Goal: Task Accomplishment & Management: Complete application form

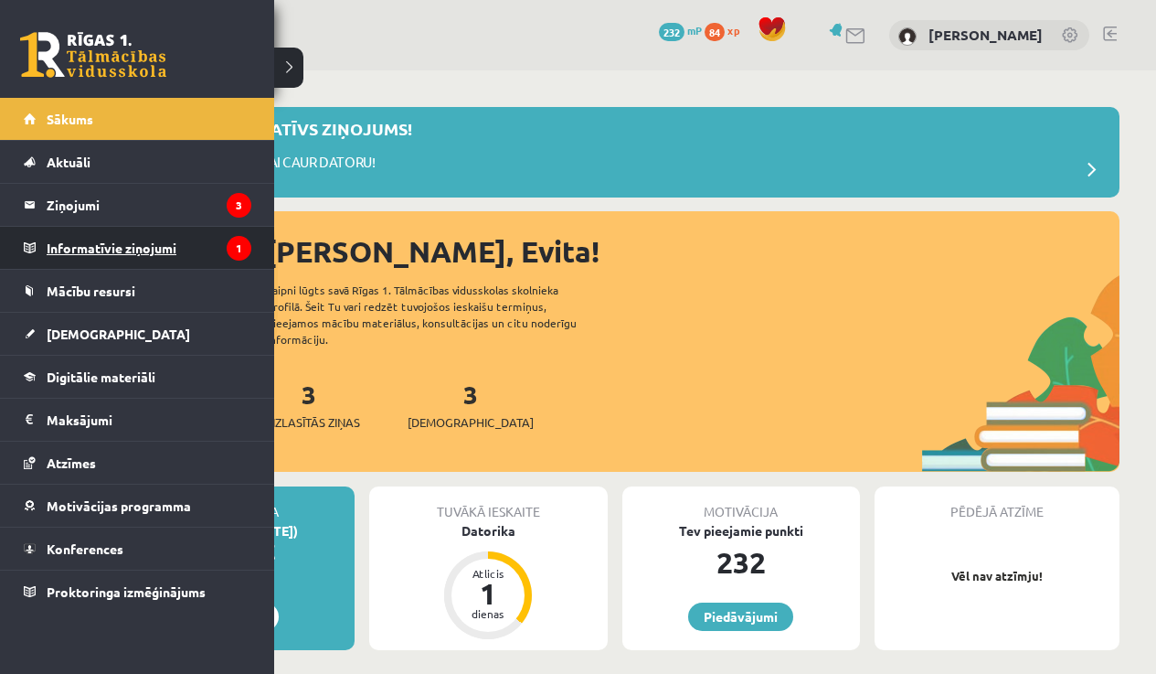
click at [106, 251] on legend "Informatīvie ziņojumi 1" at bounding box center [149, 248] width 205 height 42
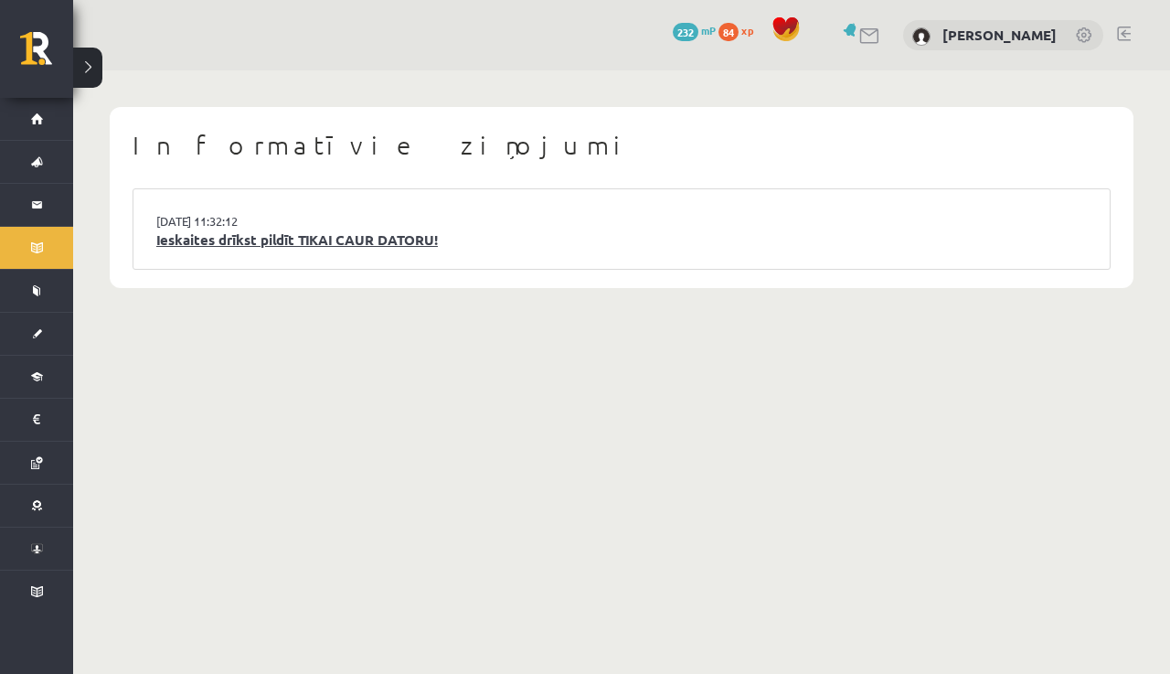
click at [372, 236] on link "Ieskaites drīkst pildīt TIKAI CAUR DATORU!" at bounding box center [621, 239] width 930 height 21
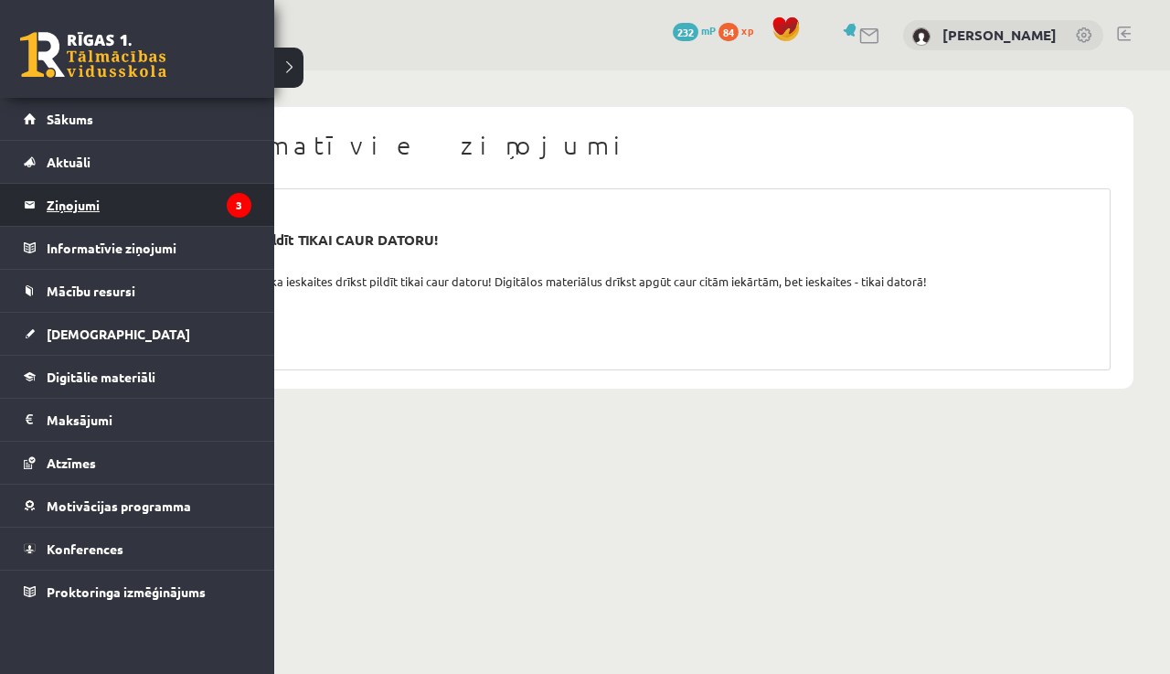
click at [94, 211] on legend "Ziņojumi 3" at bounding box center [149, 205] width 205 height 42
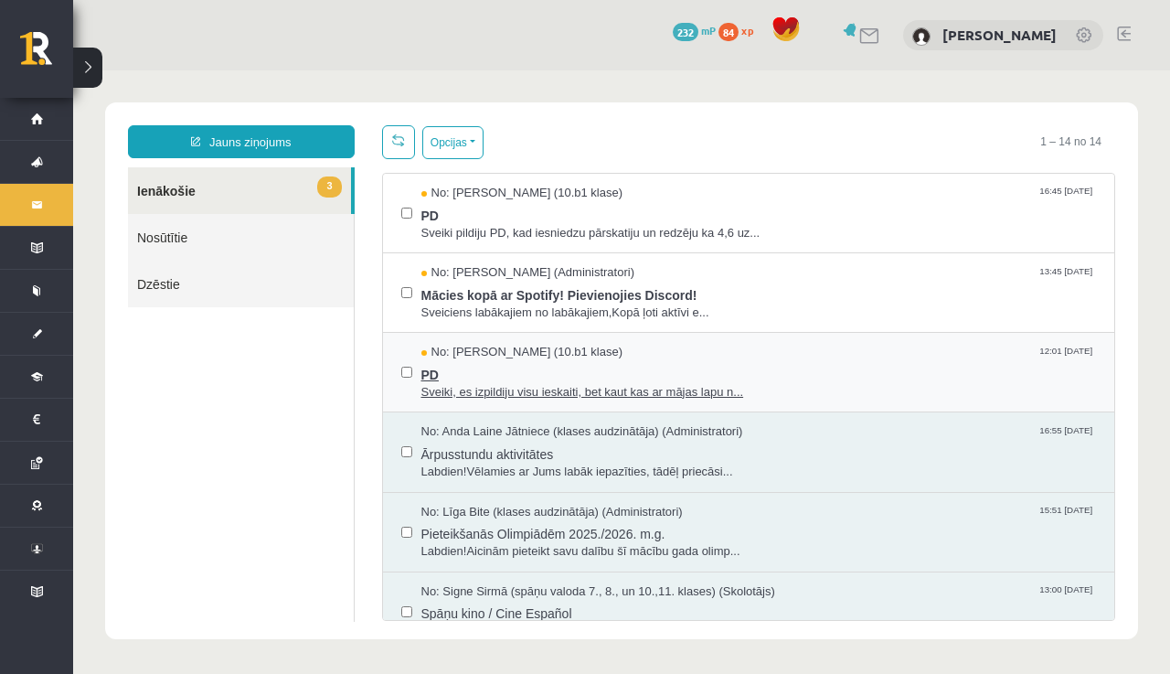
click at [547, 384] on span "Sveiki, es izpildiju visu ieskaiti, bet kaut kas ar mājas lapu n..." at bounding box center [758, 392] width 675 height 17
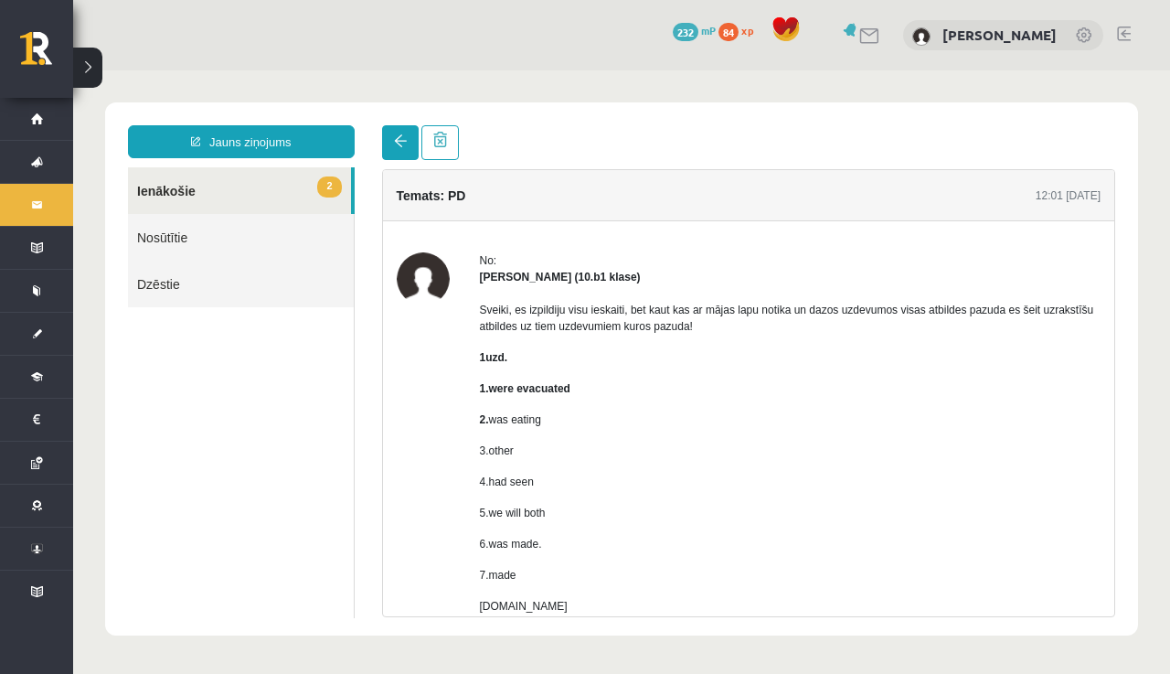
click at [409, 143] on link at bounding box center [400, 142] width 37 height 35
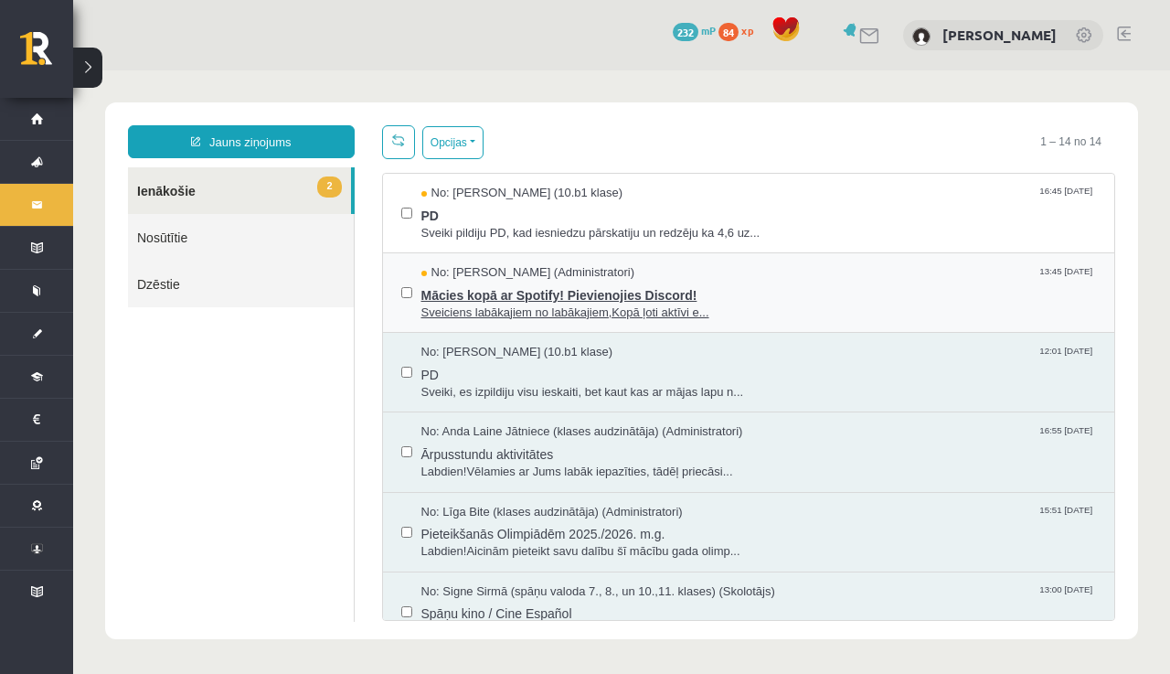
click at [565, 294] on span "Mācies kopā ar Spotify! Pievienojies Discord!" at bounding box center [758, 293] width 675 height 23
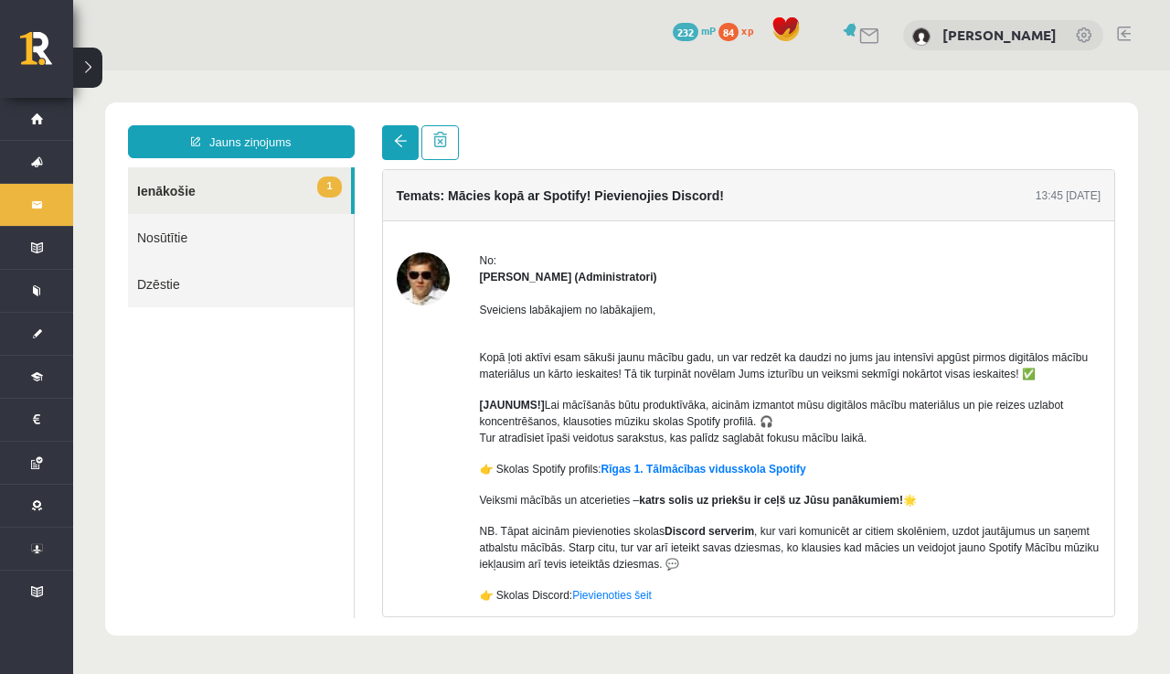
click at [409, 144] on link at bounding box center [400, 142] width 37 height 35
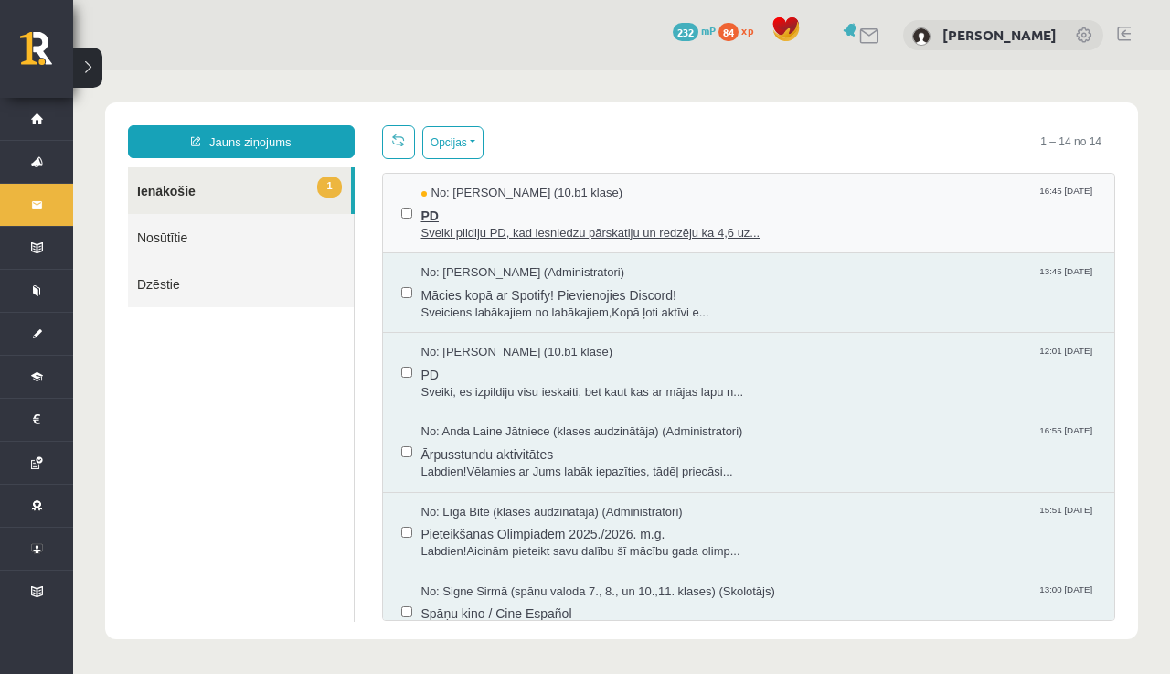
click at [491, 237] on span "Sveiki pildiju PD, kad iesniedzu pārskatiju un redzēju ka 4,6 uz..." at bounding box center [758, 233] width 675 height 17
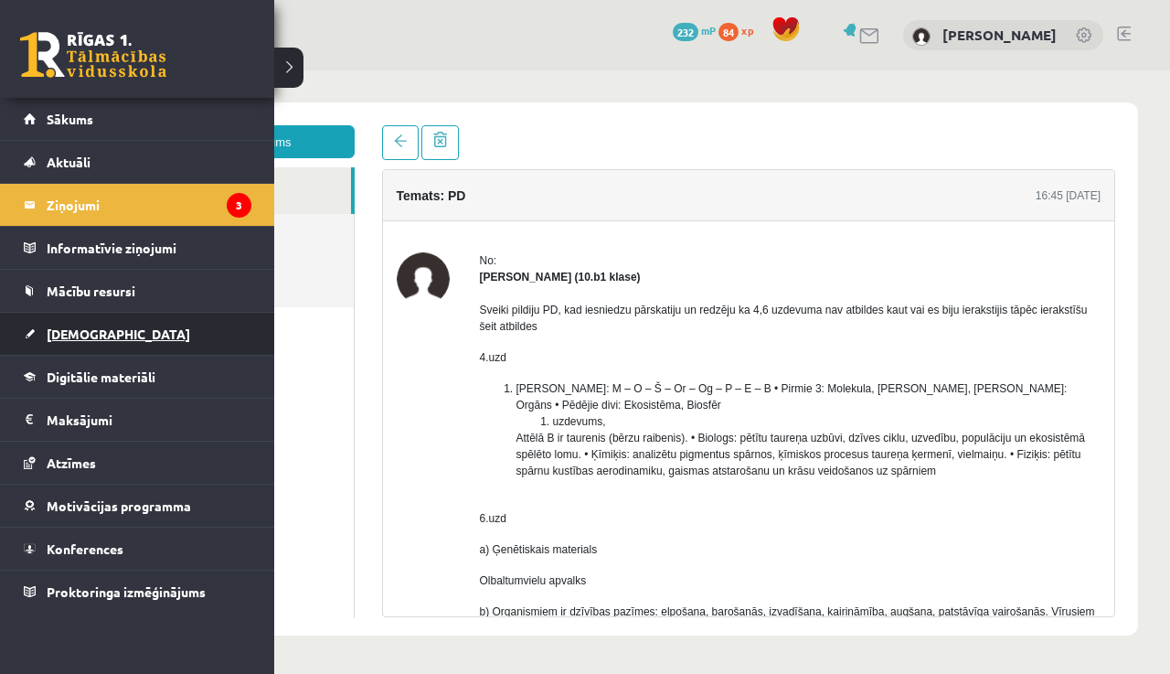
click at [90, 331] on span "[DEMOGRAPHIC_DATA]" at bounding box center [118, 333] width 143 height 16
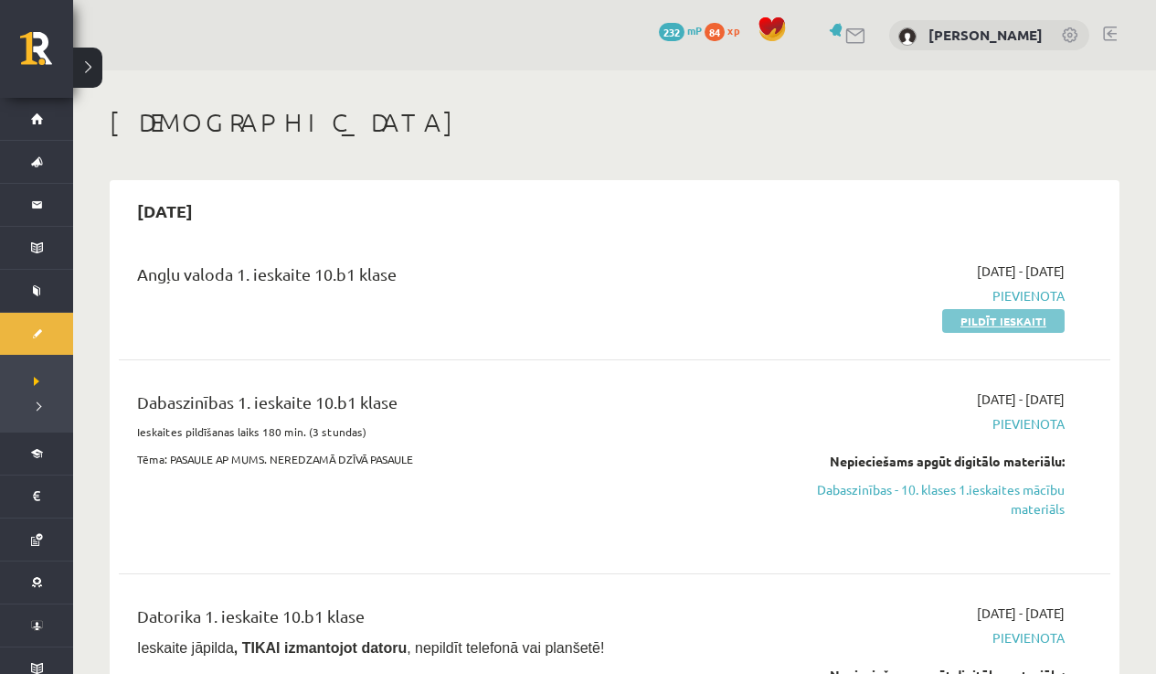
click at [1002, 323] on link "Pildīt ieskaiti" at bounding box center [1003, 321] width 122 height 24
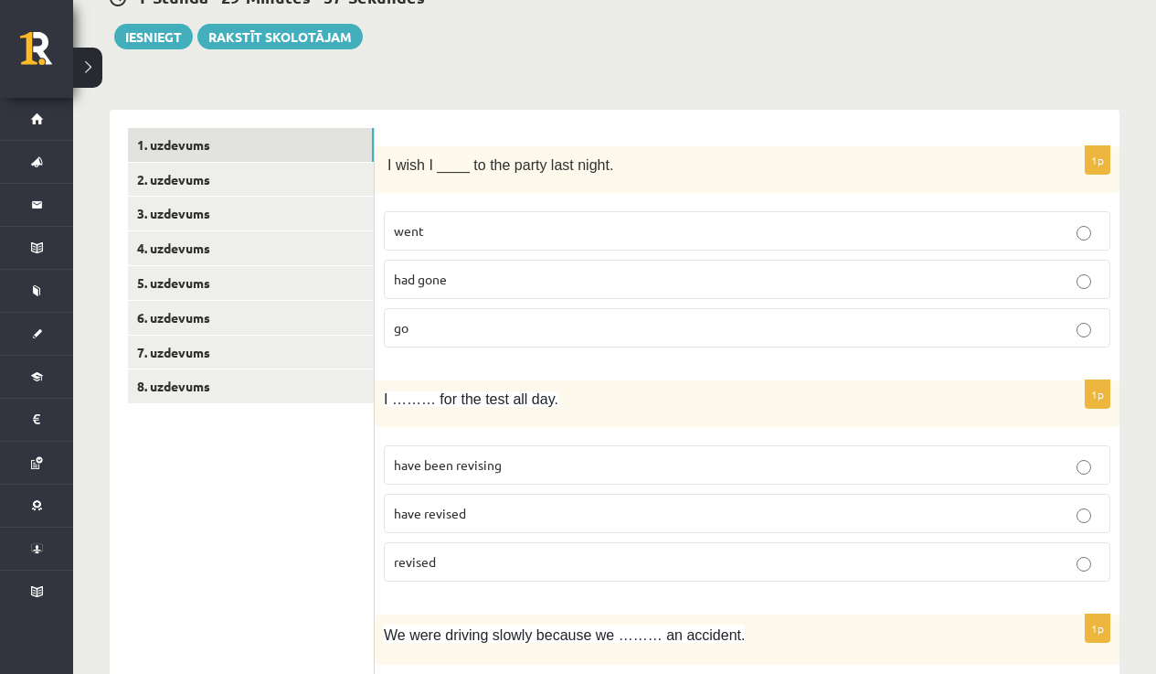
scroll to position [235, 0]
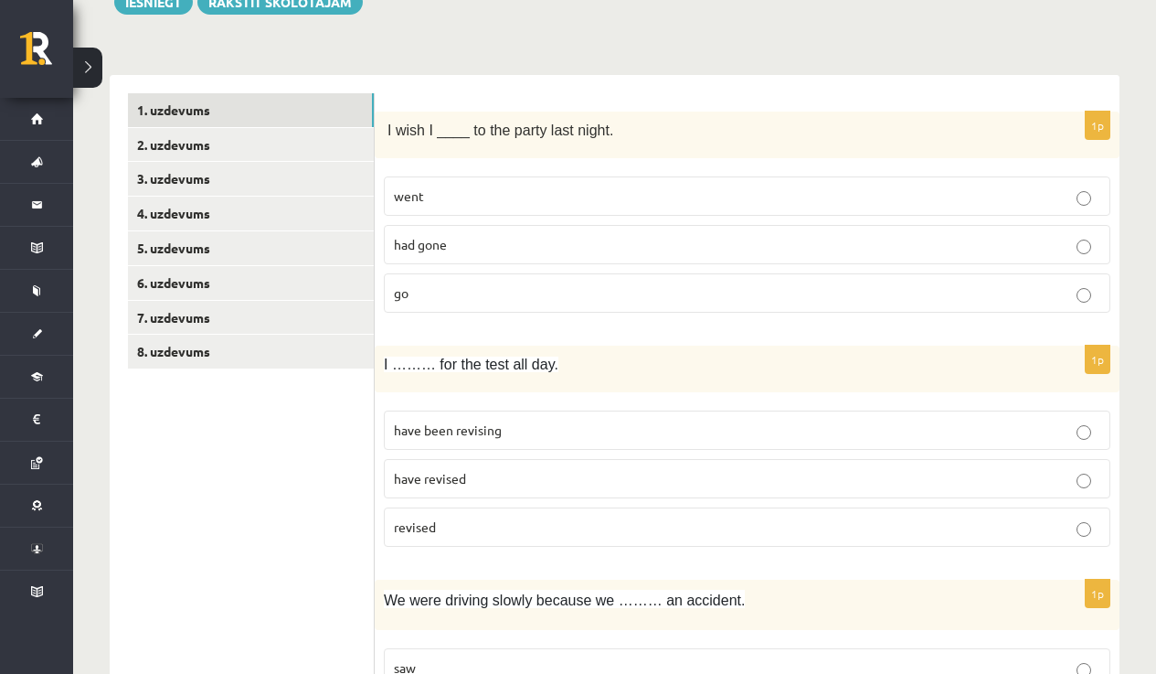
click at [575, 256] on label "had gone" at bounding box center [747, 244] width 727 height 39
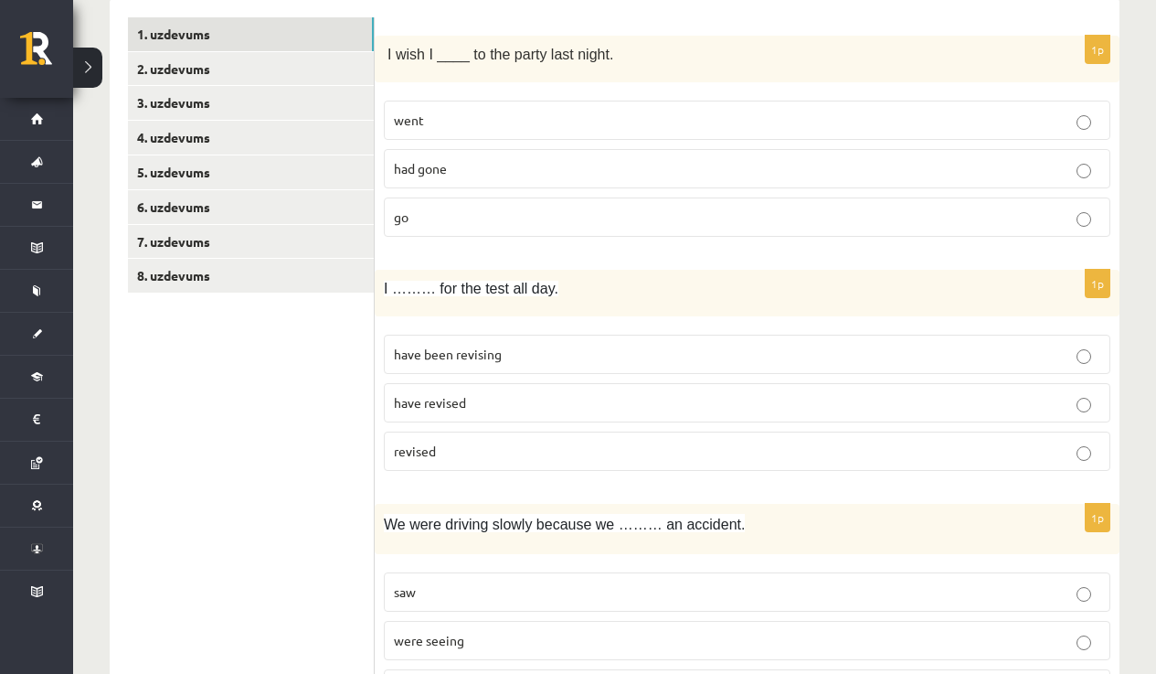
scroll to position [421, 0]
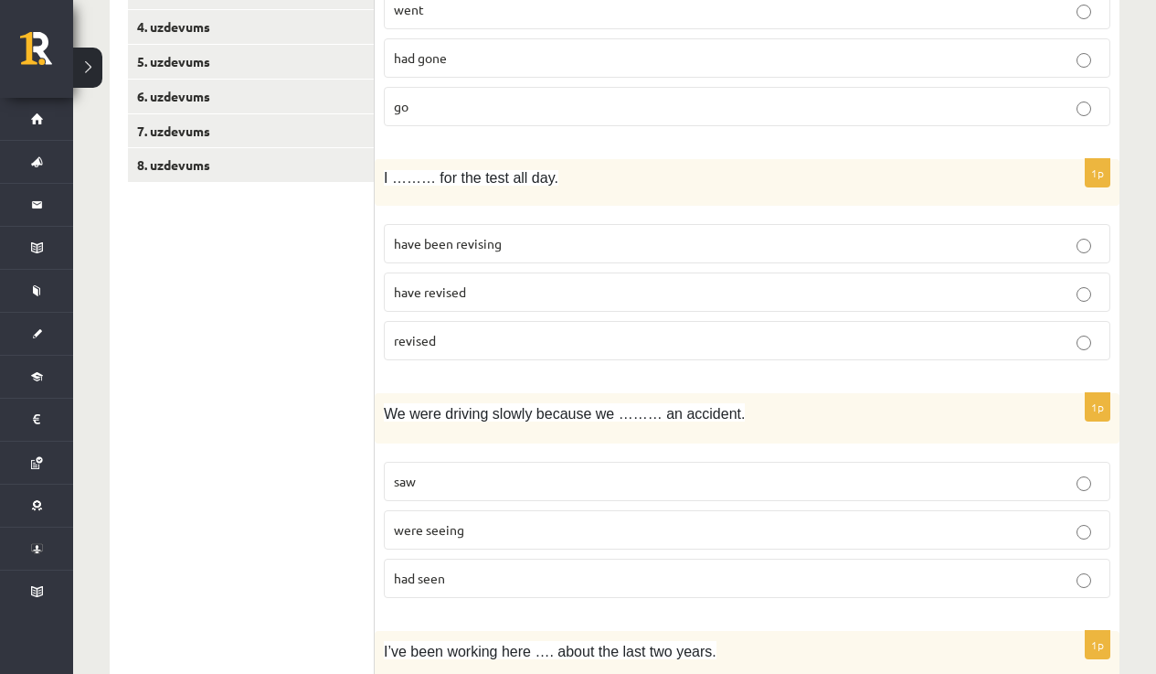
click at [596, 245] on p "have been revising" at bounding box center [747, 243] width 707 height 19
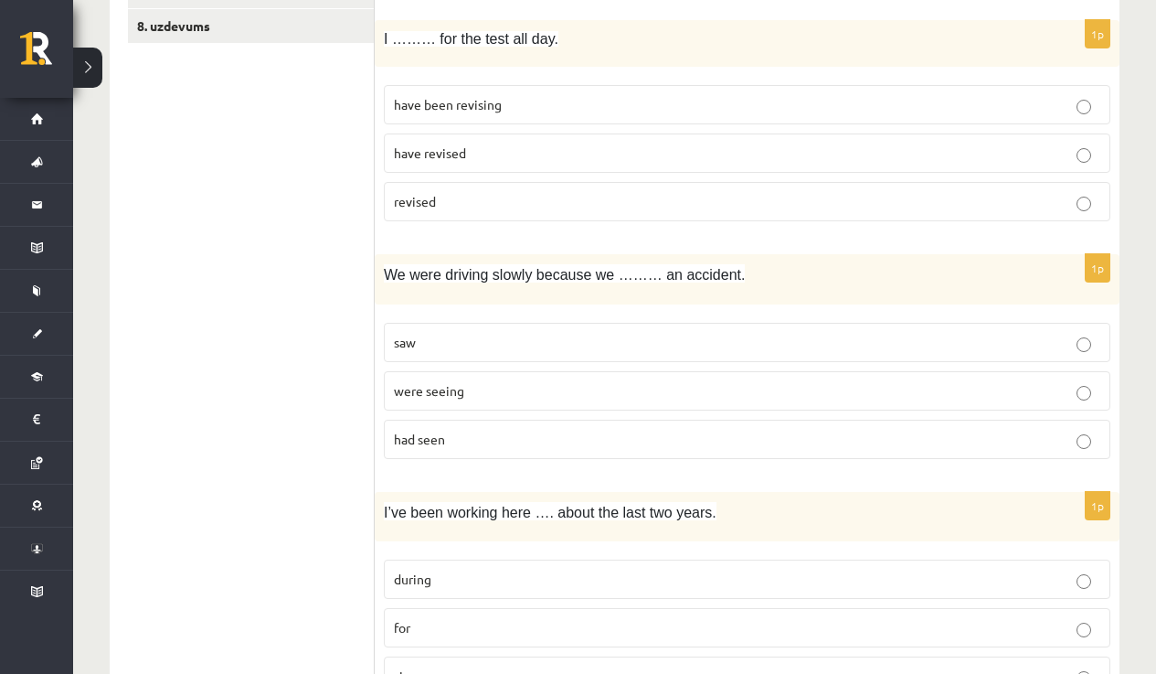
scroll to position [518, 0]
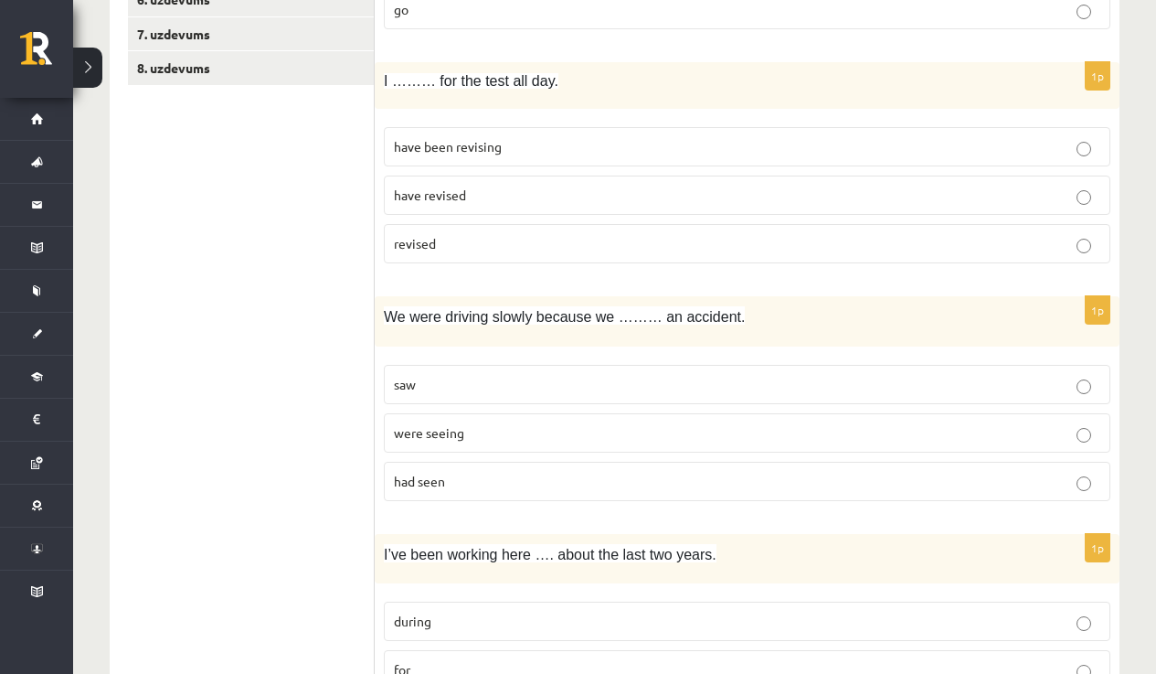
click at [448, 483] on p "had seen" at bounding box center [747, 481] width 707 height 19
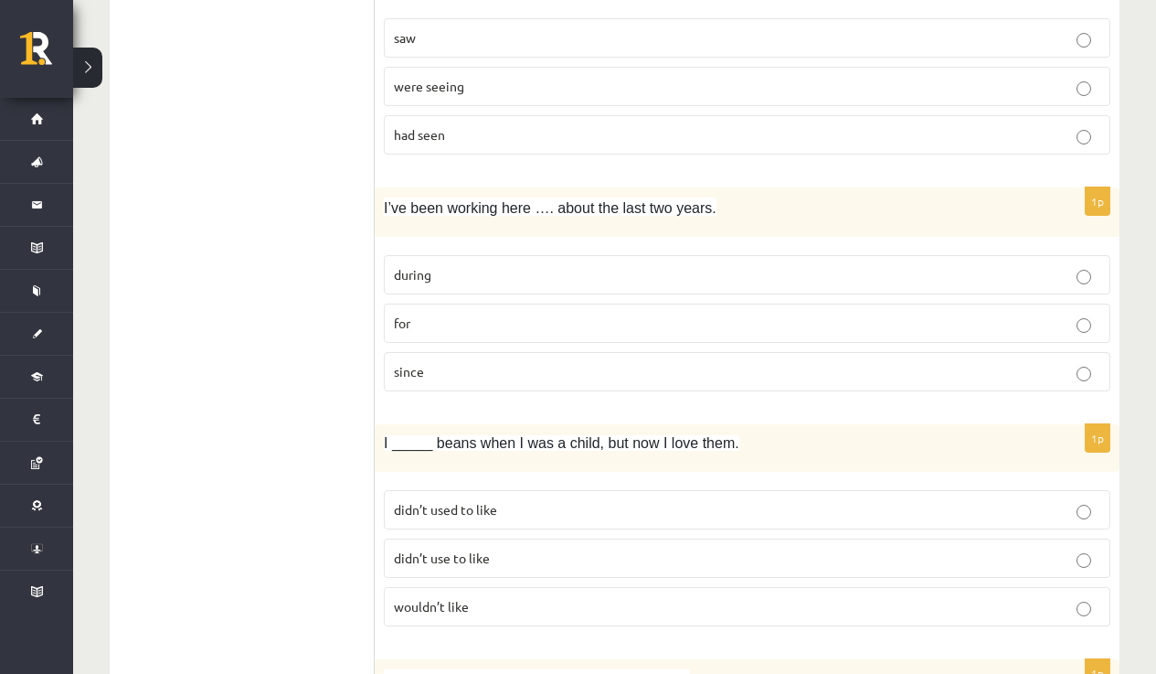
scroll to position [948, 0]
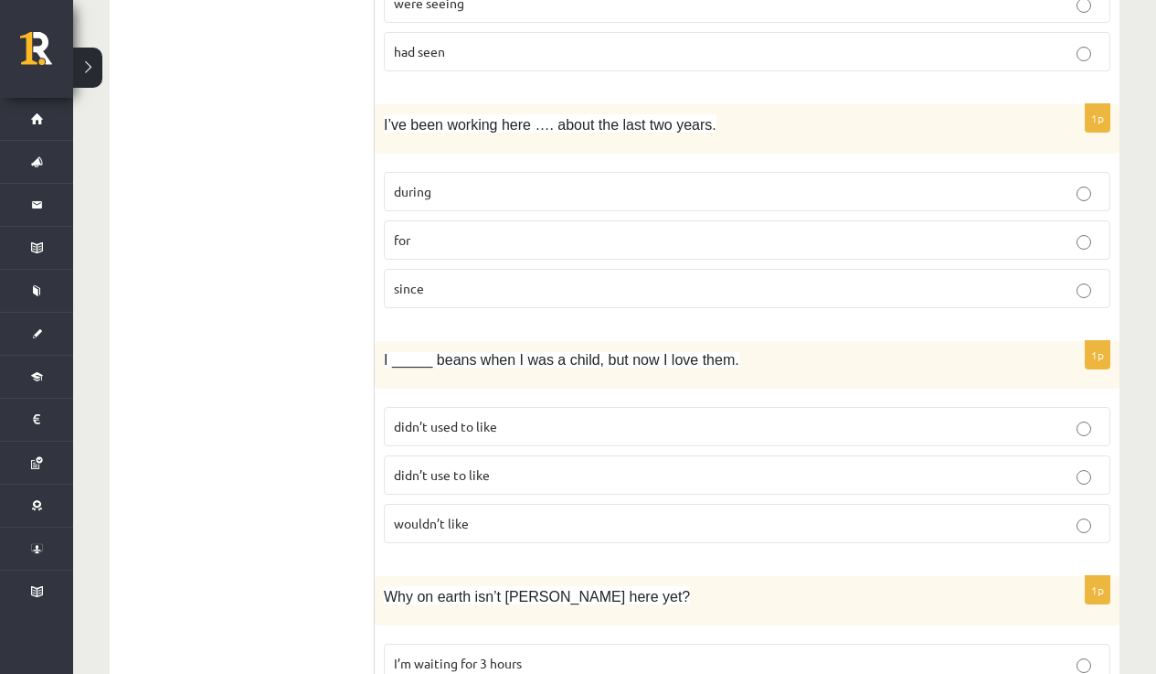
click at [887, 235] on p "for" at bounding box center [747, 239] width 707 height 19
click at [510, 479] on p "didn’t use to like" at bounding box center [747, 474] width 707 height 19
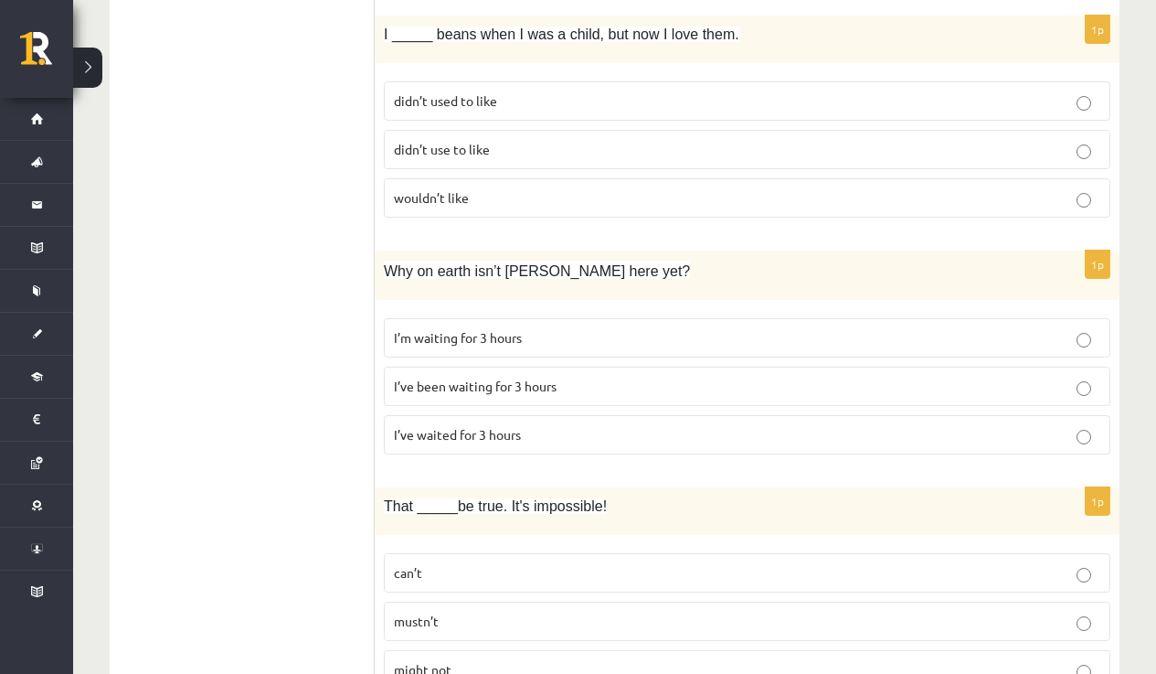
scroll to position [1356, 0]
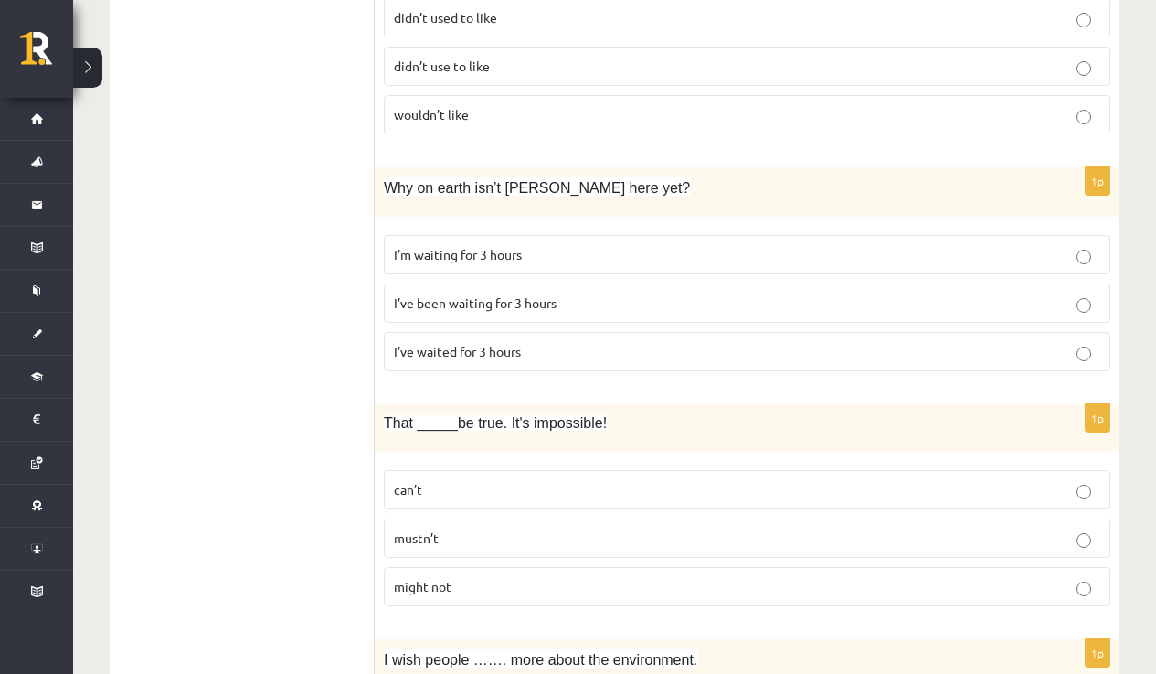
click at [540, 303] on span "I’ve been waiting for 3 hours" at bounding box center [475, 302] width 163 height 16
click at [435, 490] on p "can’t" at bounding box center [747, 489] width 707 height 19
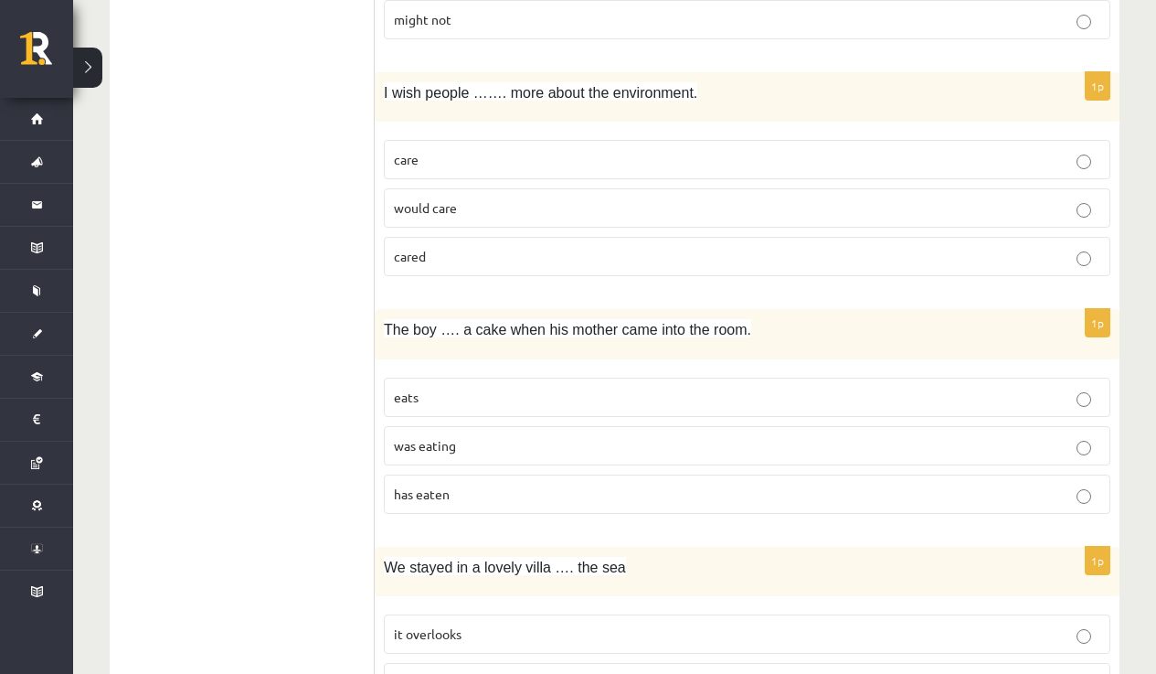
scroll to position [1958, 0]
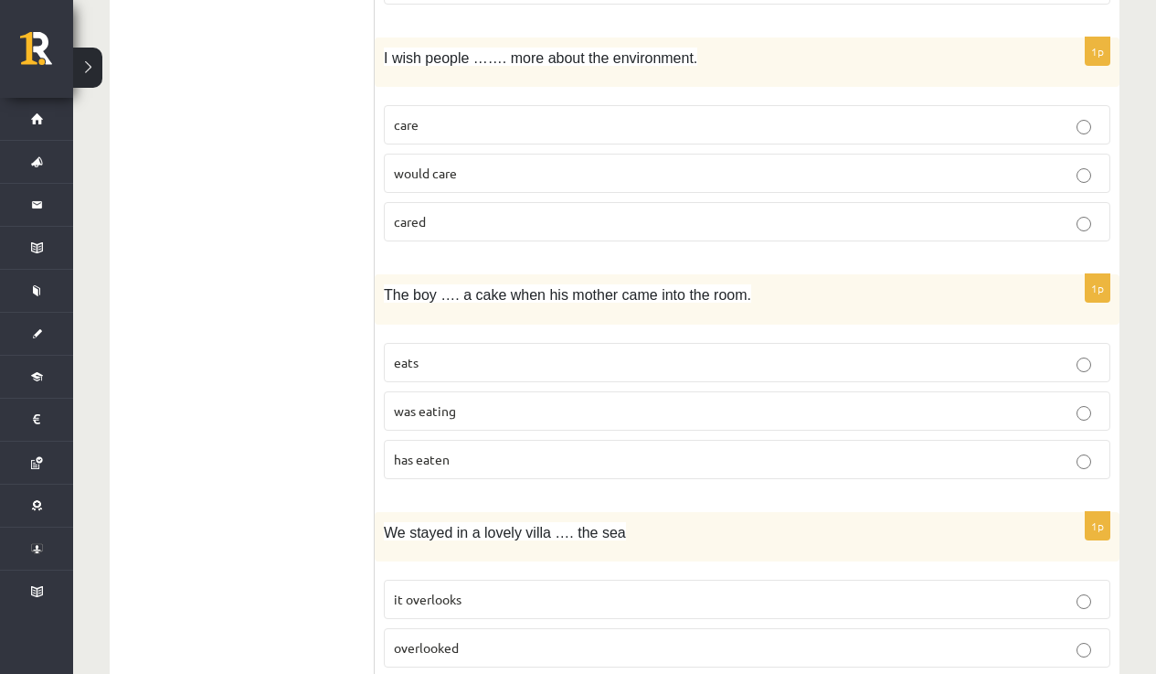
click at [889, 168] on p "would care" at bounding box center [747, 173] width 707 height 19
click at [639, 407] on p "was eating" at bounding box center [747, 410] width 707 height 19
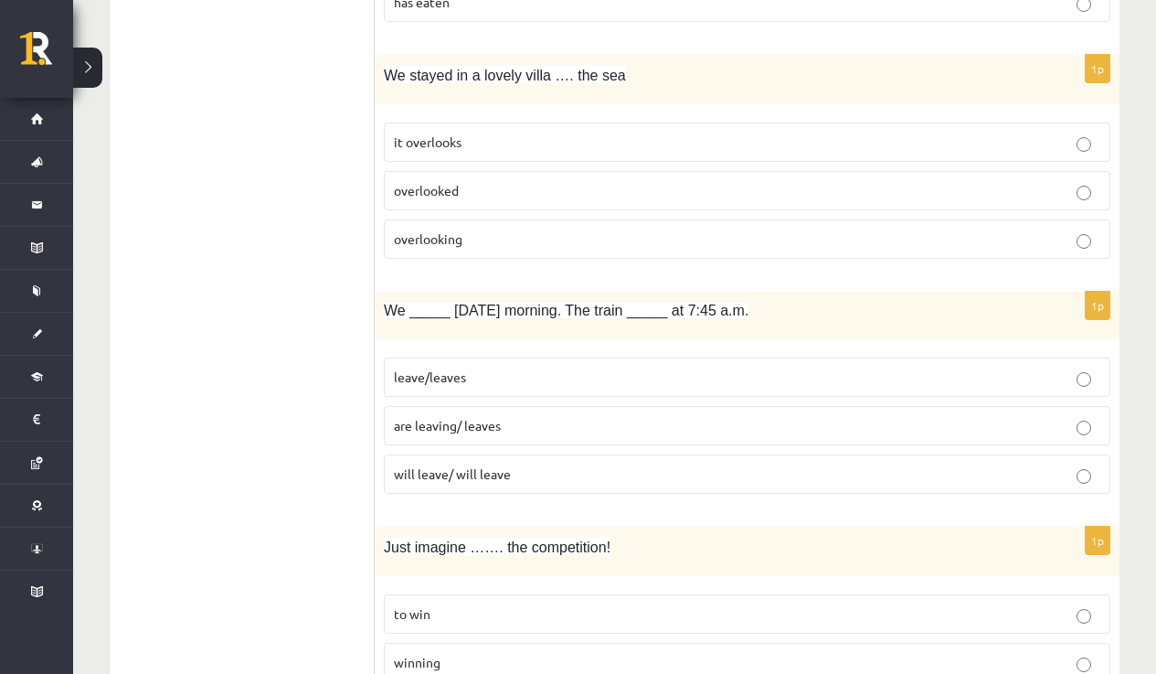
scroll to position [2436, 0]
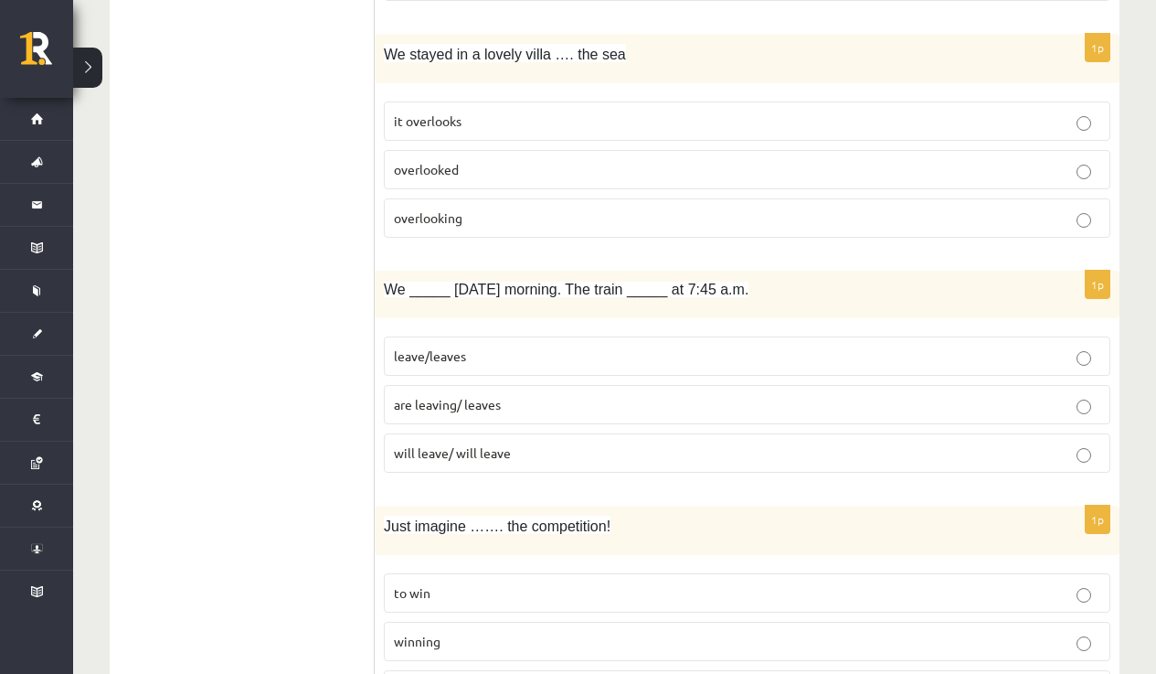
click at [628, 225] on p "overlooking" at bounding box center [747, 217] width 707 height 19
click at [568, 415] on label "are leaving/ leaves" at bounding box center [747, 404] width 727 height 39
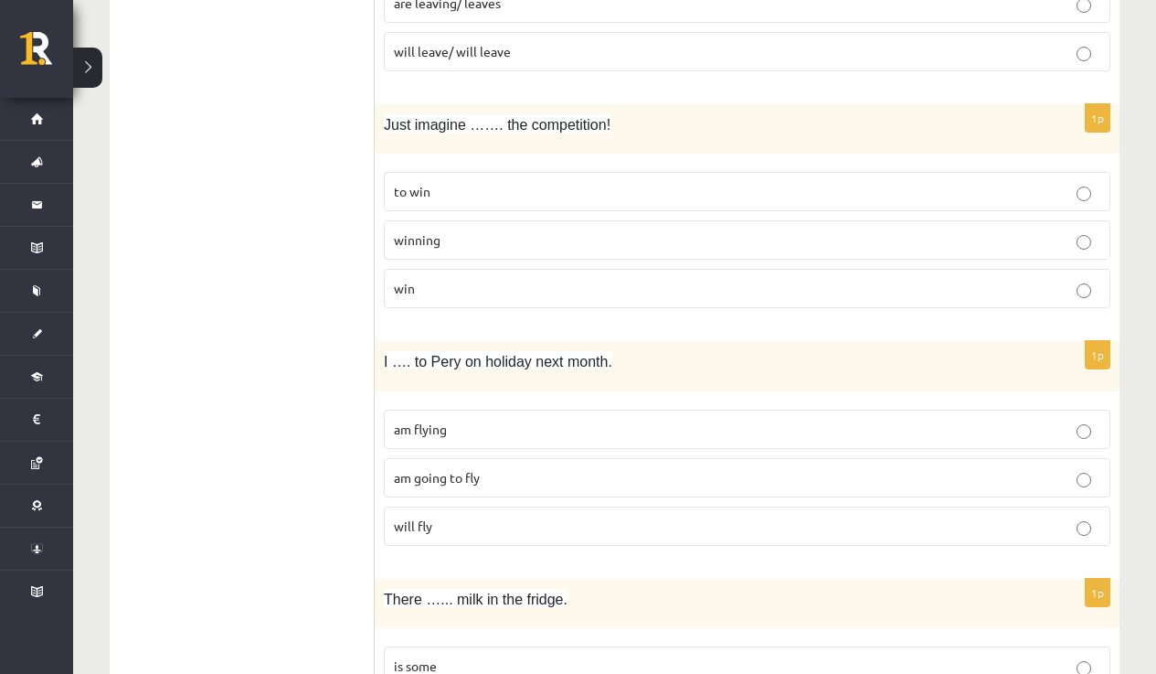
scroll to position [2864, 0]
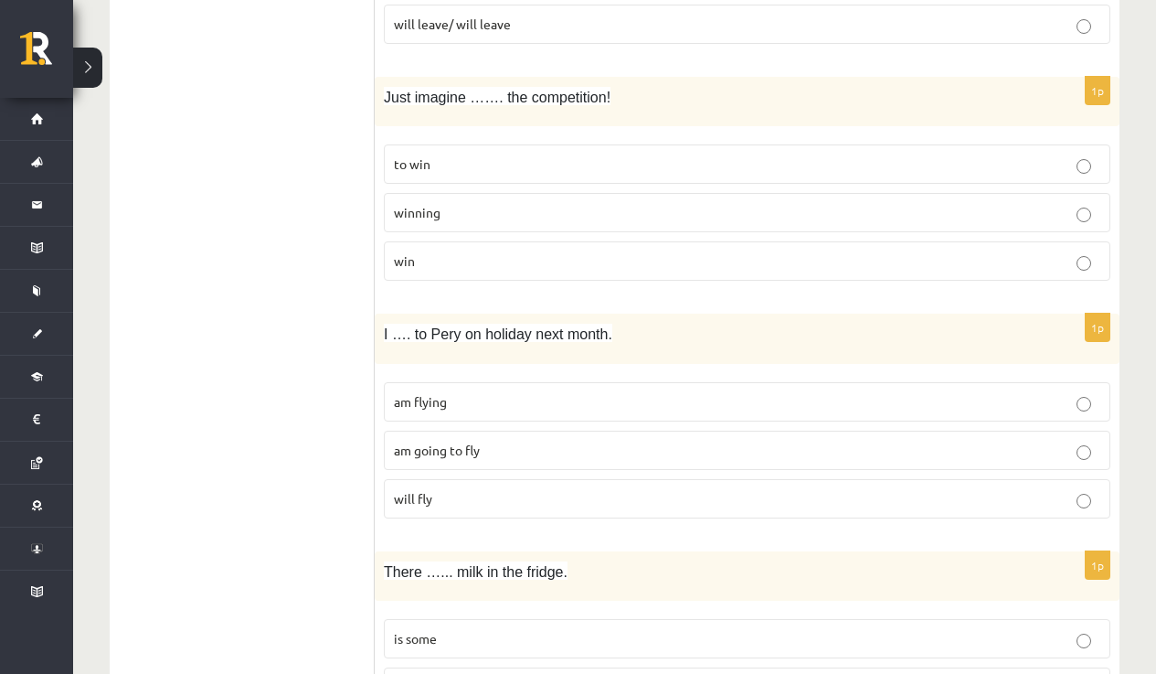
click at [622, 207] on p "winning" at bounding box center [747, 212] width 707 height 19
click at [995, 409] on label "am flying" at bounding box center [747, 401] width 727 height 39
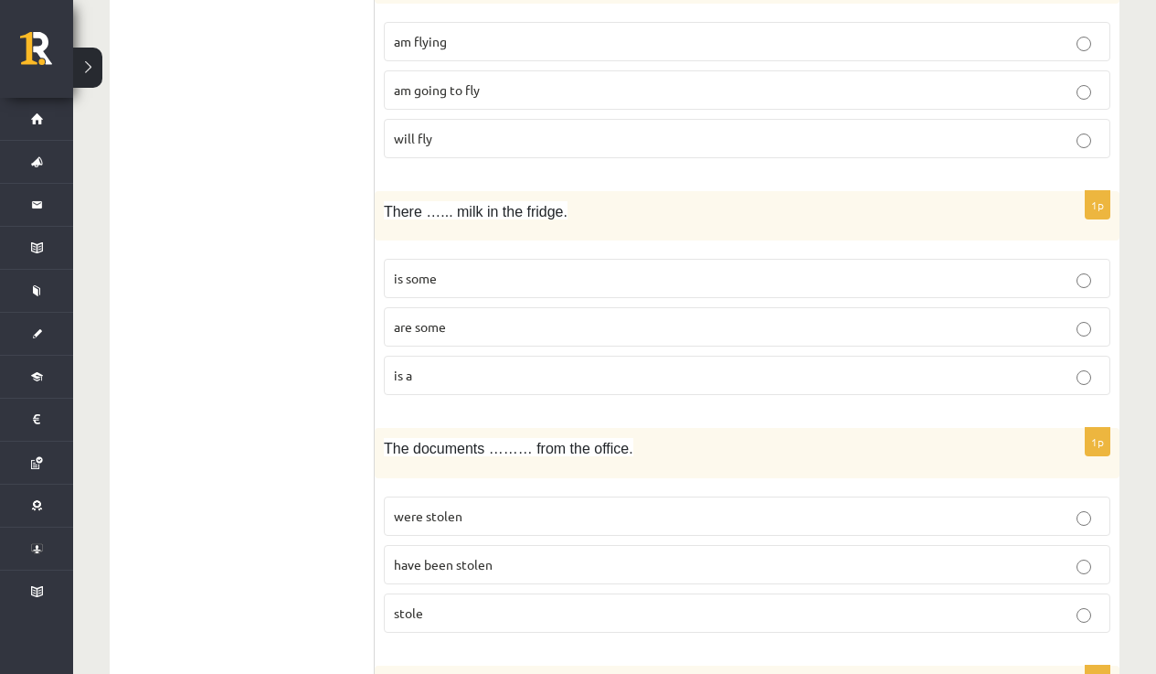
scroll to position [3252, 0]
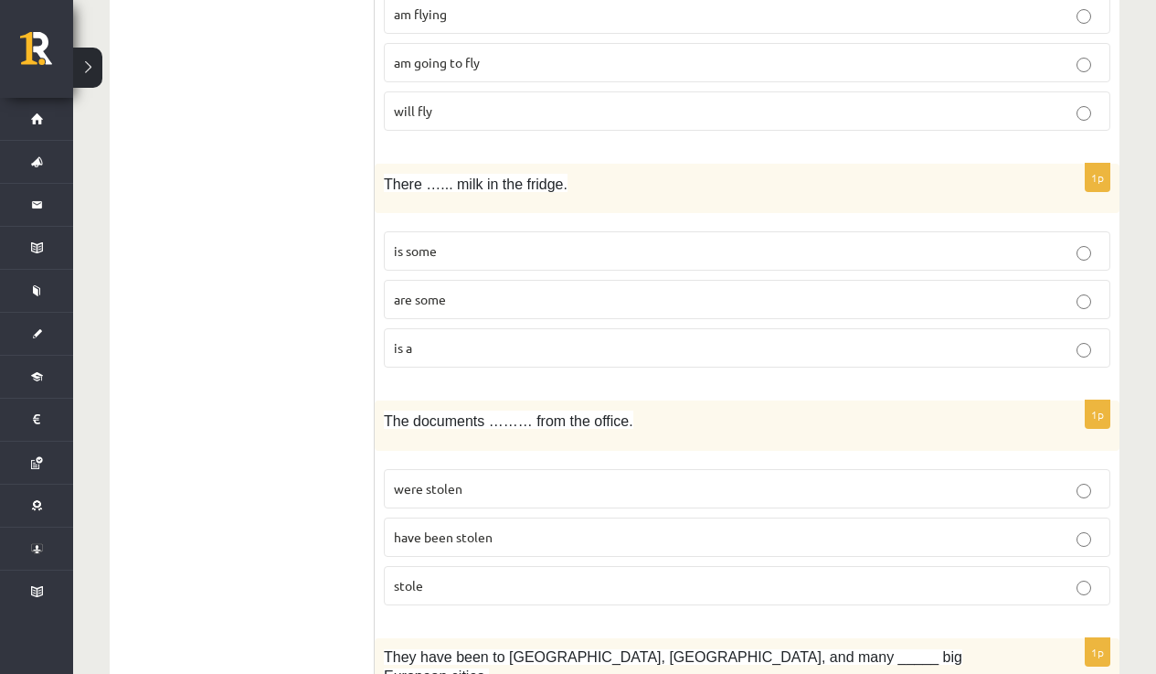
click at [1030, 251] on p "is some" at bounding box center [747, 250] width 707 height 19
click at [562, 533] on p "have been stolen" at bounding box center [747, 536] width 707 height 19
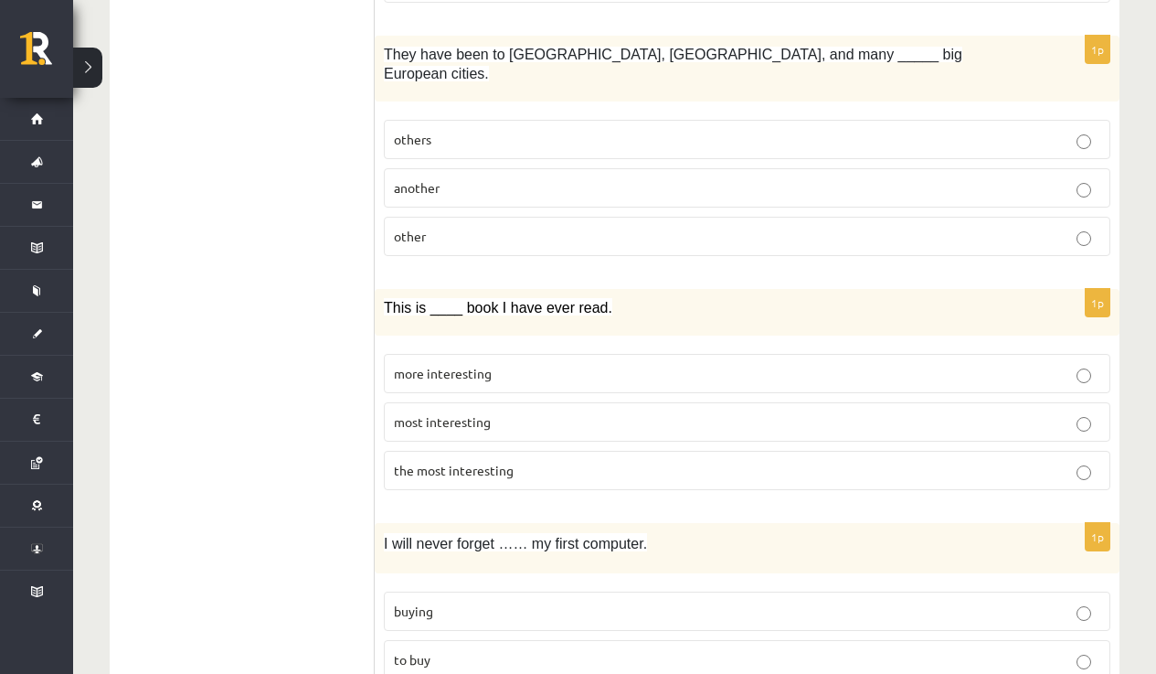
scroll to position [3882, 0]
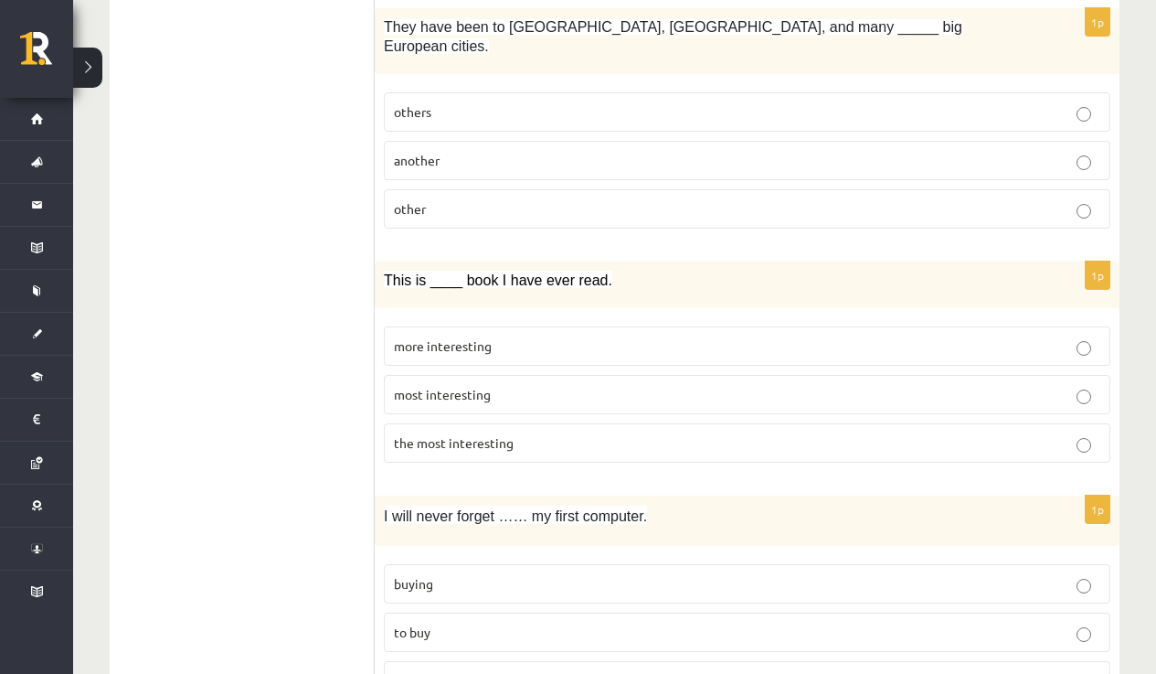
click at [444, 199] on p "other" at bounding box center [747, 208] width 707 height 19
click at [644, 437] on label "the most interesting" at bounding box center [747, 442] width 727 height 39
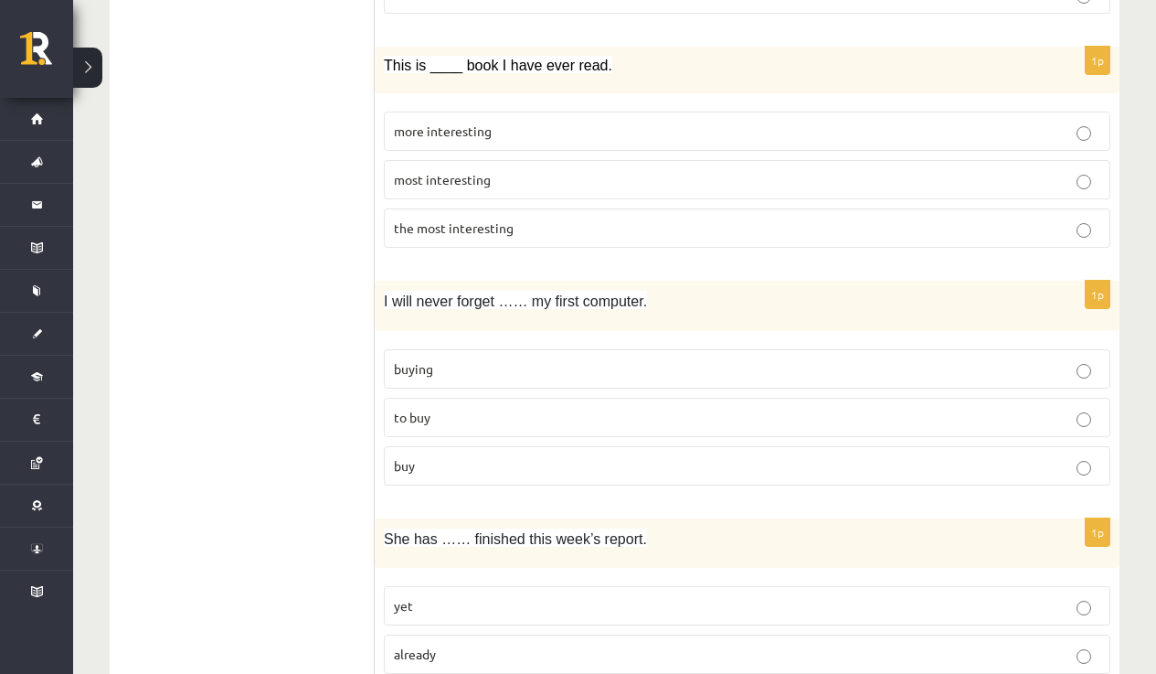
scroll to position [4104, 0]
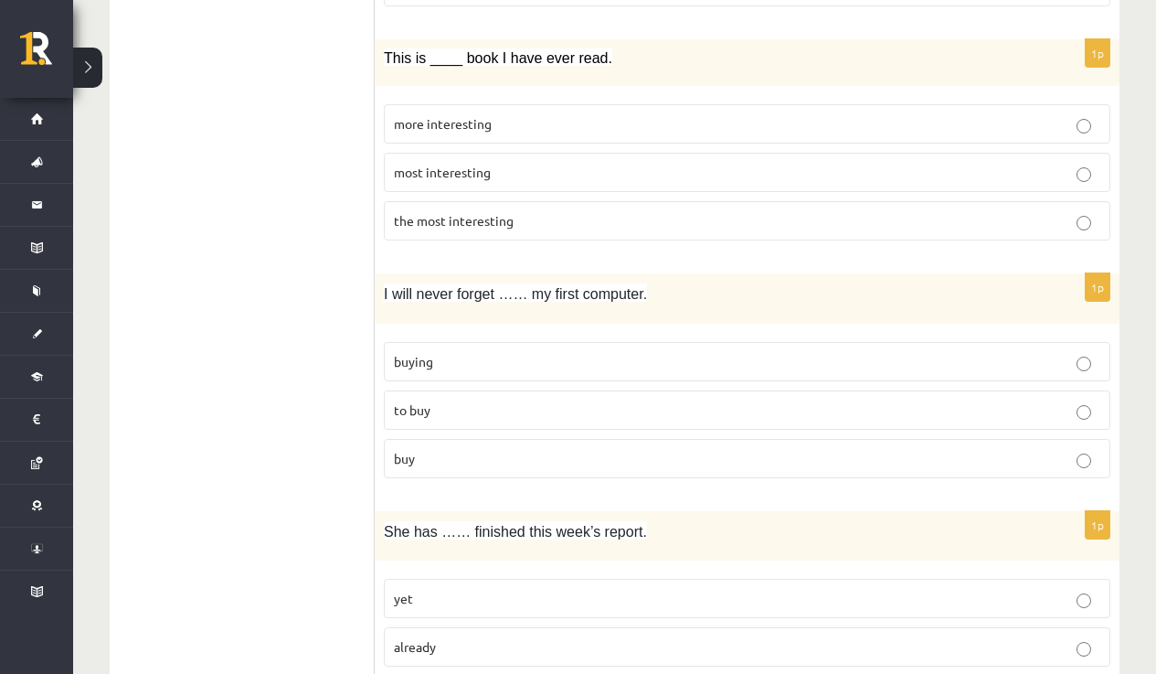
click at [589, 352] on p "buying" at bounding box center [747, 361] width 707 height 19
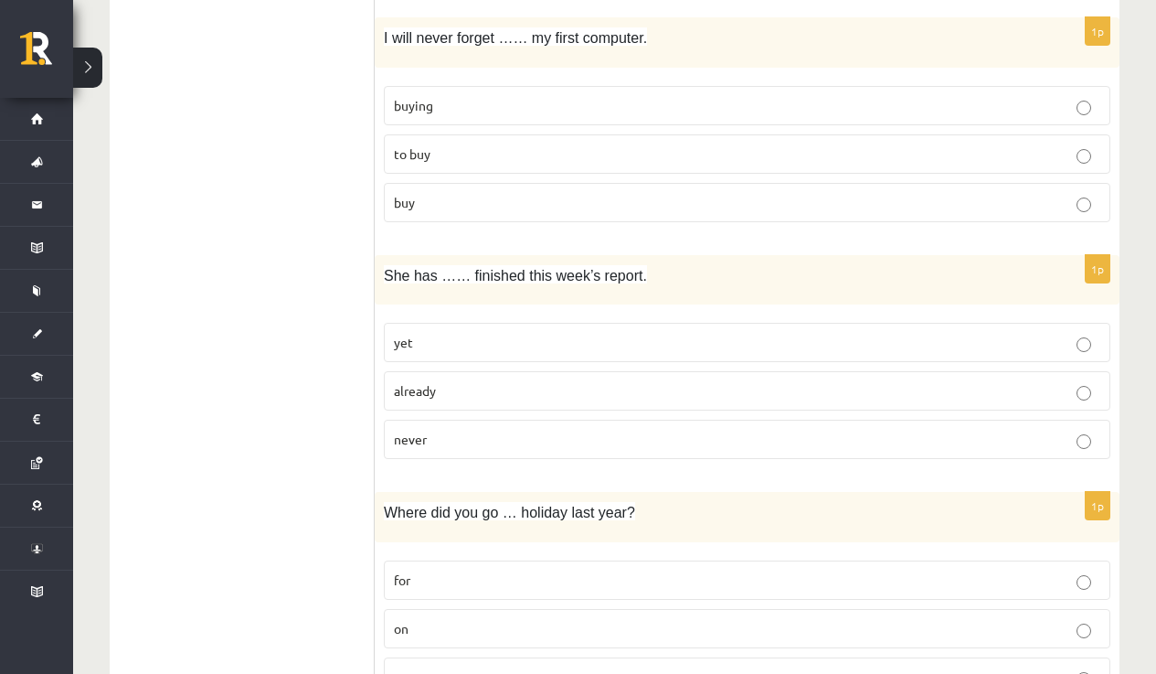
scroll to position [4429, 0]
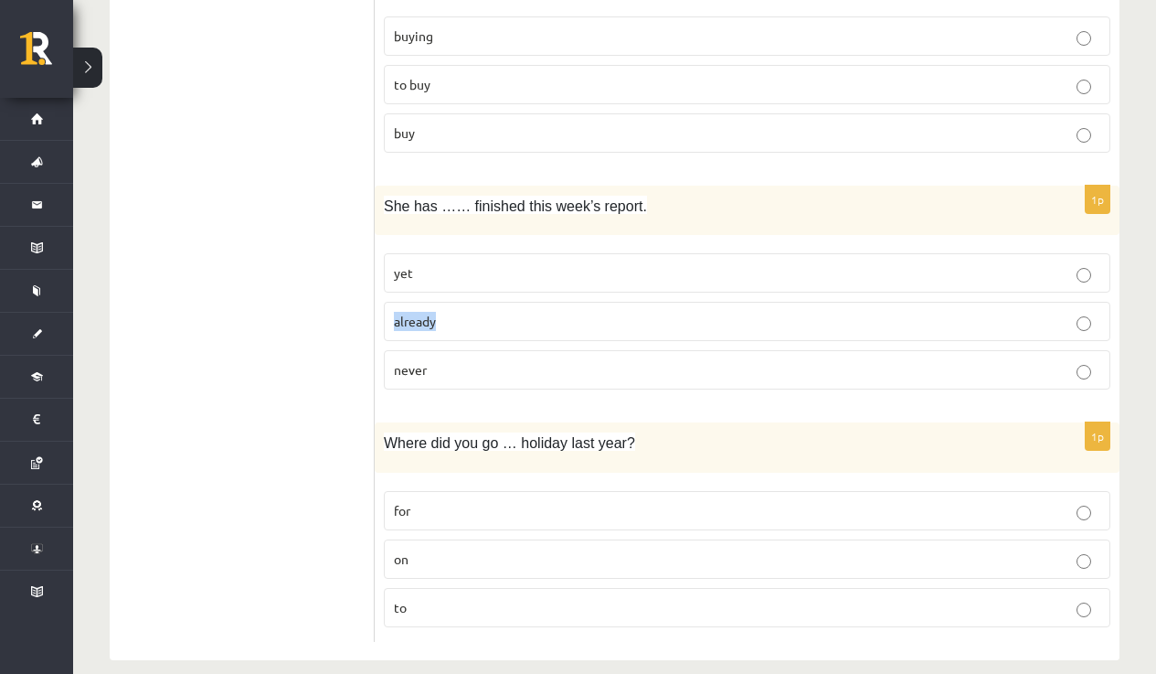
click at [758, 312] on p "already" at bounding box center [747, 321] width 707 height 19
click at [520, 549] on p "on" at bounding box center [747, 558] width 707 height 19
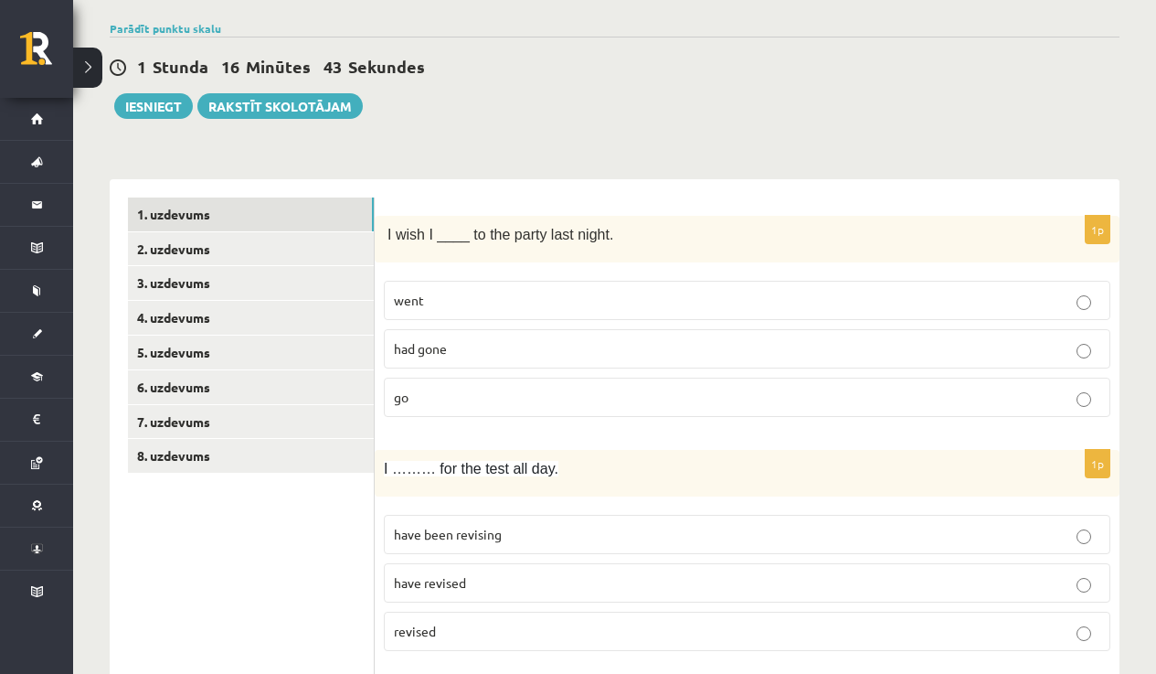
scroll to position [103, 0]
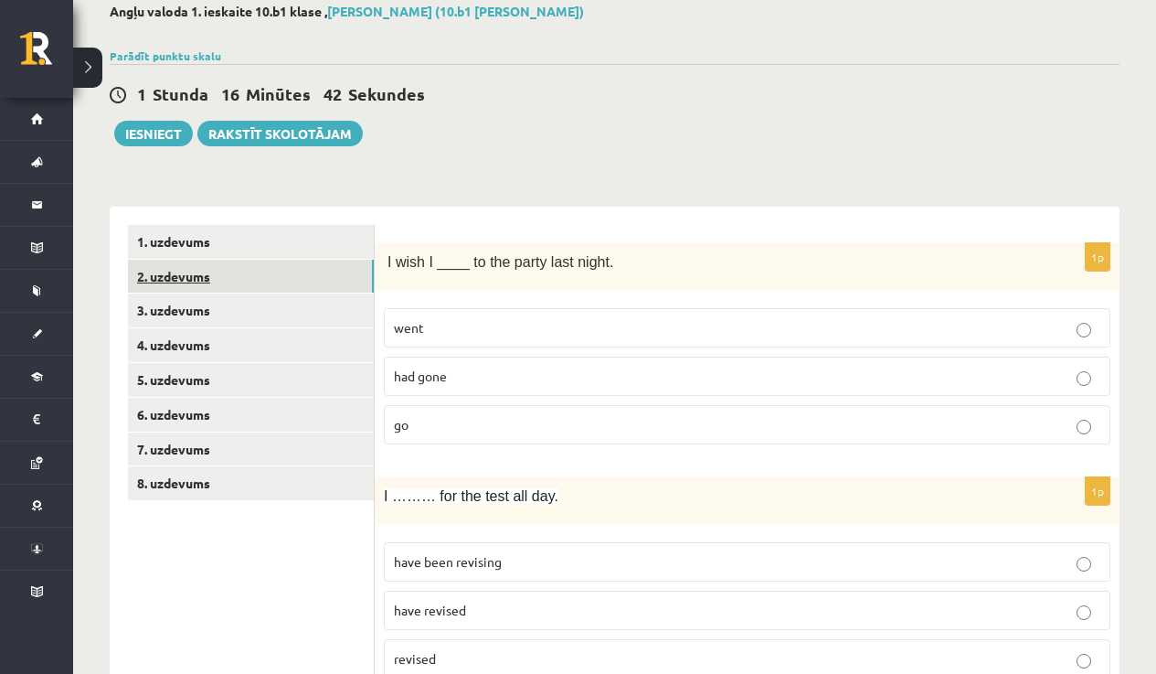
click at [190, 280] on link "2. uzdevums" at bounding box center [251, 277] width 246 height 34
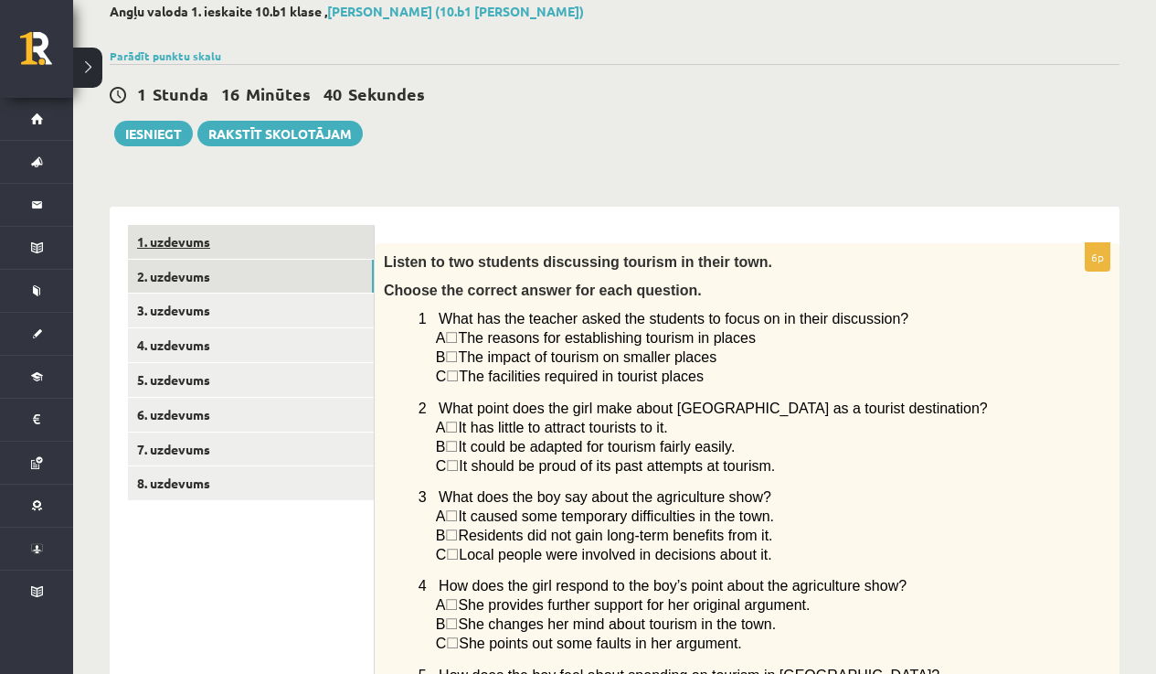
click at [202, 240] on link "1. uzdevums" at bounding box center [251, 242] width 246 height 34
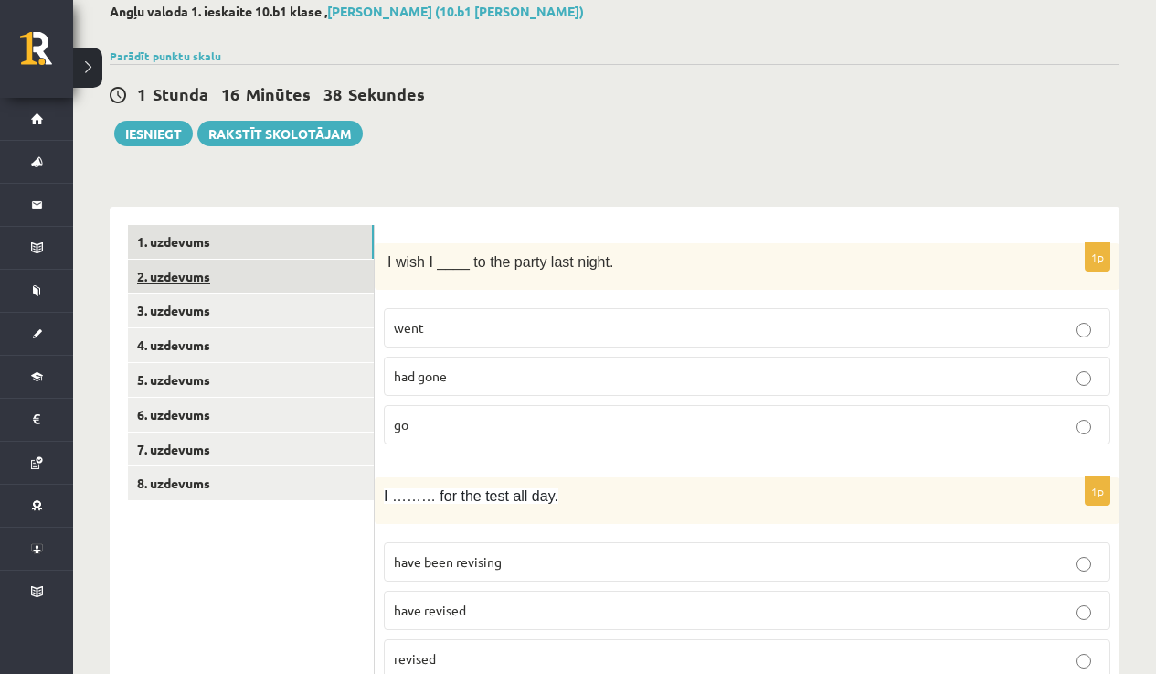
click at [202, 280] on link "2. uzdevums" at bounding box center [251, 277] width 246 height 34
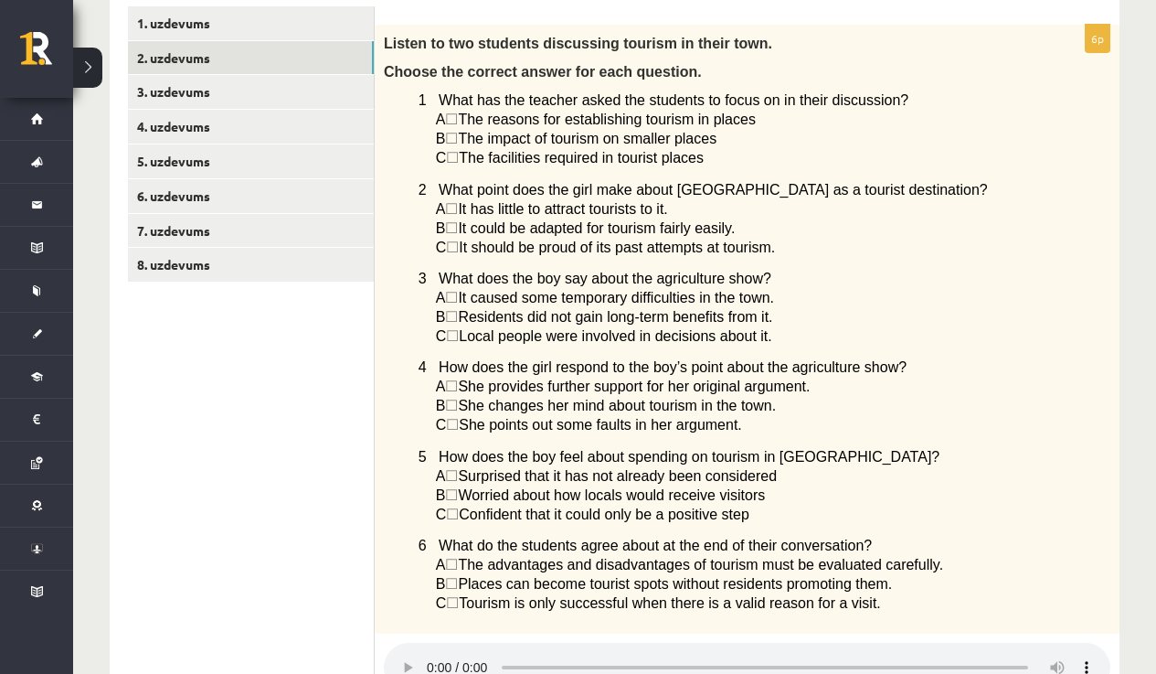
scroll to position [324, 0]
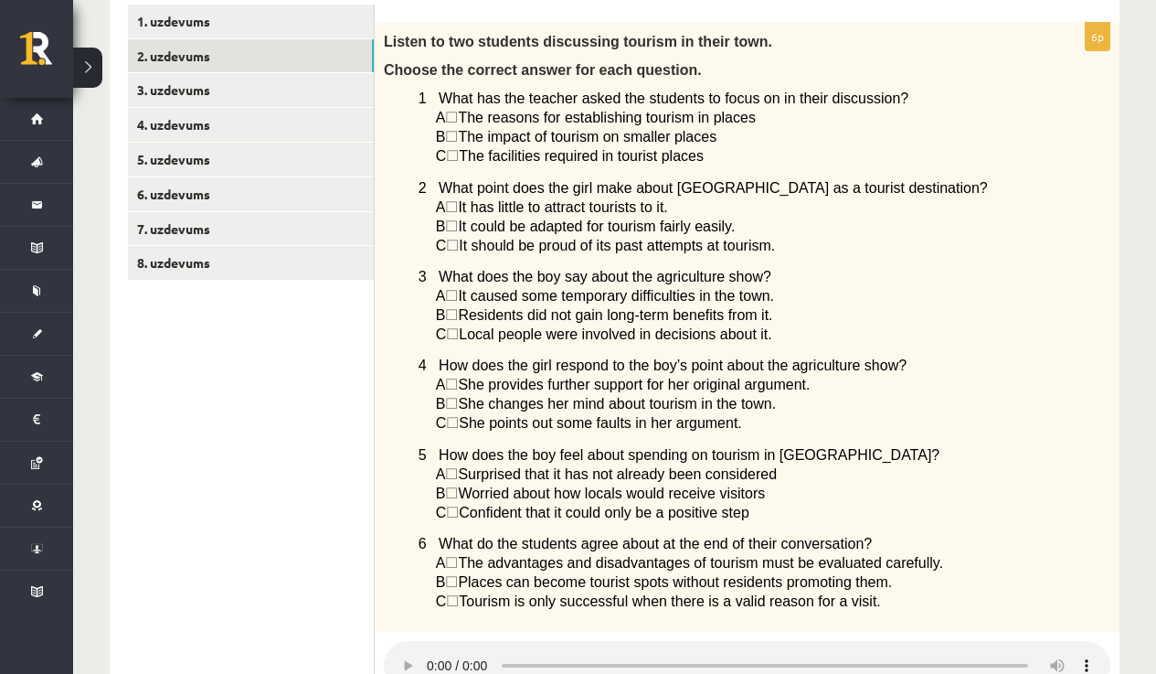
click at [429, 656] on audio at bounding box center [747, 665] width 727 height 49
click at [434, 660] on audio at bounding box center [747, 665] width 727 height 49
click at [437, 653] on audio at bounding box center [747, 665] width 727 height 49
click at [186, 30] on link "1. uzdevums" at bounding box center [251, 22] width 246 height 34
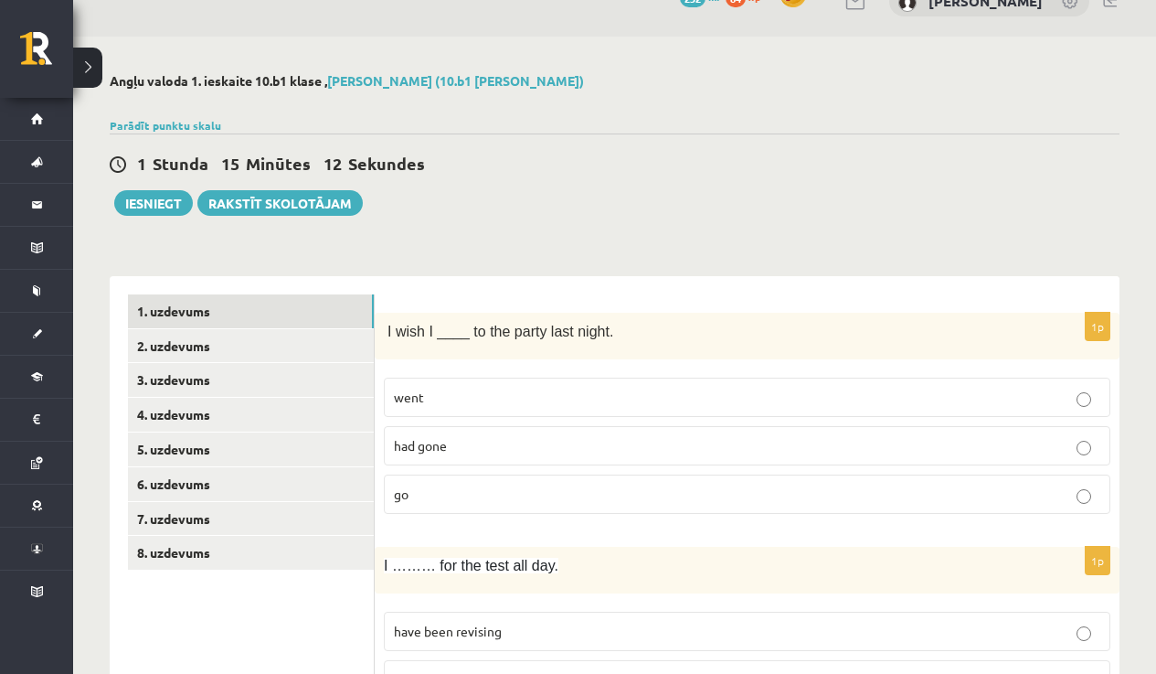
scroll to position [0, 0]
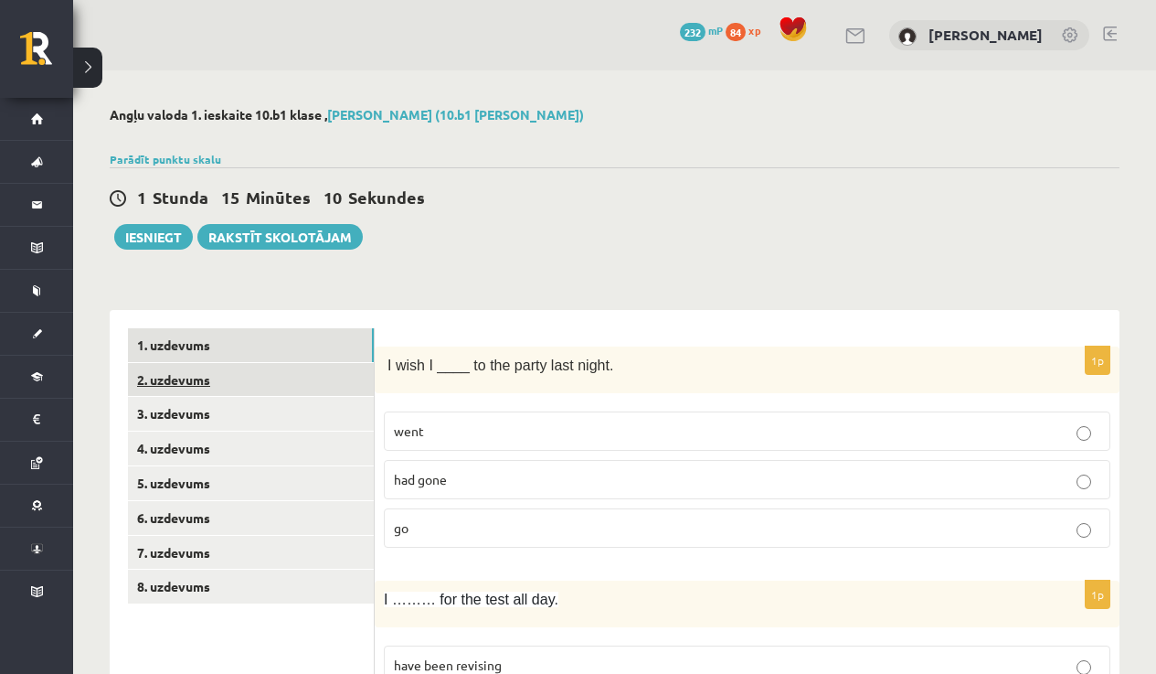
click at [207, 381] on link "2. uzdevums" at bounding box center [251, 380] width 246 height 34
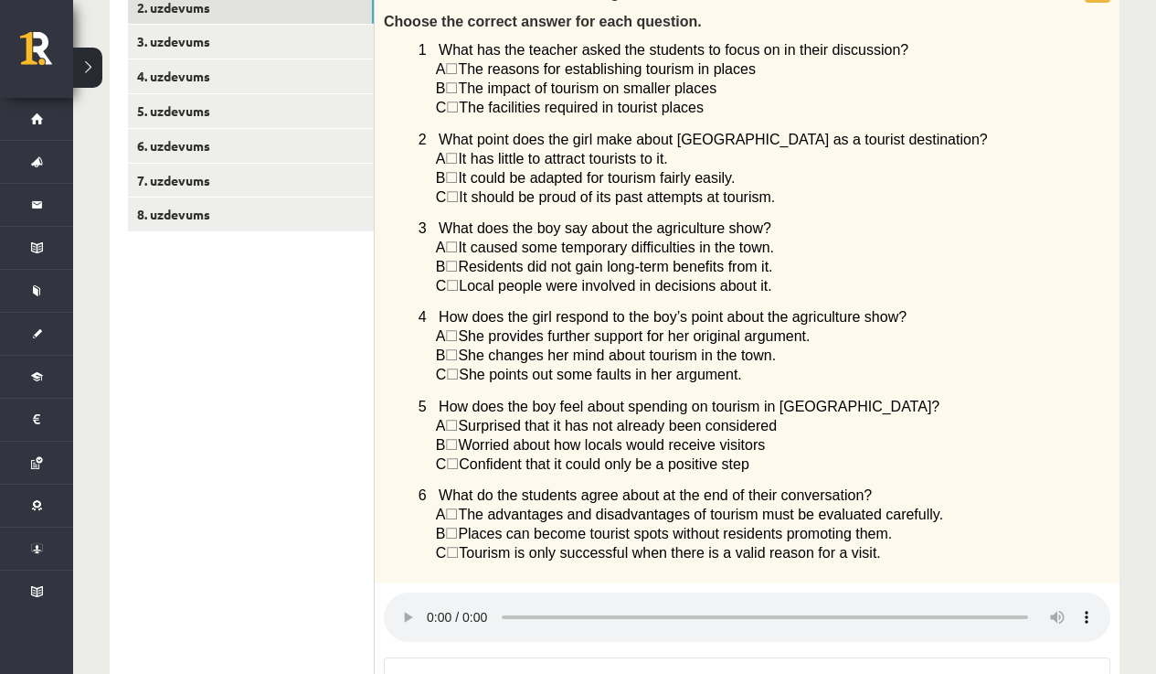
scroll to position [383, 0]
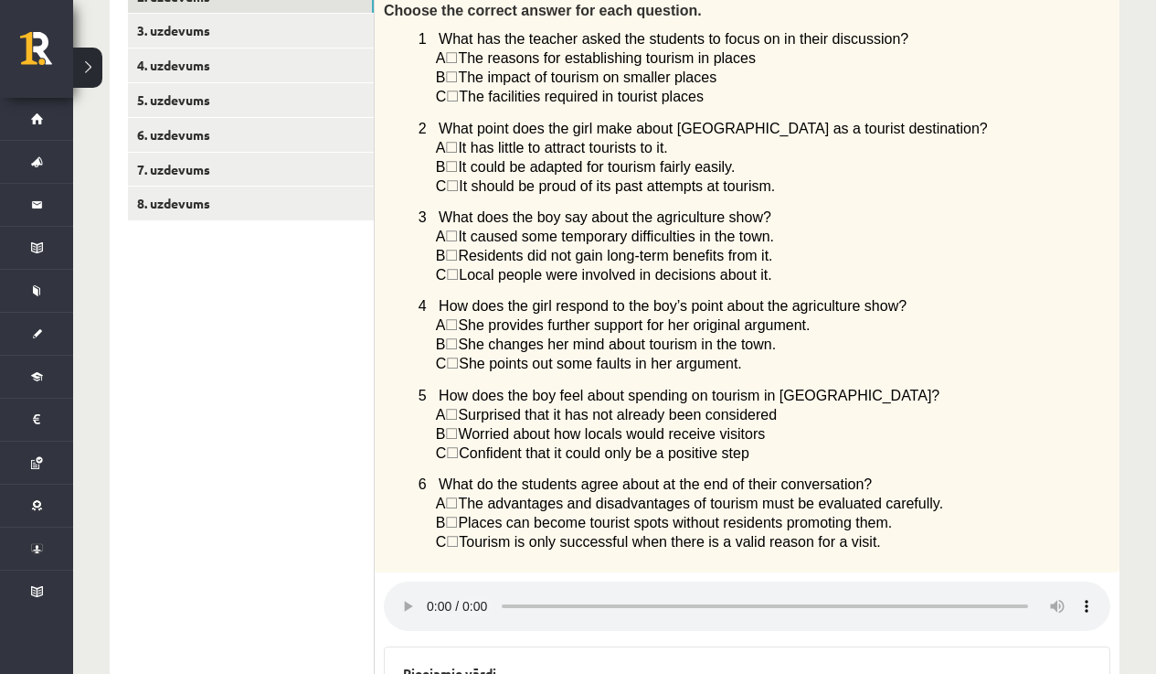
click at [432, 599] on audio at bounding box center [747, 605] width 727 height 49
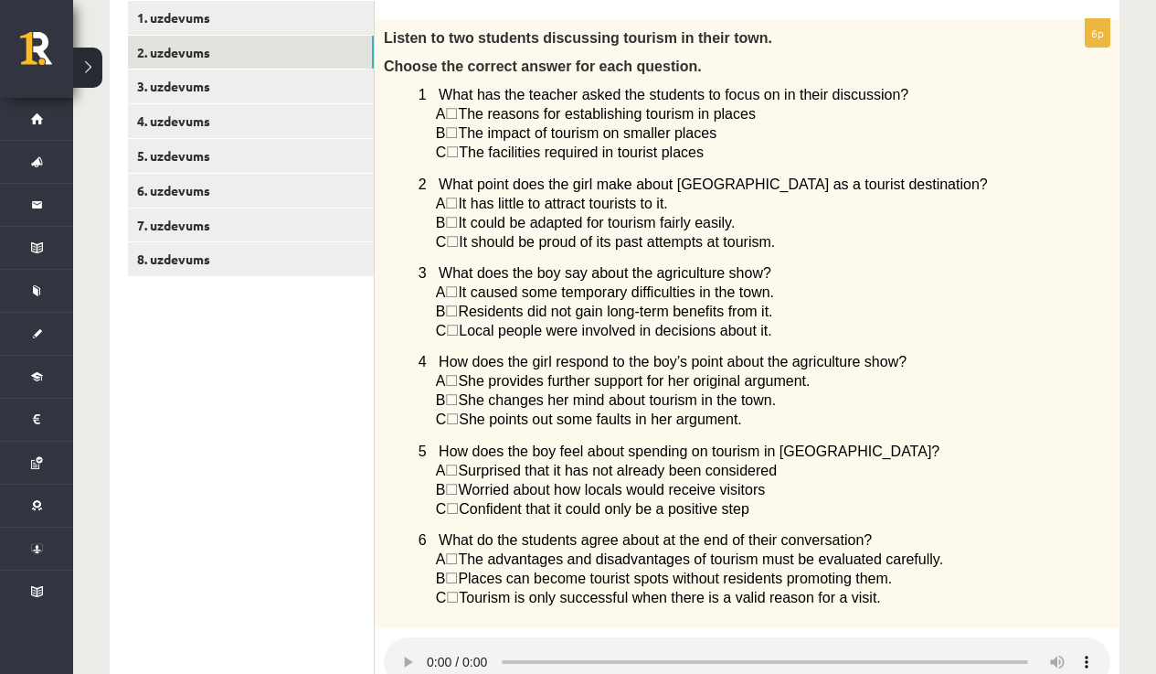
scroll to position [312, 0]
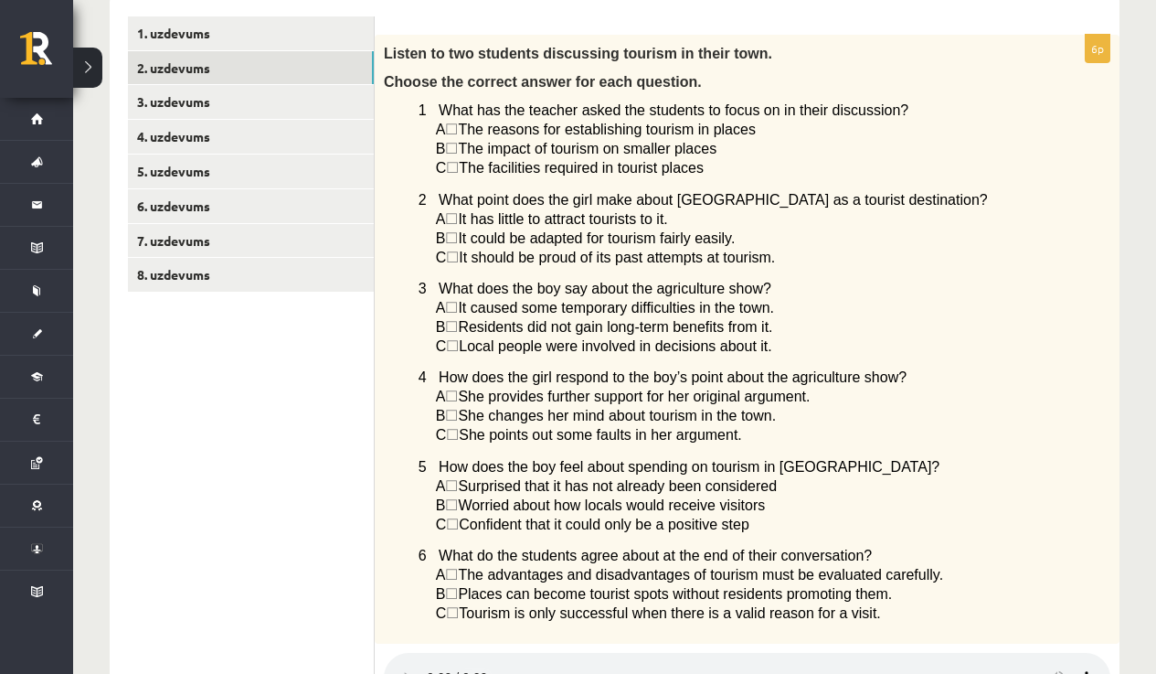
click at [458, 130] on span "☐" at bounding box center [451, 130] width 13 height 16
click at [458, 132] on span "☐" at bounding box center [451, 130] width 13 height 16
click at [458, 130] on span "☐" at bounding box center [451, 130] width 13 height 16
click at [503, 131] on span "The reasons for establishing tourism in places" at bounding box center [607, 130] width 298 height 16
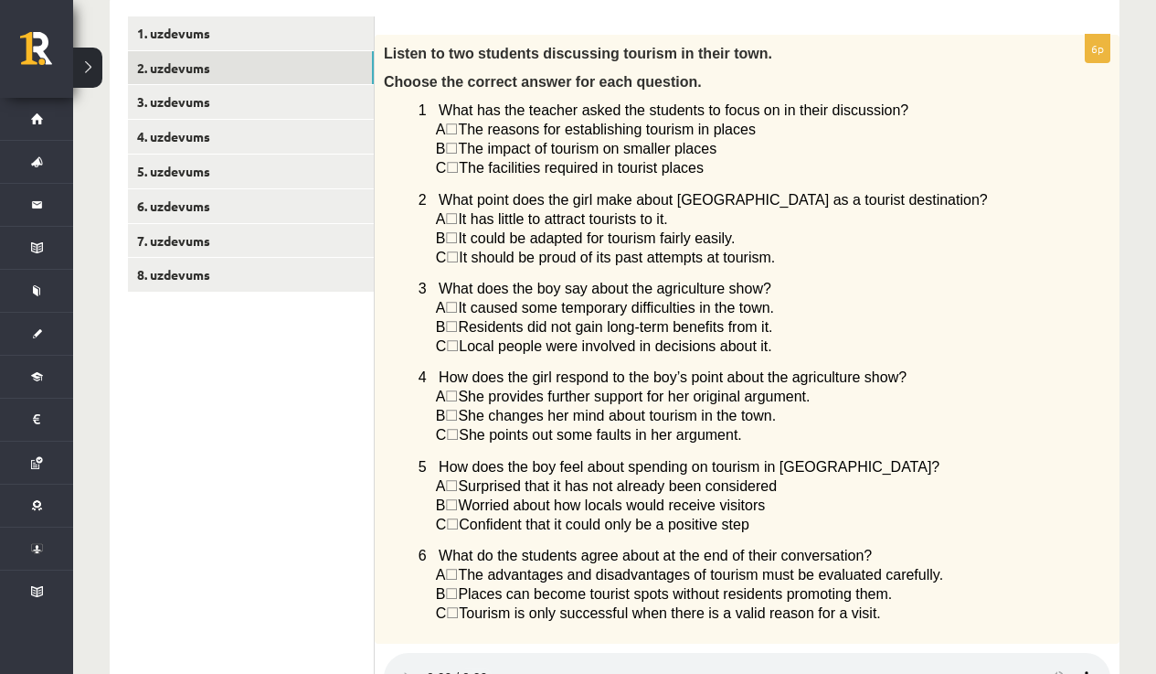
click at [437, 130] on span "A" at bounding box center [441, 130] width 10 height 16
click at [430, 660] on audio at bounding box center [747, 677] width 727 height 49
click at [458, 131] on span "☐" at bounding box center [451, 130] width 13 height 16
click at [458, 130] on span "☐" at bounding box center [451, 130] width 13 height 16
click at [446, 134] on span "A" at bounding box center [441, 130] width 10 height 16
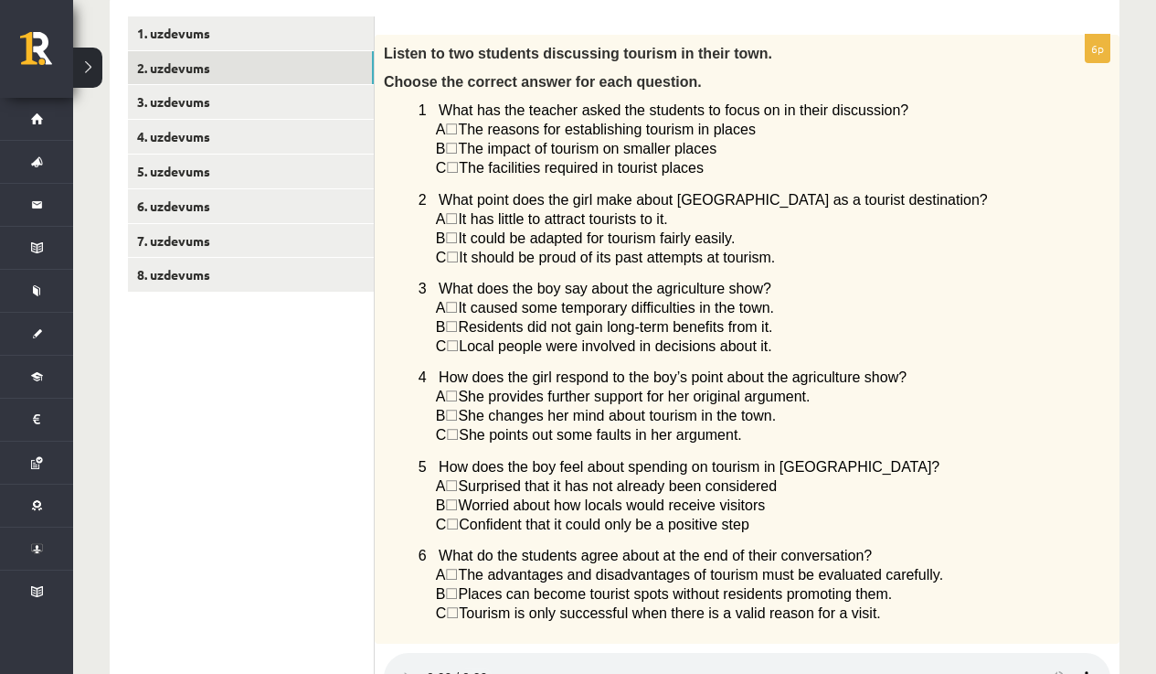
click at [458, 128] on span "☐" at bounding box center [451, 130] width 13 height 16
click at [458, 129] on span "☐" at bounding box center [451, 130] width 13 height 16
click at [458, 150] on span "☐" at bounding box center [451, 149] width 13 height 16
click at [459, 175] on span "☐" at bounding box center [452, 168] width 13 height 16
click at [458, 222] on span "☐" at bounding box center [451, 219] width 13 height 16
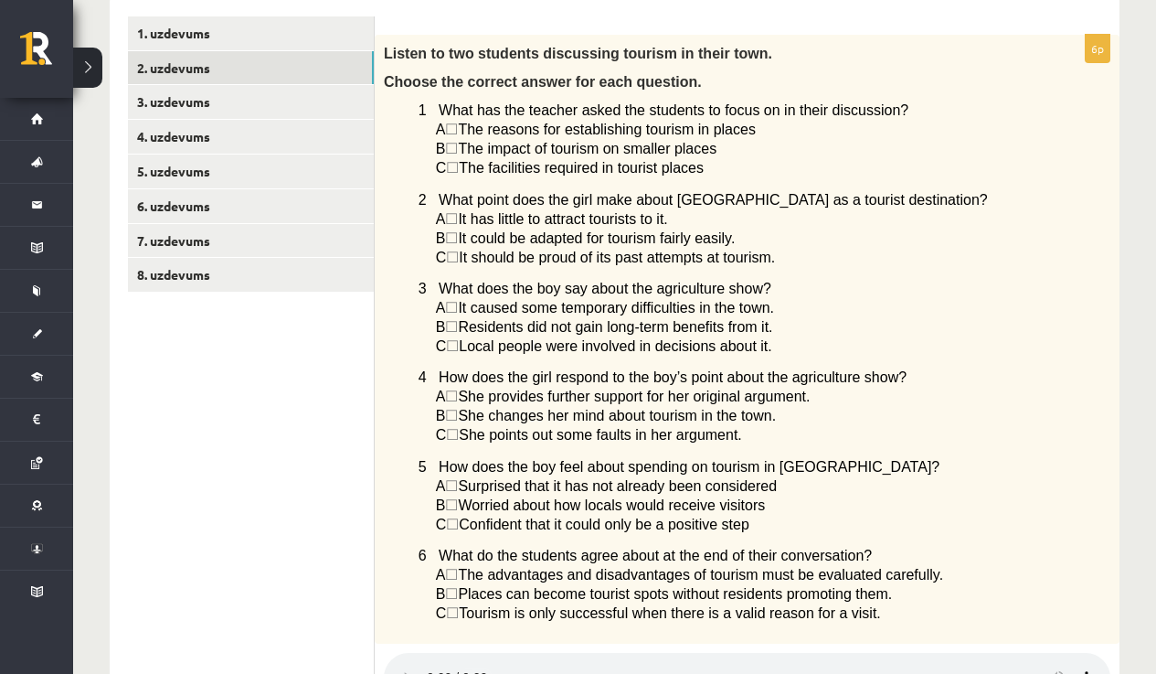
click at [461, 228] on p "B ☐  It could be adapted for tourism fairly easily." at bounding box center [727, 237] width 583 height 19
click at [458, 243] on span "☐" at bounding box center [451, 238] width 13 height 16
click at [459, 253] on span "☐" at bounding box center [452, 258] width 13 height 16
click at [457, 267] on p "C ☐  It should be proud of its past attempts at tourism." at bounding box center [727, 257] width 583 height 19
click at [458, 328] on span "☐" at bounding box center [451, 327] width 13 height 16
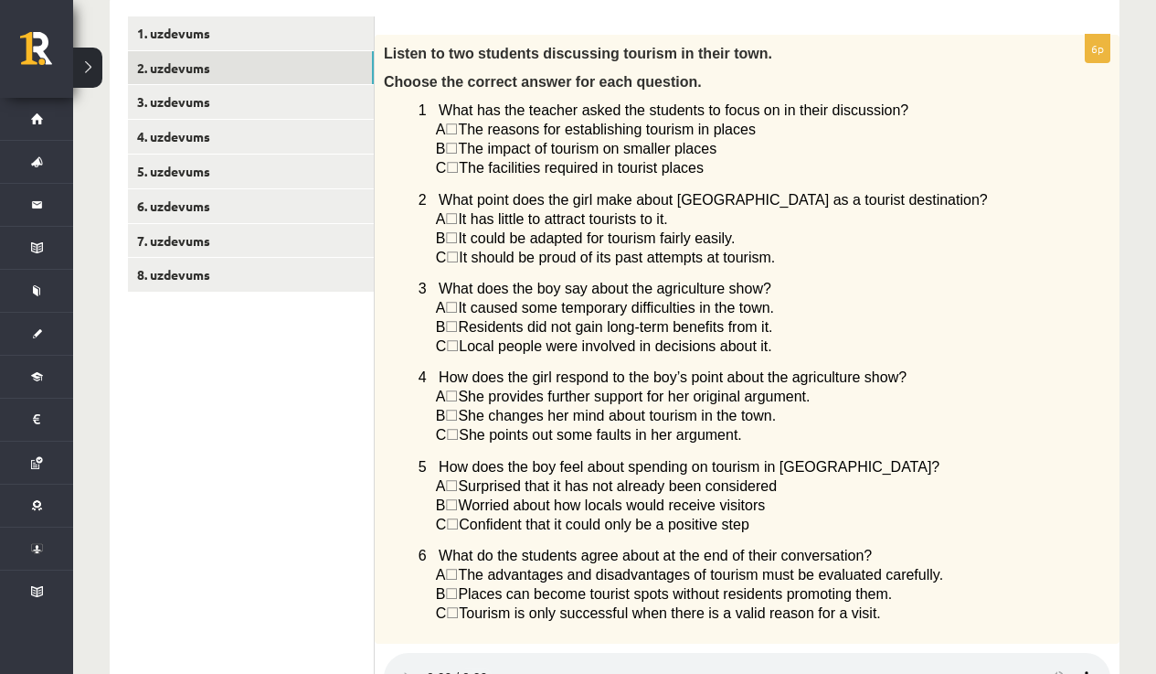
click at [459, 341] on span "☐" at bounding box center [452, 346] width 13 height 16
drag, startPoint x: 467, startPoint y: 341, endPoint x: 504, endPoint y: 334, distance: 37.3
click at [459, 345] on span "☐" at bounding box center [452, 346] width 13 height 16
click at [864, 244] on p "B ☐  It could be adapted for tourism fairly easily." at bounding box center [727, 237] width 583 height 19
click at [441, 131] on span "A" at bounding box center [441, 130] width 10 height 16
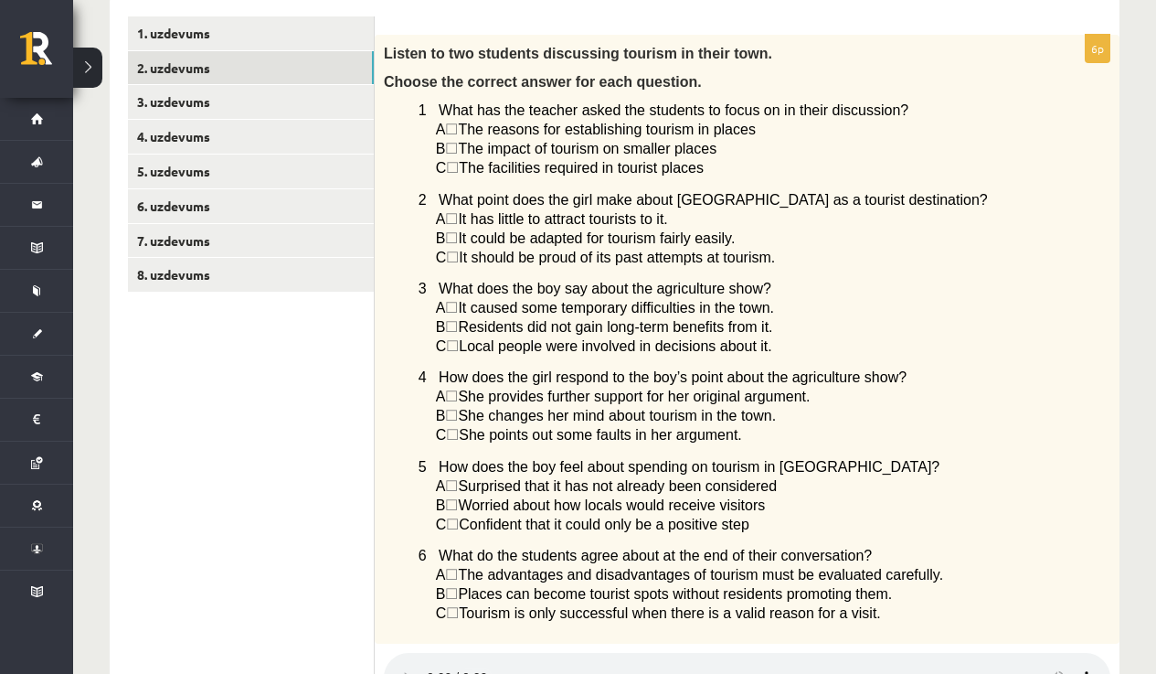
drag, startPoint x: 441, startPoint y: 150, endPoint x: 444, endPoint y: 164, distance: 14.2
click at [441, 151] on span "B" at bounding box center [441, 149] width 10 height 16
click at [445, 167] on span "C" at bounding box center [441, 168] width 11 height 16
click at [456, 196] on span "2 What point does the girl make about Norwood as a tourist destination?" at bounding box center [703, 200] width 569 height 16
click at [446, 218] on span "A" at bounding box center [441, 219] width 10 height 16
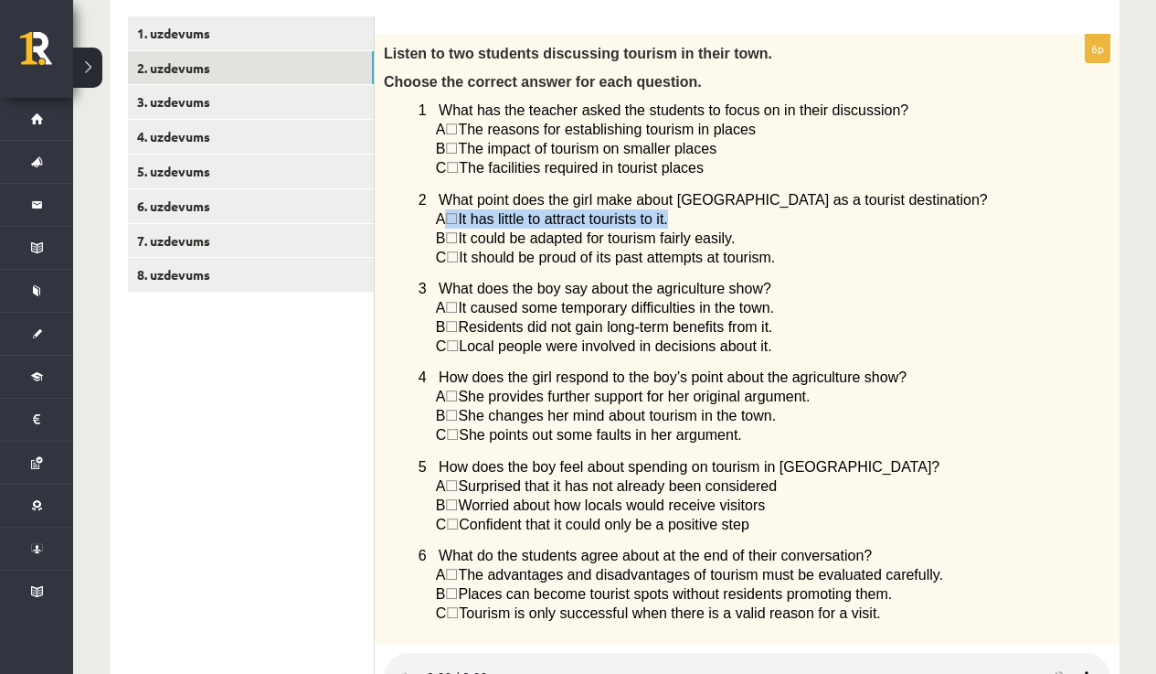
click at [461, 228] on div "Listen to two students discussing tourism in their town. Choose the correct ans…" at bounding box center [747, 339] width 745 height 609
drag, startPoint x: 467, startPoint y: 229, endPoint x: 470, endPoint y: 239, distance: 10.4
click at [469, 232] on p "B ☐  It could be adapted for tourism fairly easily." at bounding box center [727, 237] width 583 height 19
drag, startPoint x: 474, startPoint y: 256, endPoint x: 483, endPoint y: 262, distance: 10.4
click at [474, 257] on span "It should be proud of its past attempts at tourism." at bounding box center [617, 258] width 316 height 16
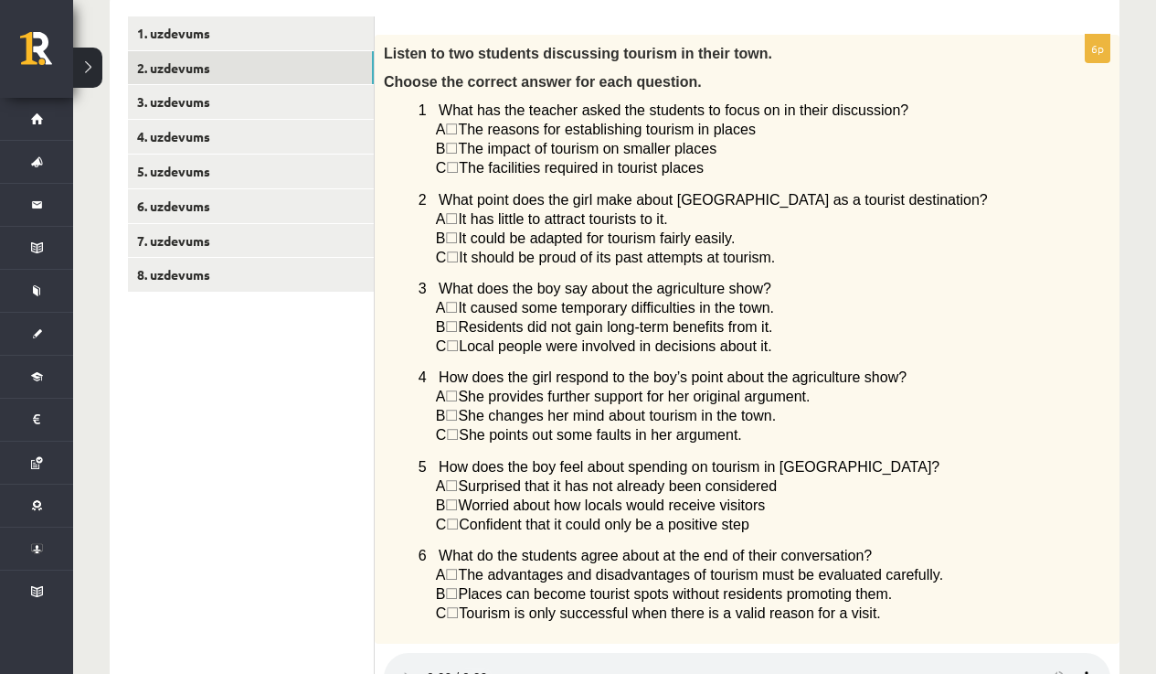
click at [433, 665] on audio at bounding box center [747, 677] width 727 height 49
click at [458, 135] on span "☐" at bounding box center [451, 130] width 13 height 16
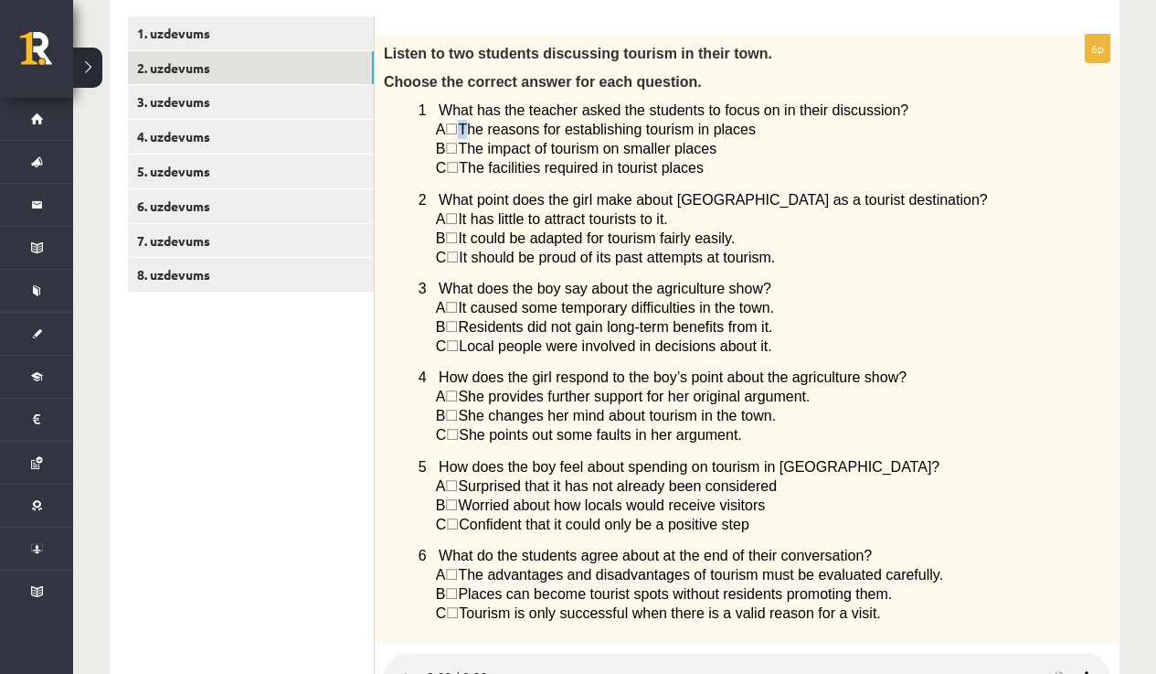
click at [458, 136] on span "☐" at bounding box center [451, 130] width 13 height 16
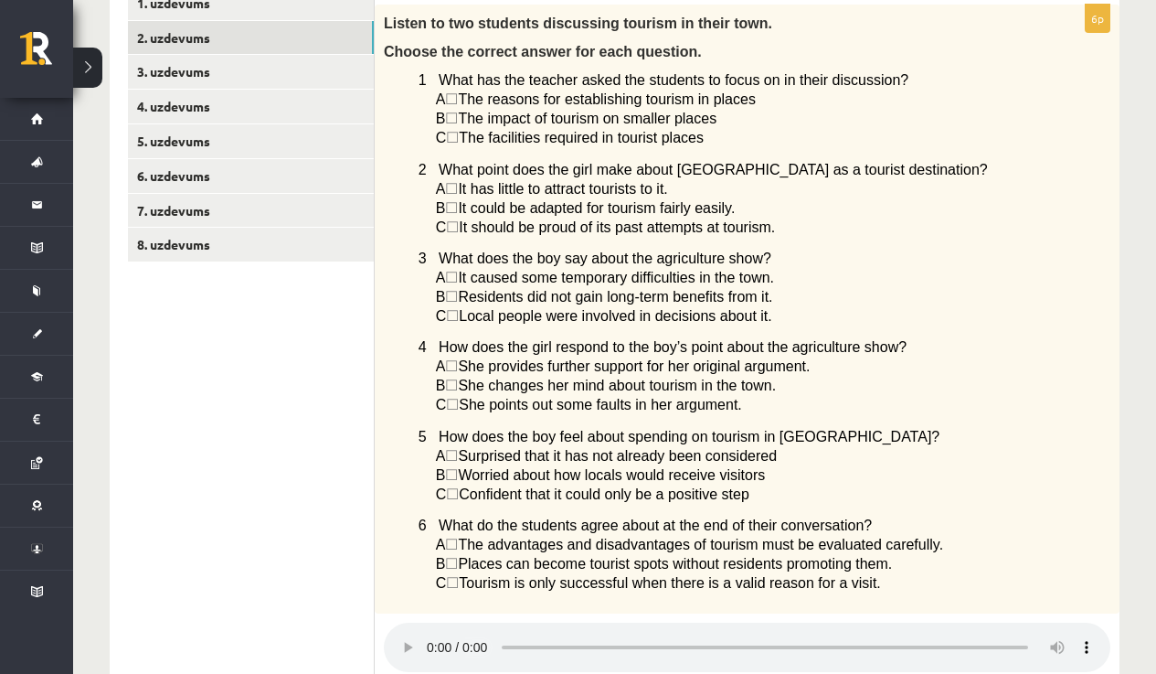
click at [458, 483] on span "☐" at bounding box center [451, 475] width 13 height 16
click at [459, 494] on span "☐" at bounding box center [452, 494] width 13 height 16
click at [458, 471] on span "☐" at bounding box center [451, 475] width 13 height 16
click at [458, 455] on span "☐" at bounding box center [451, 456] width 13 height 16
click at [447, 409] on span "C" at bounding box center [441, 405] width 11 height 16
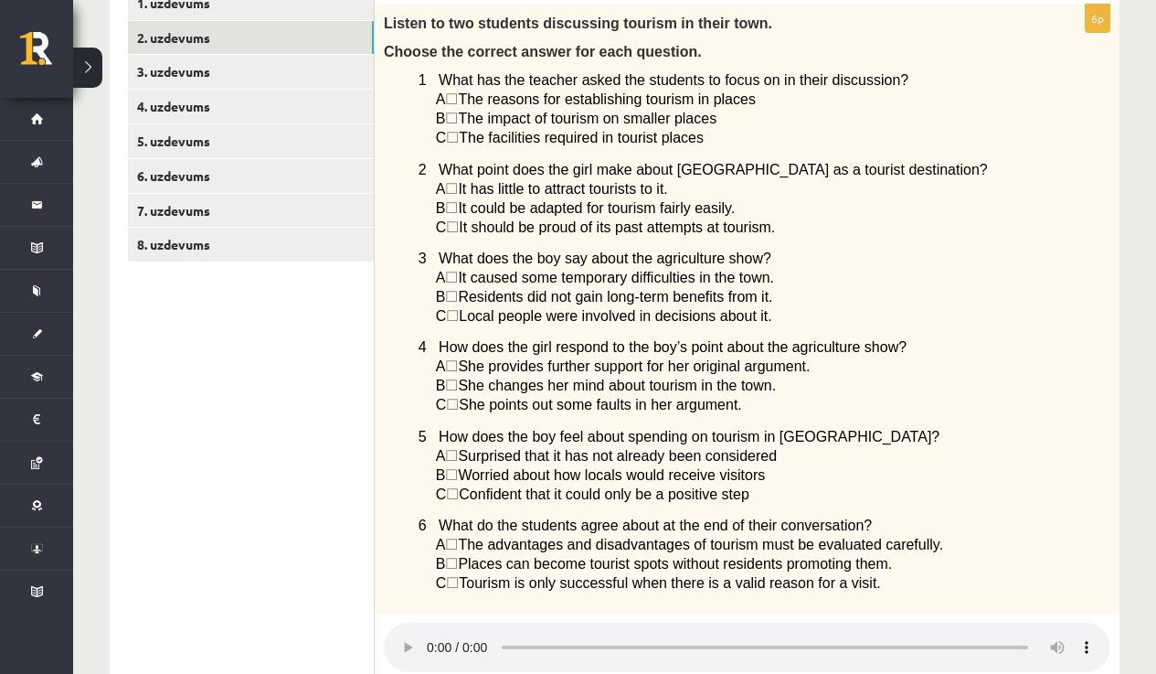
click at [459, 404] on span "☐" at bounding box center [452, 405] width 13 height 16
click at [458, 387] on span "☐" at bounding box center [451, 385] width 13 height 16
click at [458, 369] on span "☐" at bounding box center [451, 366] width 13 height 16
click at [471, 295] on span "Residents did not gain long-term benefits from it." at bounding box center [615, 297] width 314 height 16
click at [458, 291] on span "☐" at bounding box center [451, 297] width 13 height 16
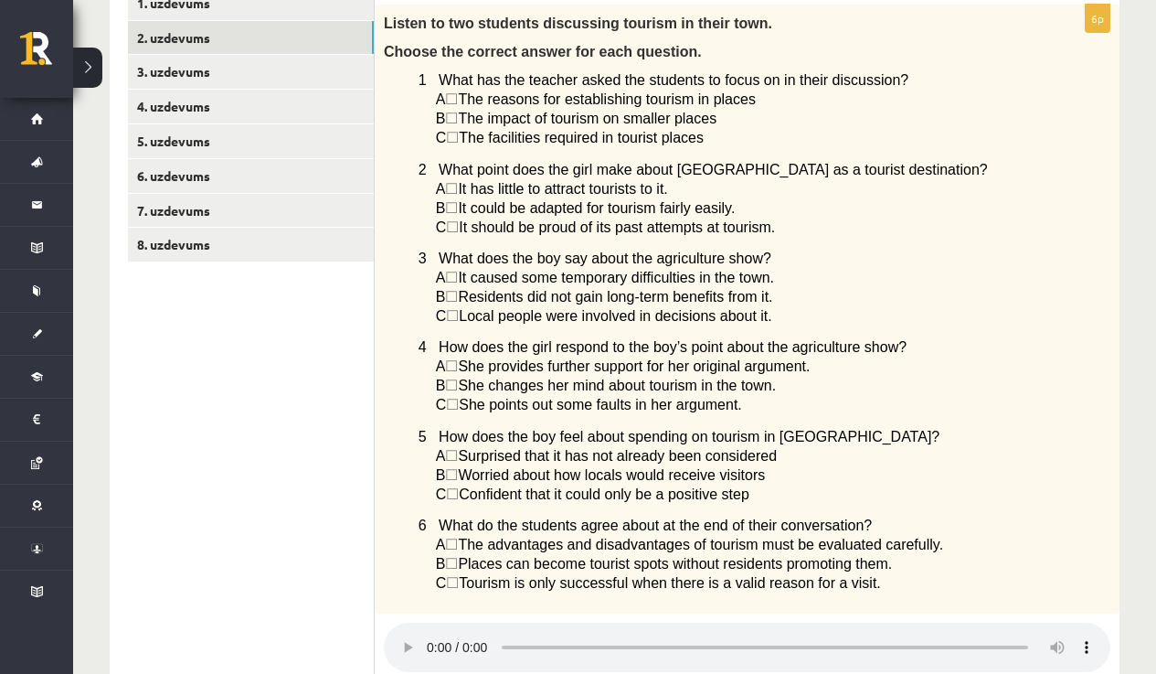
click at [460, 240] on div "Listen to two students discussing tourism in their town. Choose the correct ans…" at bounding box center [747, 309] width 745 height 609
click at [464, 218] on p "C ☐  It should be proud of its past attempts at tourism." at bounding box center [727, 227] width 583 height 19
click at [459, 230] on span "☐" at bounding box center [452, 227] width 13 height 16
drag, startPoint x: 467, startPoint y: 230, endPoint x: 458, endPoint y: 233, distance: 9.5
click at [458, 233] on span "☐" at bounding box center [452, 227] width 13 height 16
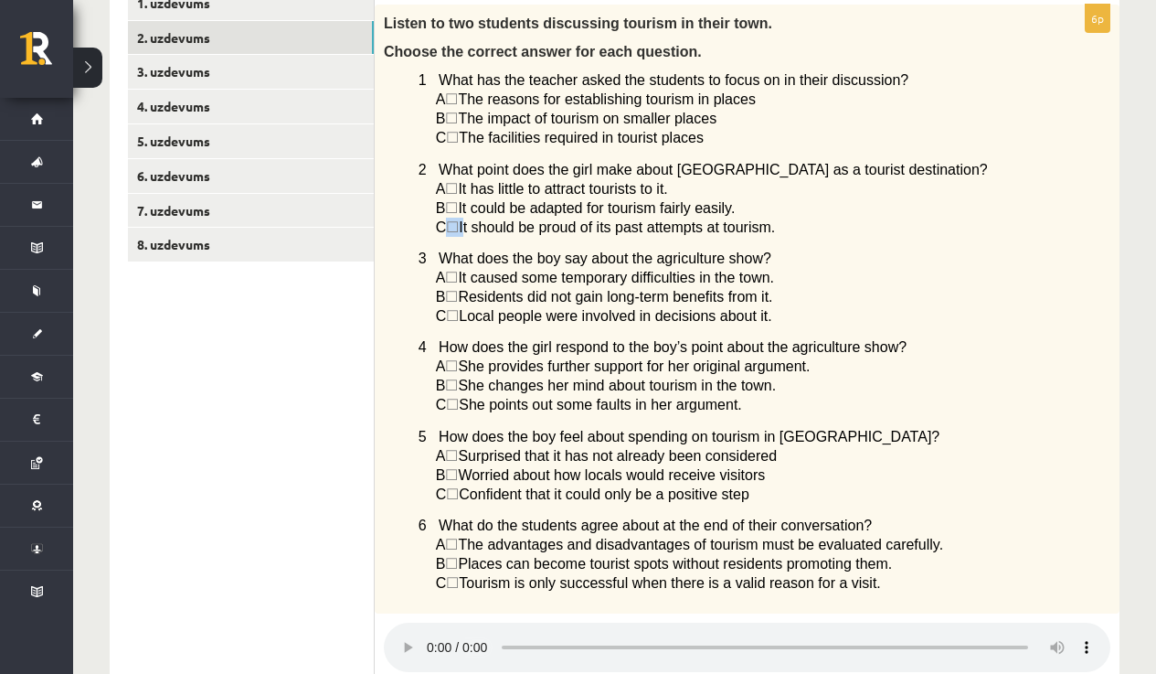
click at [458, 234] on span "☐" at bounding box center [452, 227] width 13 height 16
click at [459, 228] on span "☐" at bounding box center [452, 227] width 13 height 16
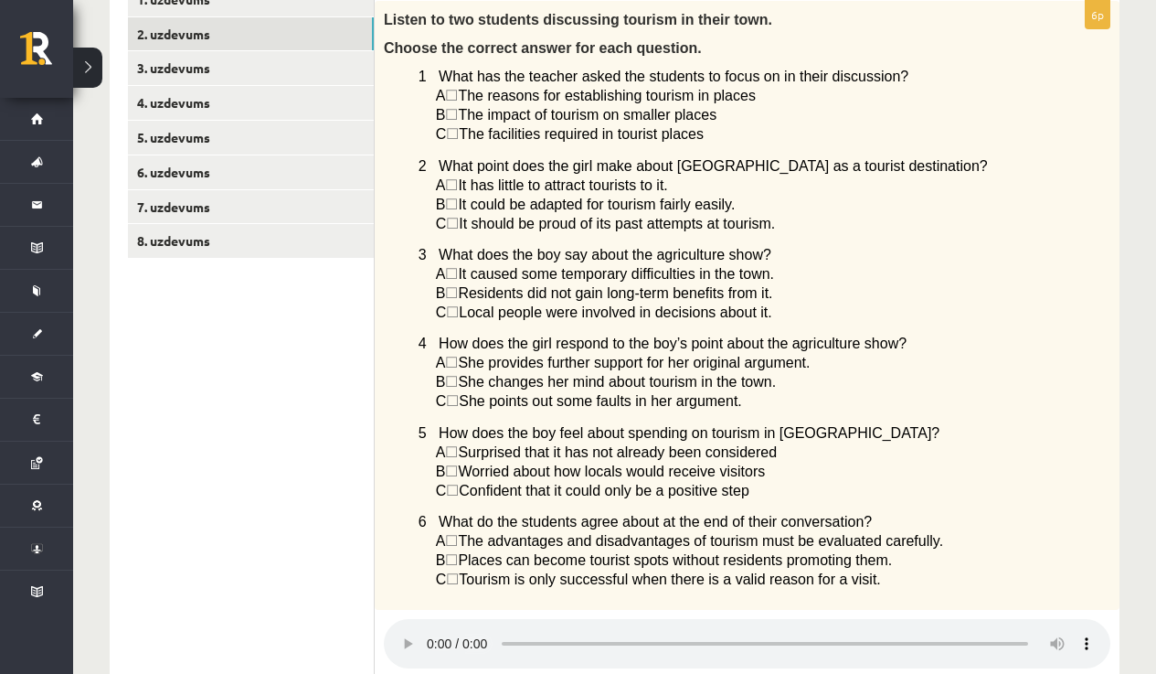
scroll to position [356, 0]
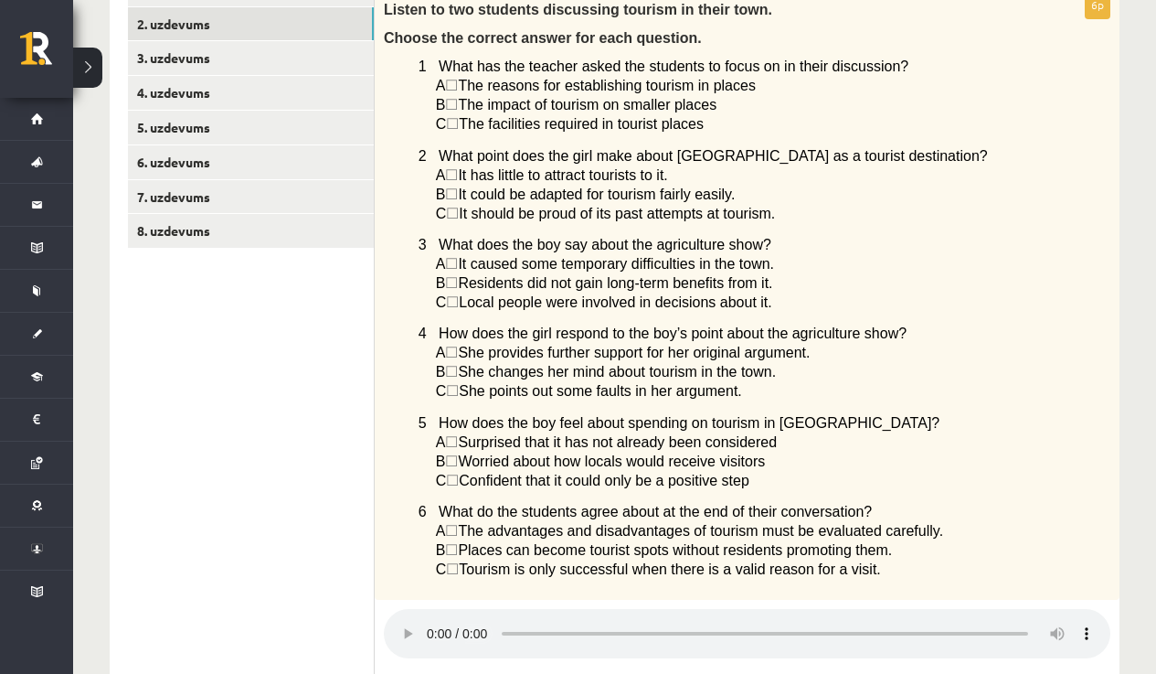
drag, startPoint x: 635, startPoint y: 624, endPoint x: 1015, endPoint y: 626, distance: 379.3
click at [1015, 626] on audio at bounding box center [747, 633] width 727 height 49
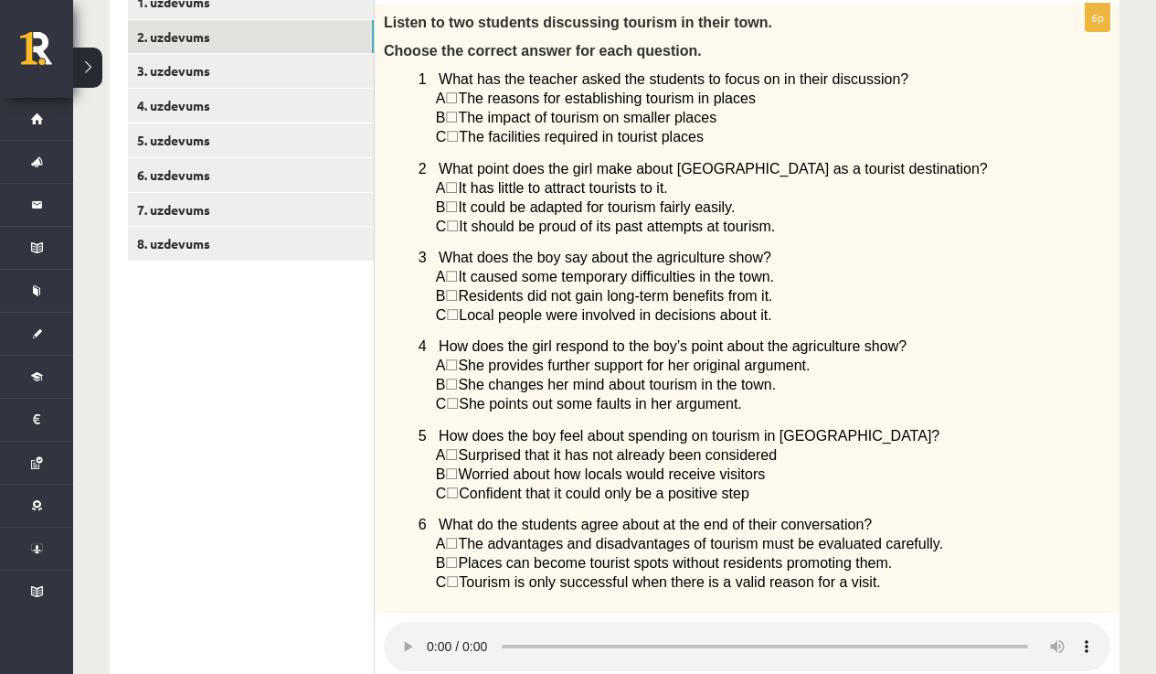
scroll to position [212, 0]
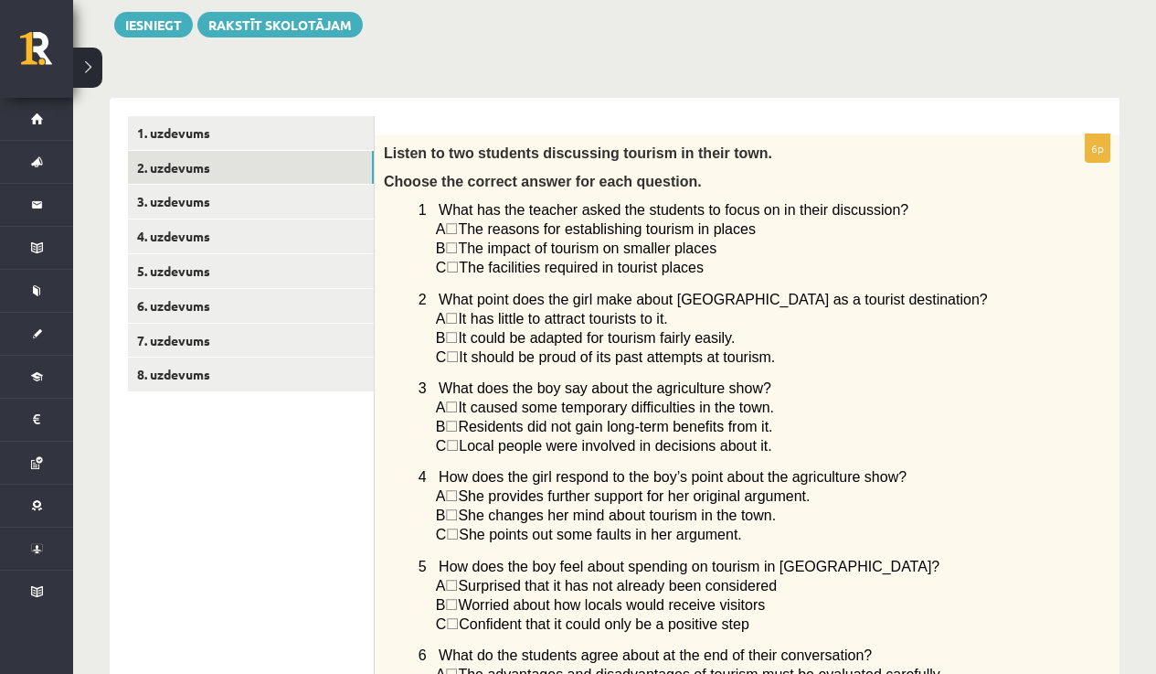
click at [458, 340] on span "☐" at bounding box center [451, 338] width 13 height 16
click at [458, 231] on span "☐" at bounding box center [451, 229] width 13 height 16
click at [458, 232] on span "☐" at bounding box center [451, 229] width 13 height 16
click at [446, 229] on span "A" at bounding box center [441, 229] width 10 height 16
click at [436, 228] on span "A" at bounding box center [441, 229] width 10 height 16
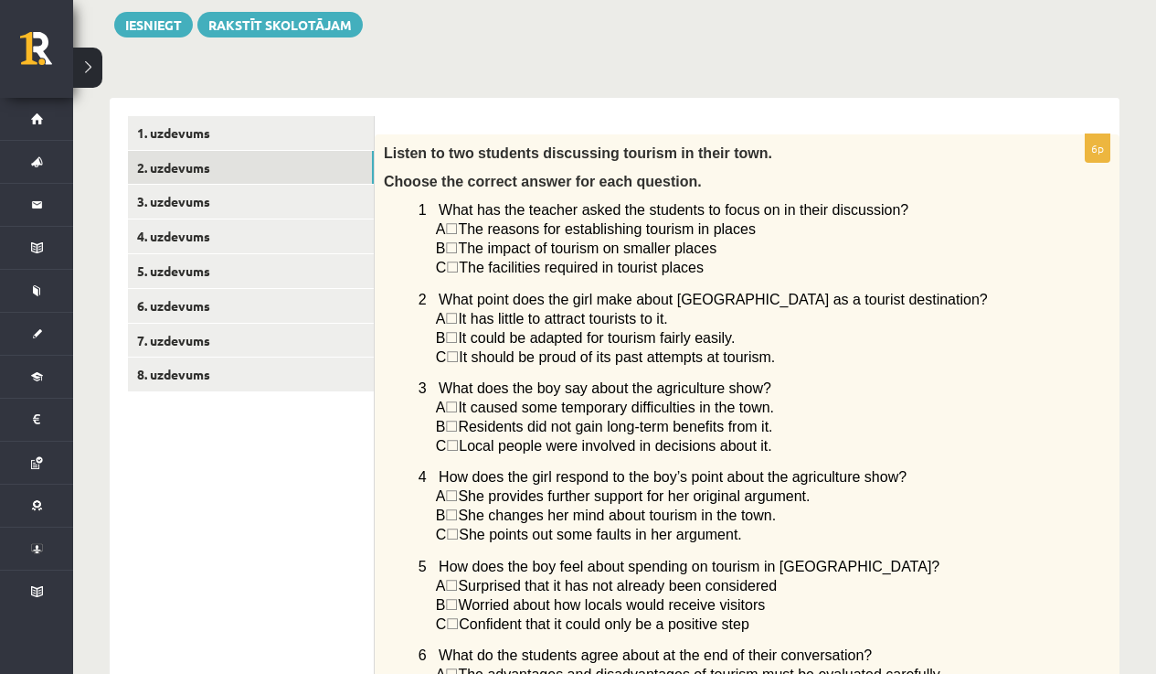
drag, startPoint x: 612, startPoint y: 234, endPoint x: 624, endPoint y: 231, distance: 12.2
click at [612, 234] on span "The reasons for establishing tourism in places" at bounding box center [607, 229] width 298 height 16
click at [681, 230] on span "The reasons for establishing tourism in places" at bounding box center [607, 229] width 298 height 16
click at [710, 225] on span "The reasons for establishing tourism in places" at bounding box center [607, 229] width 298 height 16
click at [732, 223] on span "The reasons for establishing tourism in places" at bounding box center [607, 229] width 298 height 16
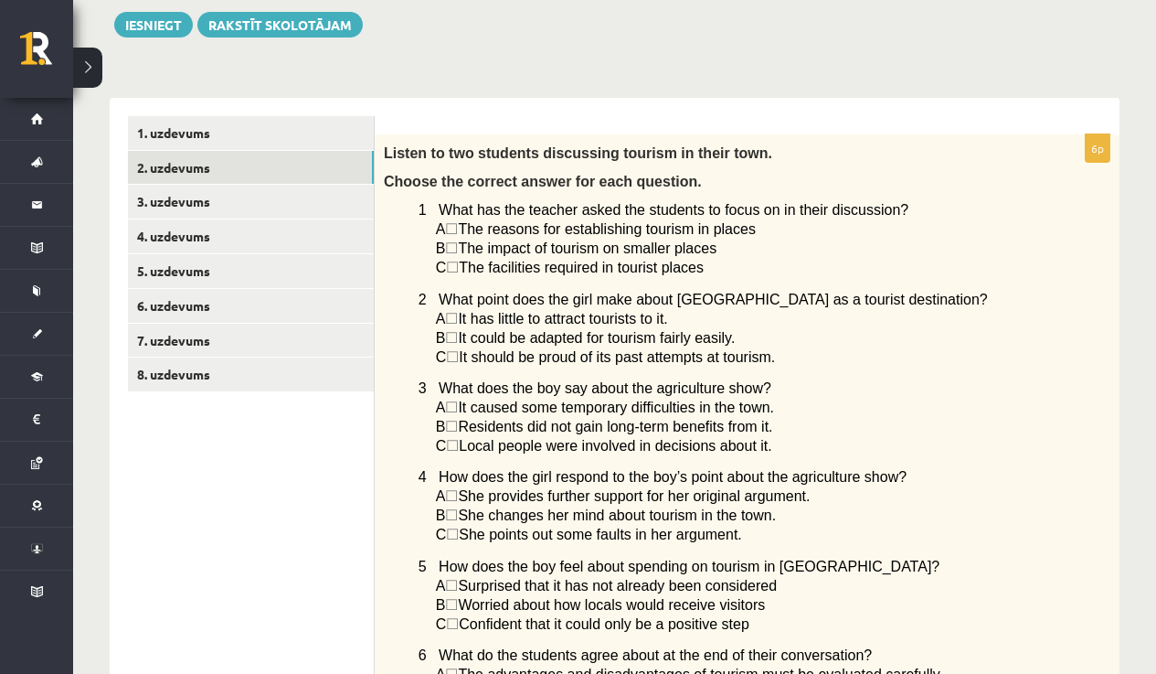
click at [764, 210] on span "1 What has the teacher asked the students to focus on in their discussion?" at bounding box center [664, 210] width 490 height 16
click at [740, 241] on p "B ☐  The impact of tourism on smaller places" at bounding box center [727, 248] width 583 height 19
click at [739, 229] on span "The reasons for establishing tourism in places" at bounding box center [607, 229] width 298 height 16
click at [643, 250] on span "The impact of tourism on smaller places" at bounding box center [587, 248] width 259 height 16
click at [610, 265] on span "The facilities required in tourist places" at bounding box center [581, 268] width 245 height 16
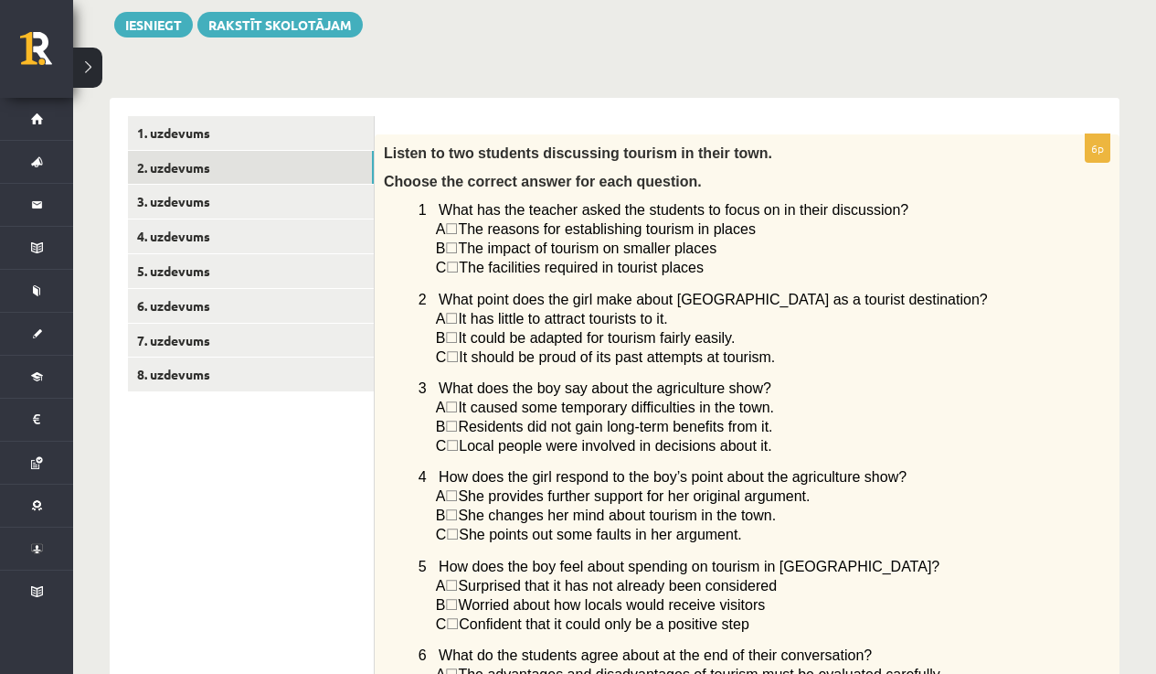
click at [582, 307] on span "2 What point does the girl make about Norwood as a tourist destination?" at bounding box center [703, 300] width 569 height 16
click at [576, 324] on span "It has little to attract tourists to it." at bounding box center [562, 319] width 209 height 16
click at [576, 335] on span "It could be adapted for tourism fairly easily." at bounding box center [596, 338] width 277 height 16
click at [572, 356] on span "It should be proud of its past attempts at tourism." at bounding box center [617, 357] width 316 height 16
click at [199, 199] on link "3. uzdevums" at bounding box center [251, 202] width 246 height 34
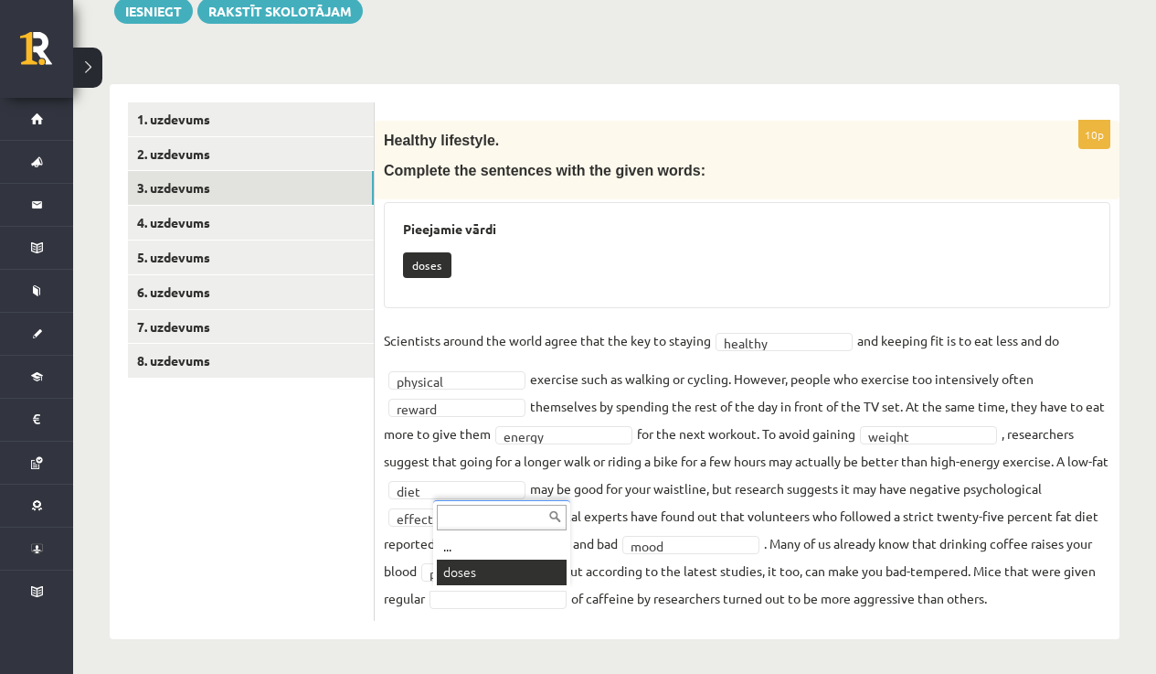
scroll to position [183, 0]
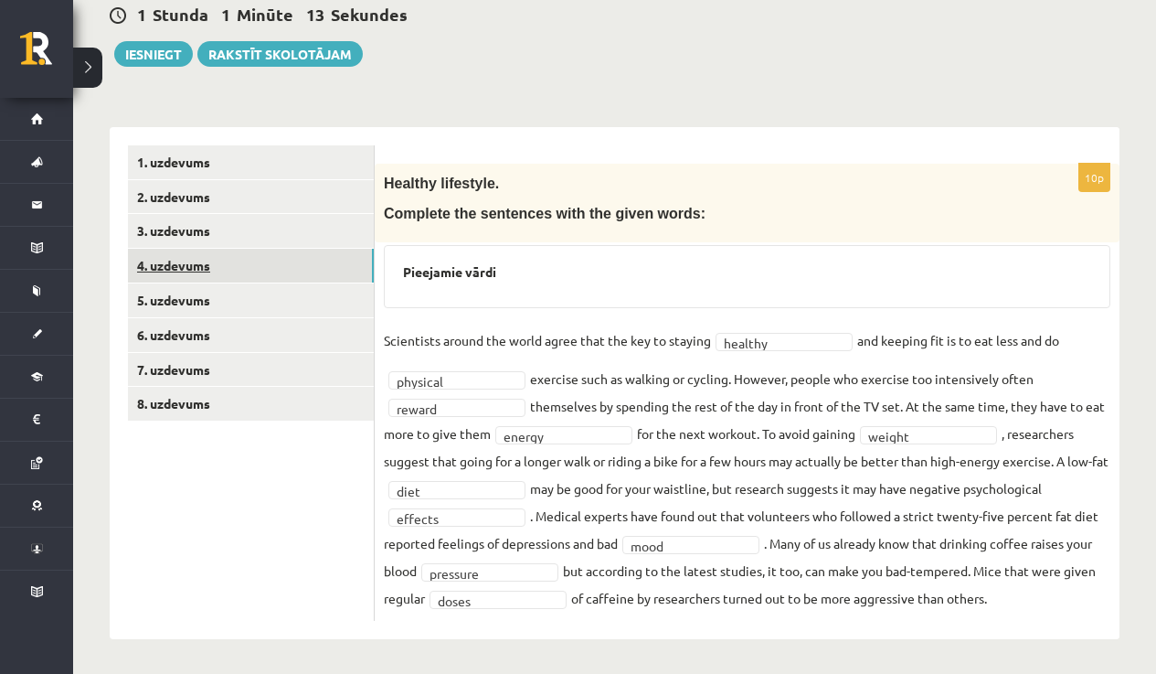
click at [201, 263] on link "4. uzdevums" at bounding box center [251, 266] width 246 height 34
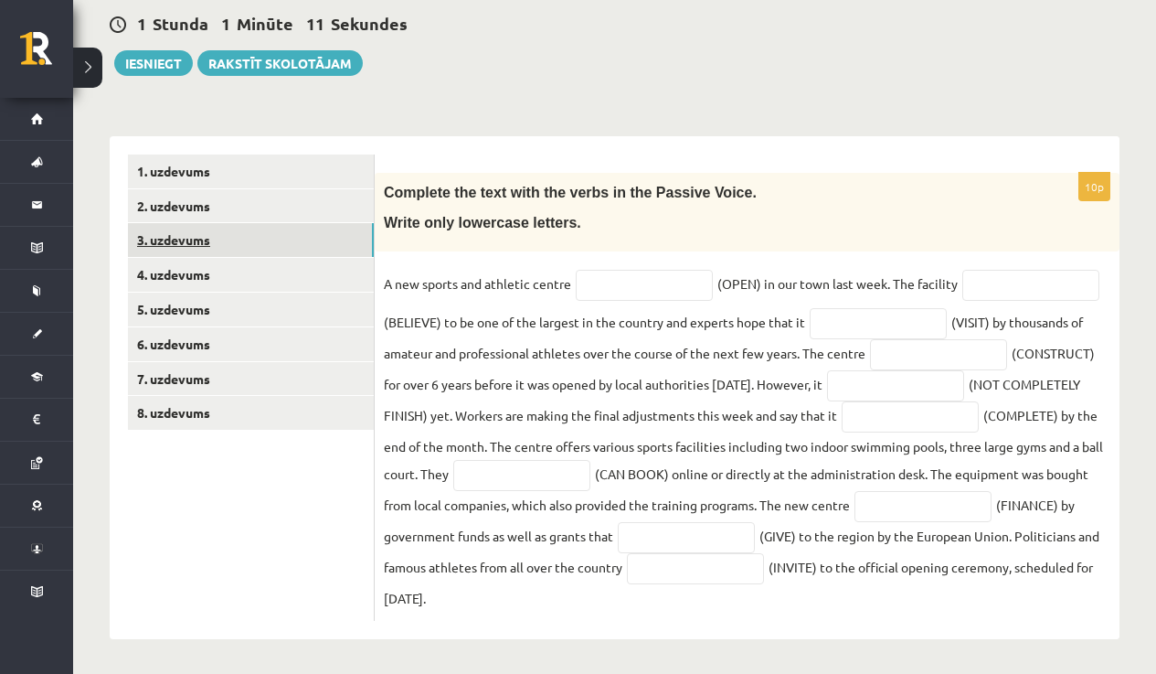
click at [190, 232] on link "3. uzdevums" at bounding box center [251, 240] width 246 height 34
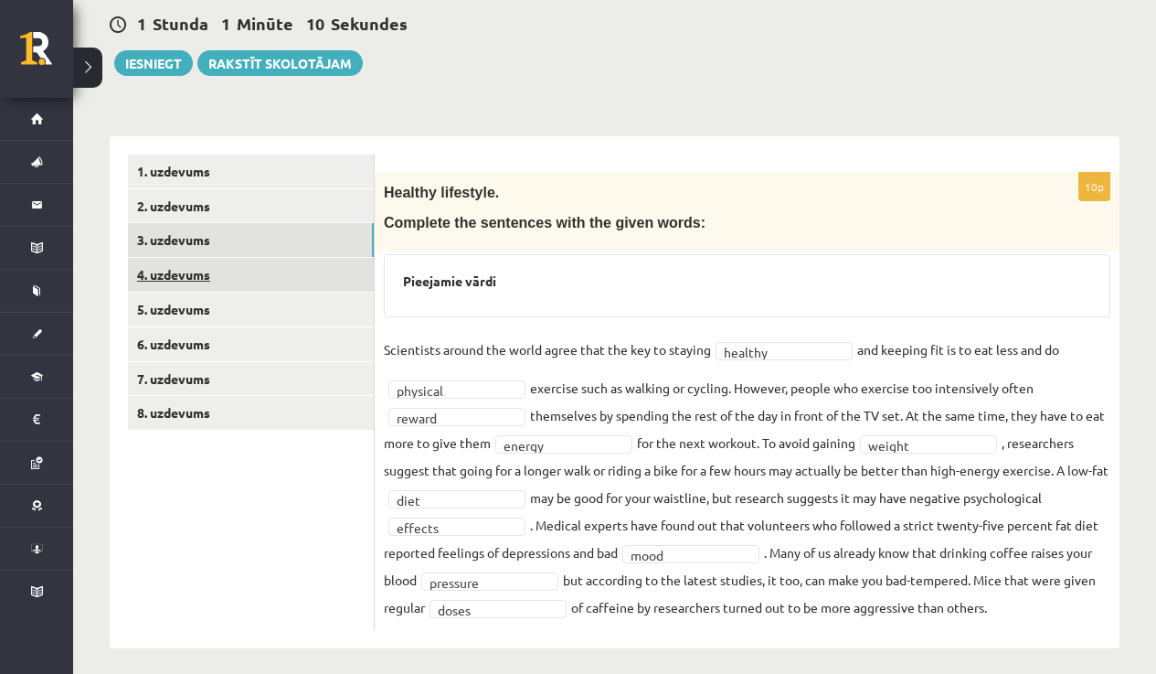
click at [190, 271] on link "4. uzdevums" at bounding box center [251, 275] width 246 height 34
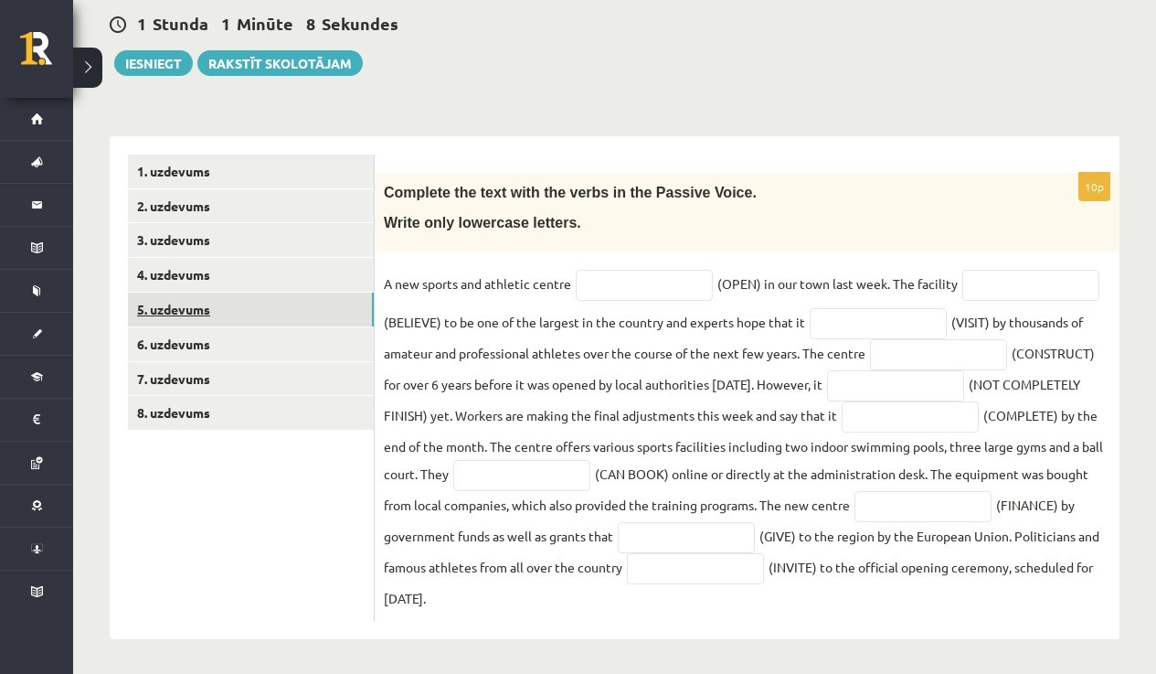
click at [190, 306] on link "5. uzdevums" at bounding box center [251, 309] width 246 height 34
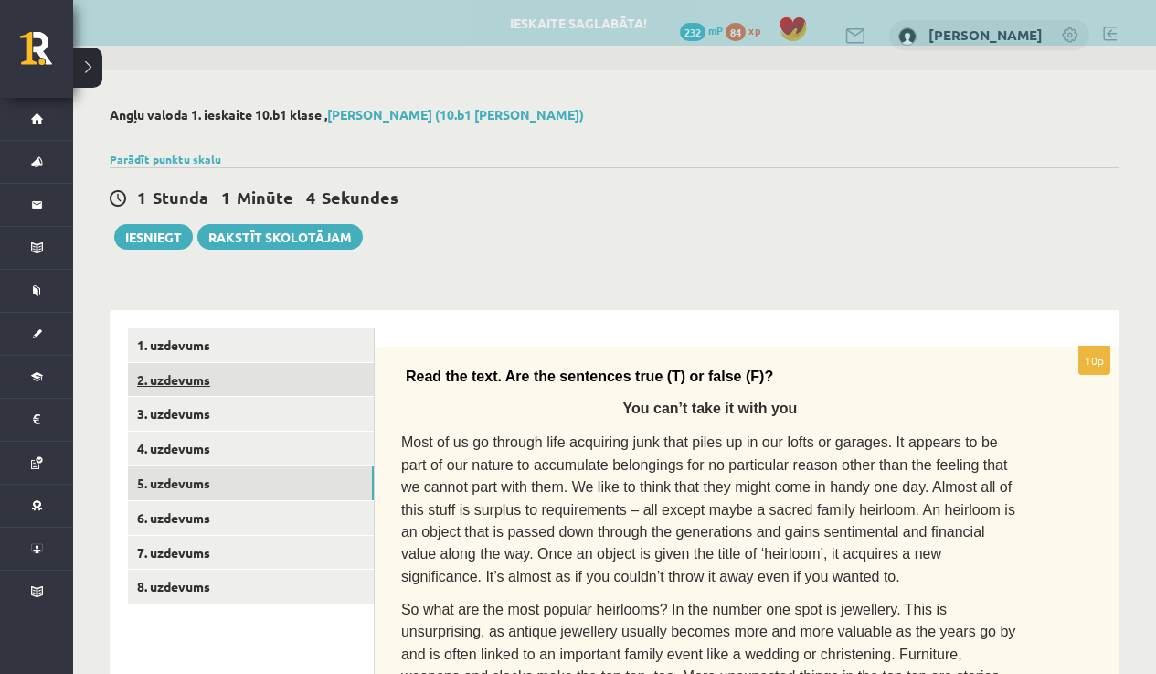
scroll to position [130, 0]
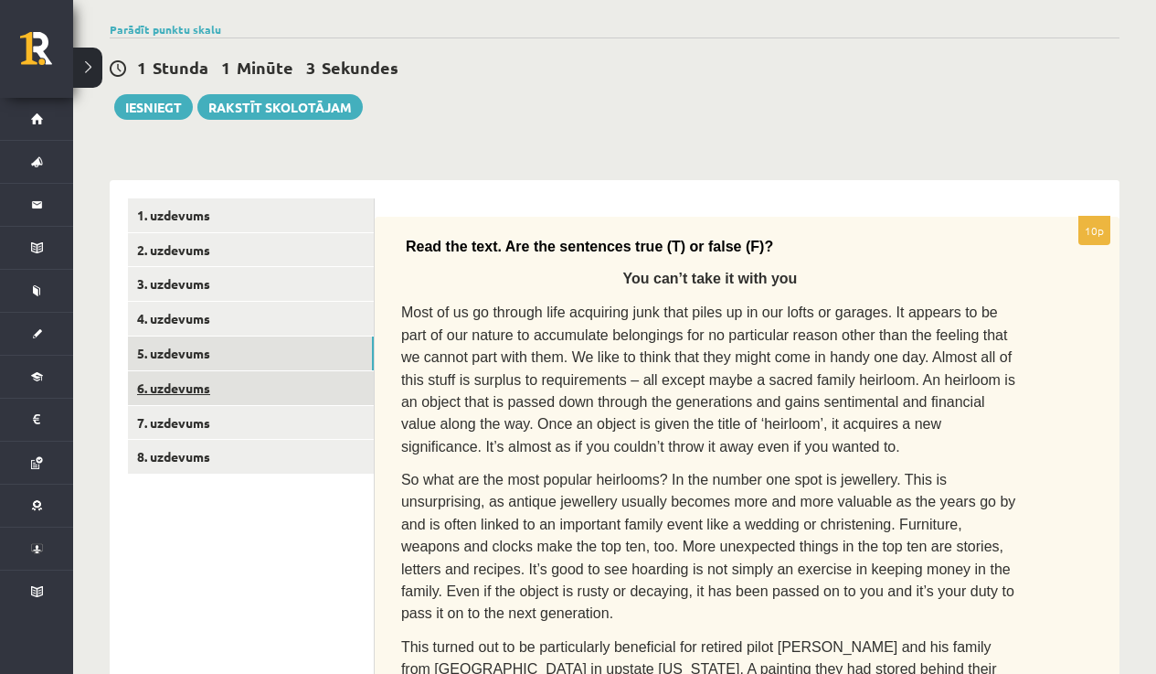
click at [194, 383] on link "6. uzdevums" at bounding box center [251, 388] width 246 height 34
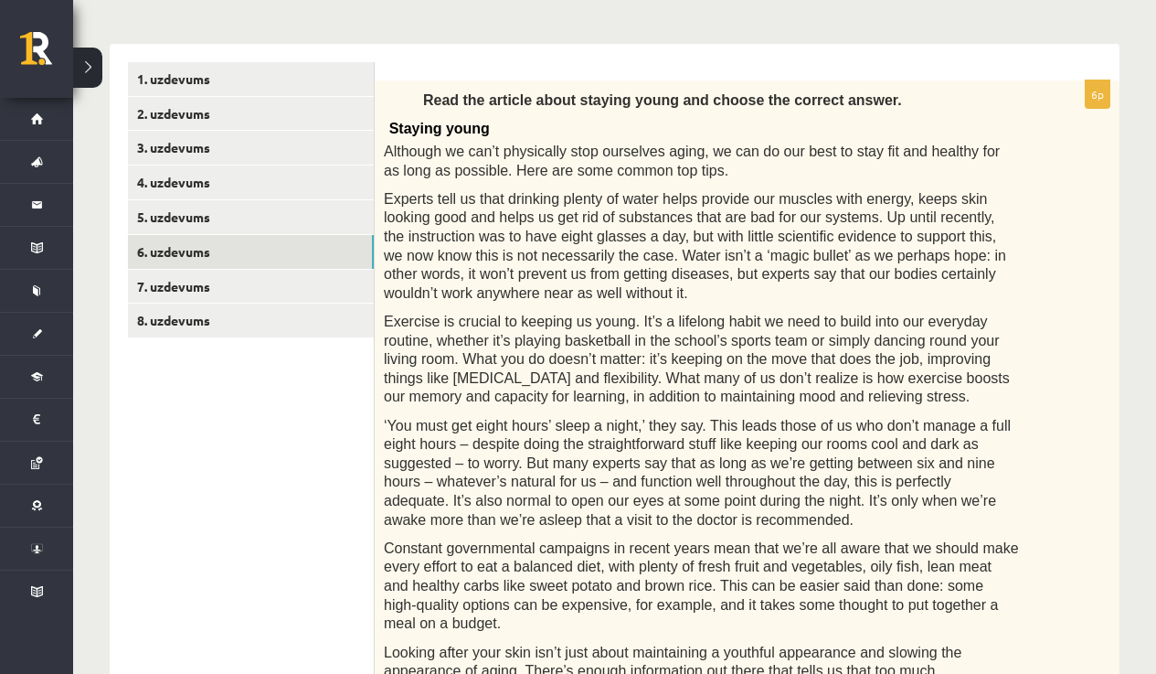
scroll to position [254, 0]
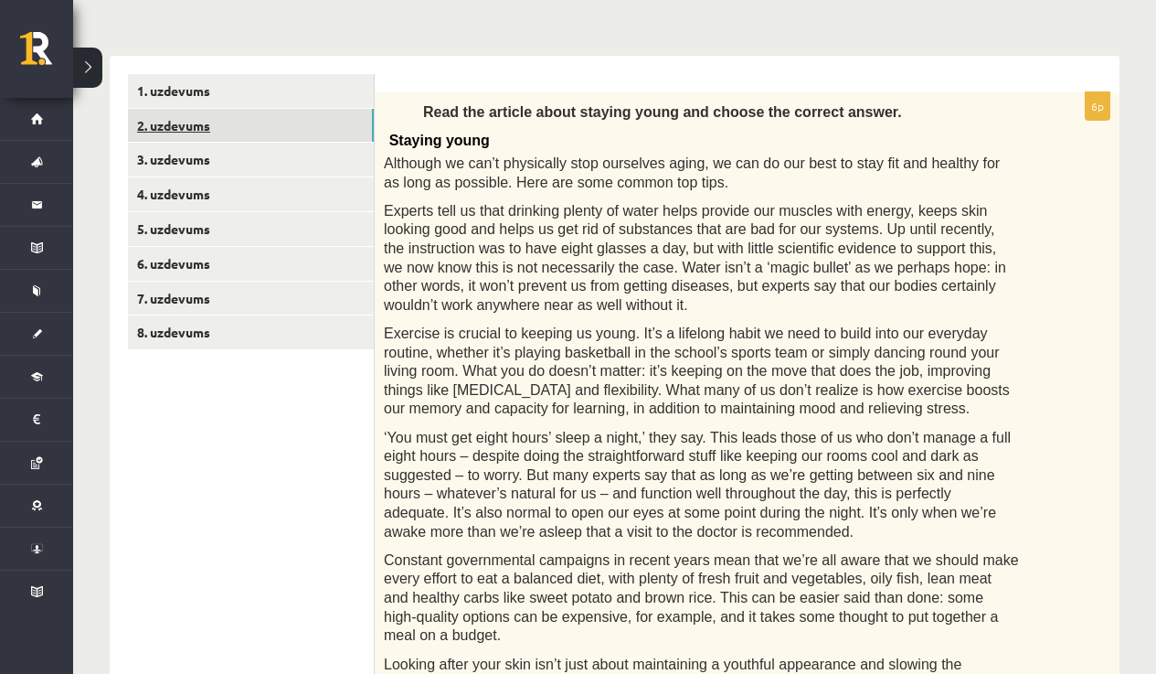
click at [197, 121] on link "2. uzdevums" at bounding box center [251, 126] width 246 height 34
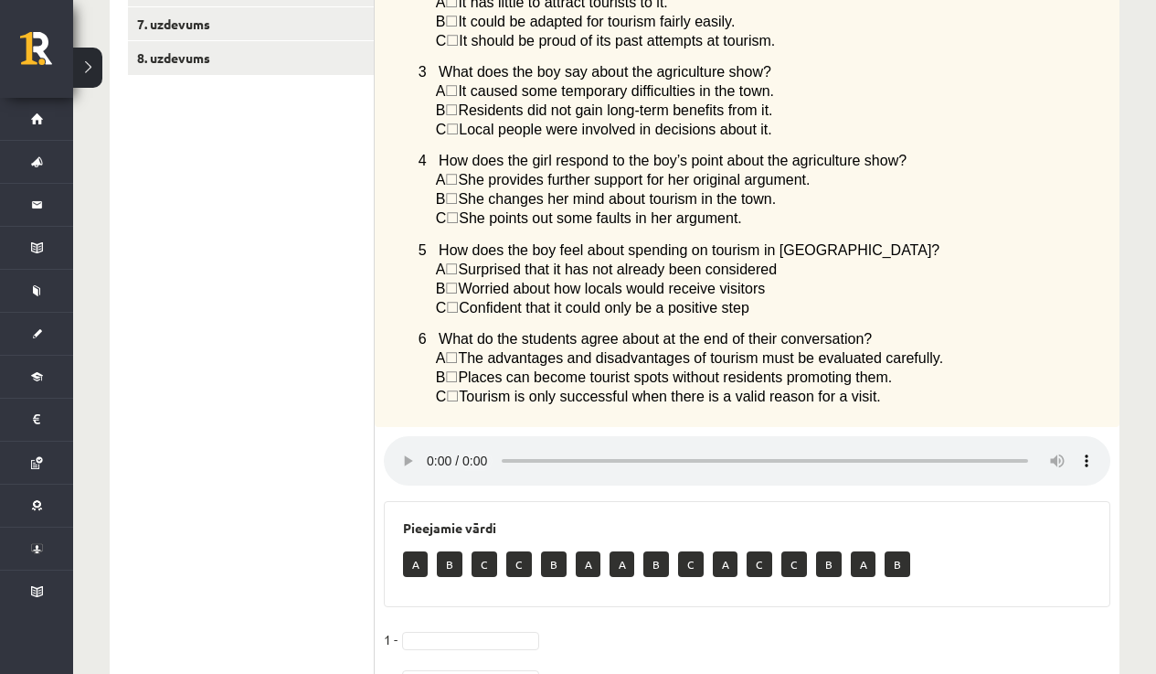
scroll to position [383, 0]
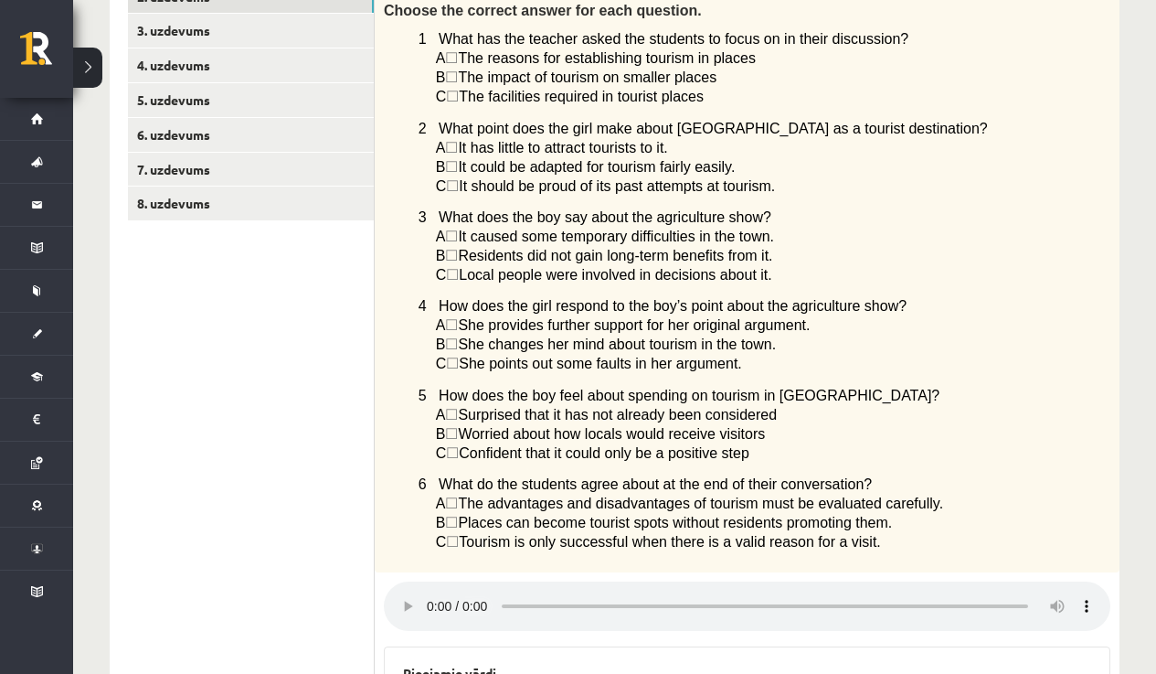
click at [428, 597] on audio at bounding box center [747, 605] width 727 height 49
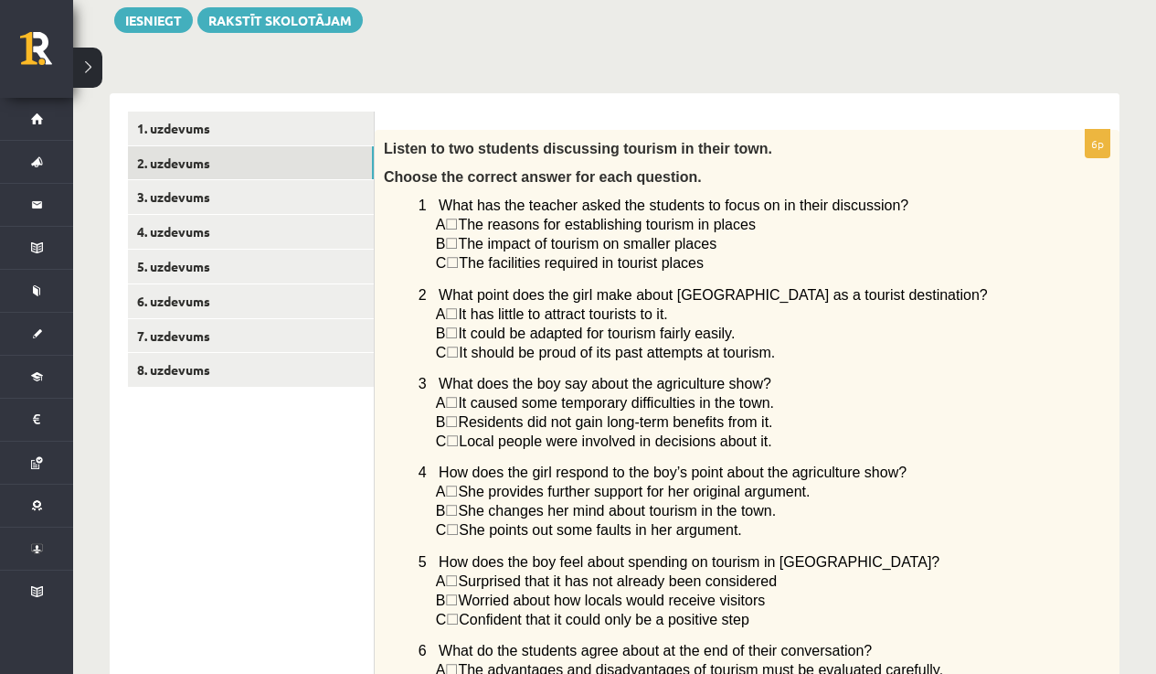
scroll to position [236, 0]
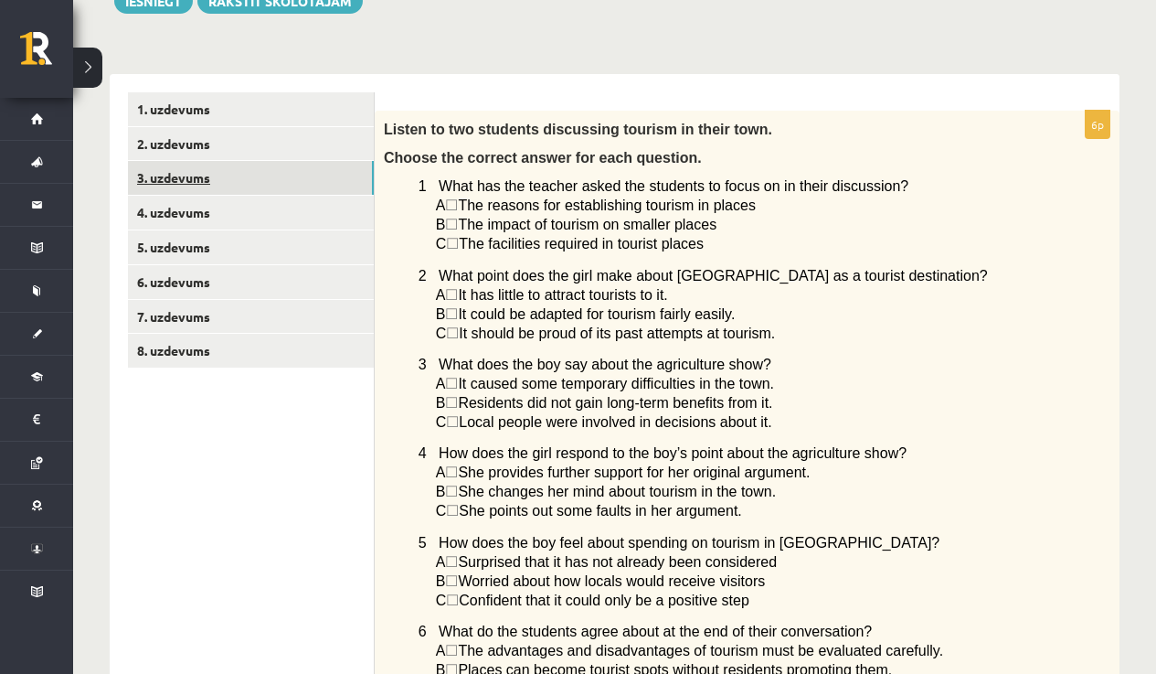
click at [207, 178] on link "3. uzdevums" at bounding box center [251, 178] width 246 height 34
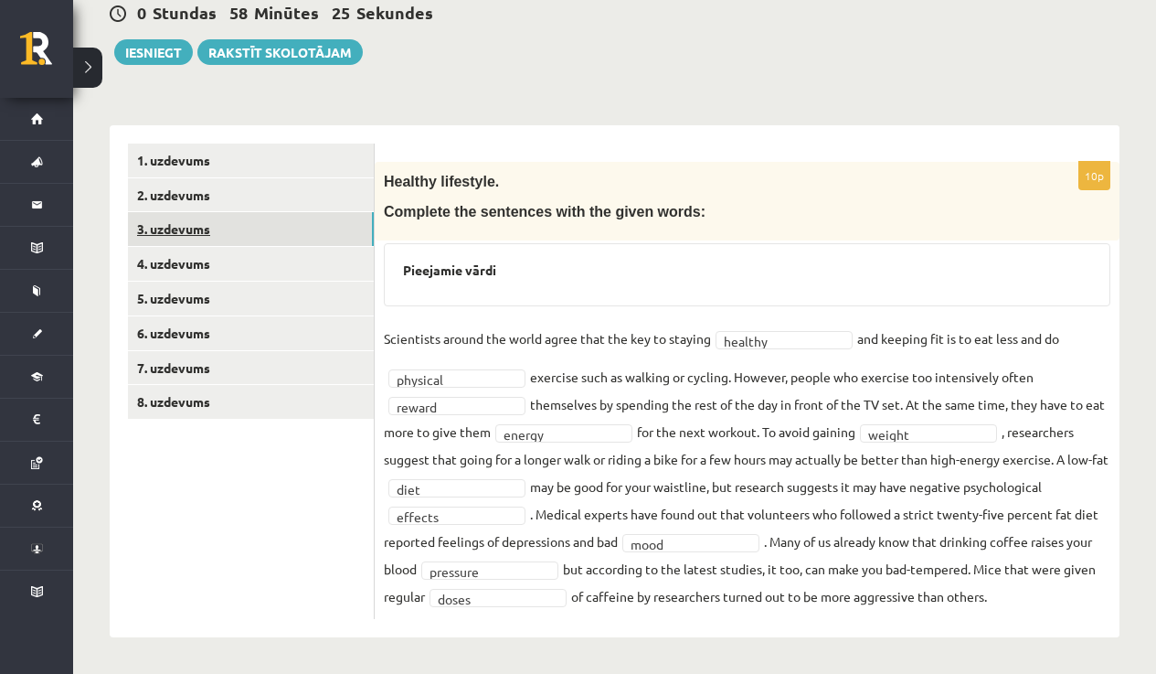
scroll to position [183, 0]
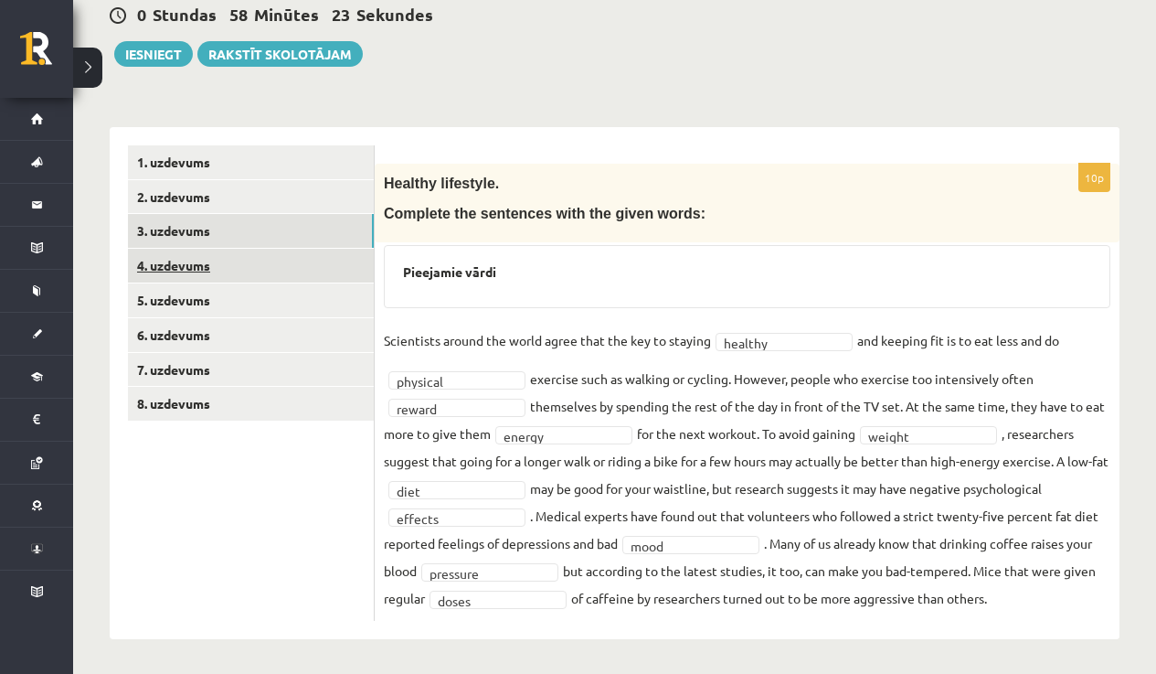
click at [196, 267] on link "4. uzdevums" at bounding box center [251, 266] width 246 height 34
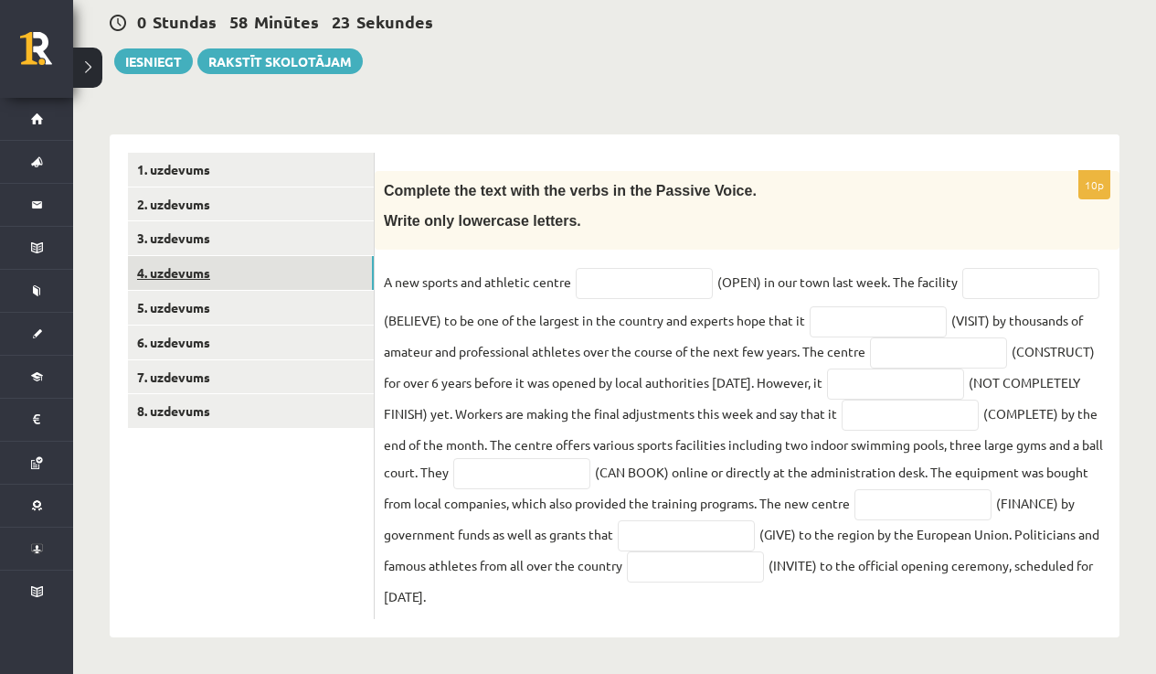
scroll to position [174, 0]
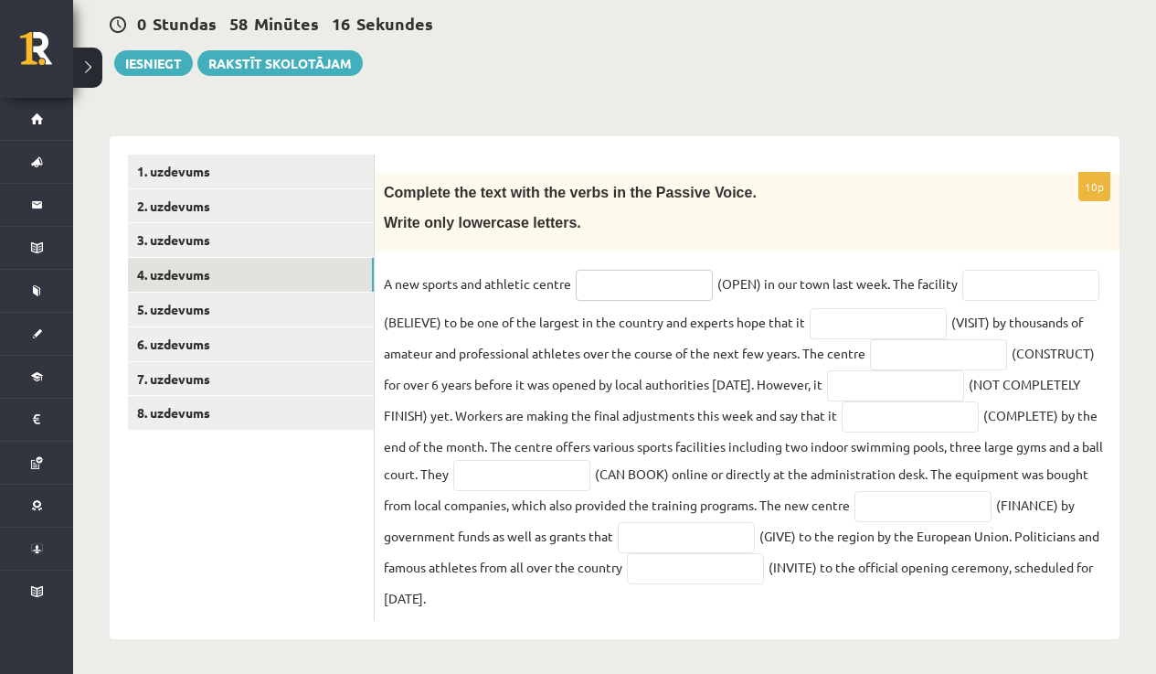
click at [609, 295] on input "text" at bounding box center [644, 285] width 137 height 31
type input "**********"
click at [1016, 287] on input "text" at bounding box center [1030, 285] width 137 height 31
type input "**********"
click at [924, 335] on input "text" at bounding box center [878, 323] width 137 height 31
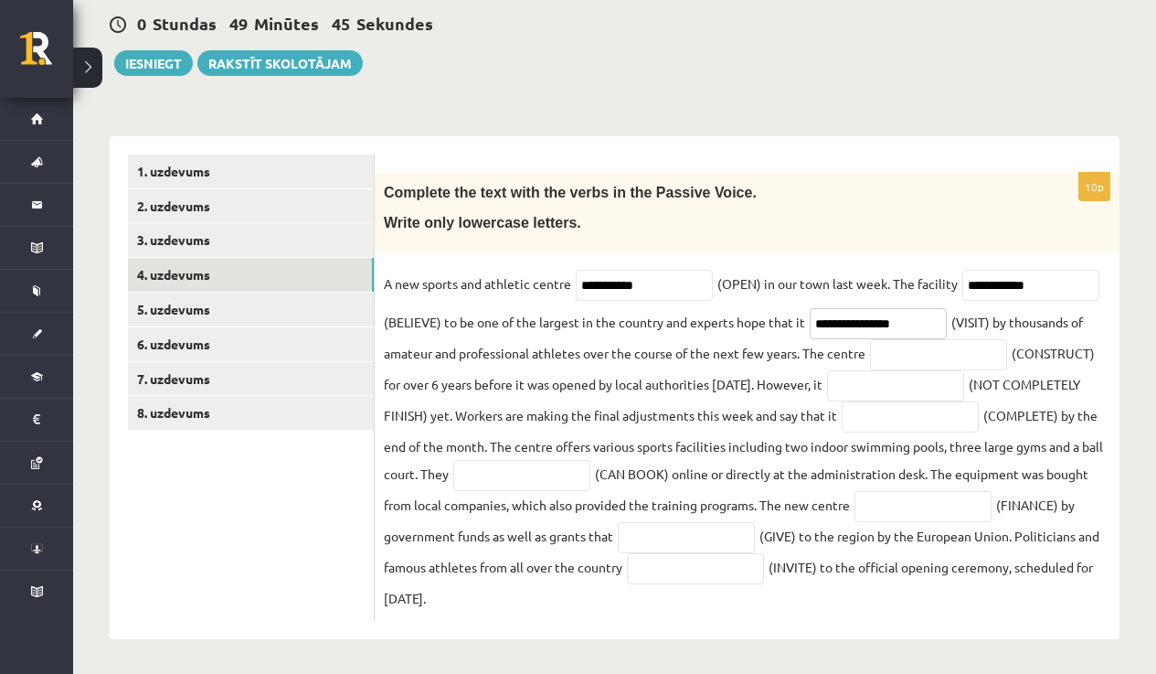
type input "**********"
click at [963, 351] on input "text" at bounding box center [938, 354] width 137 height 31
type input "**********"
click at [964, 389] on input "text" at bounding box center [895, 385] width 137 height 31
type input "**********"
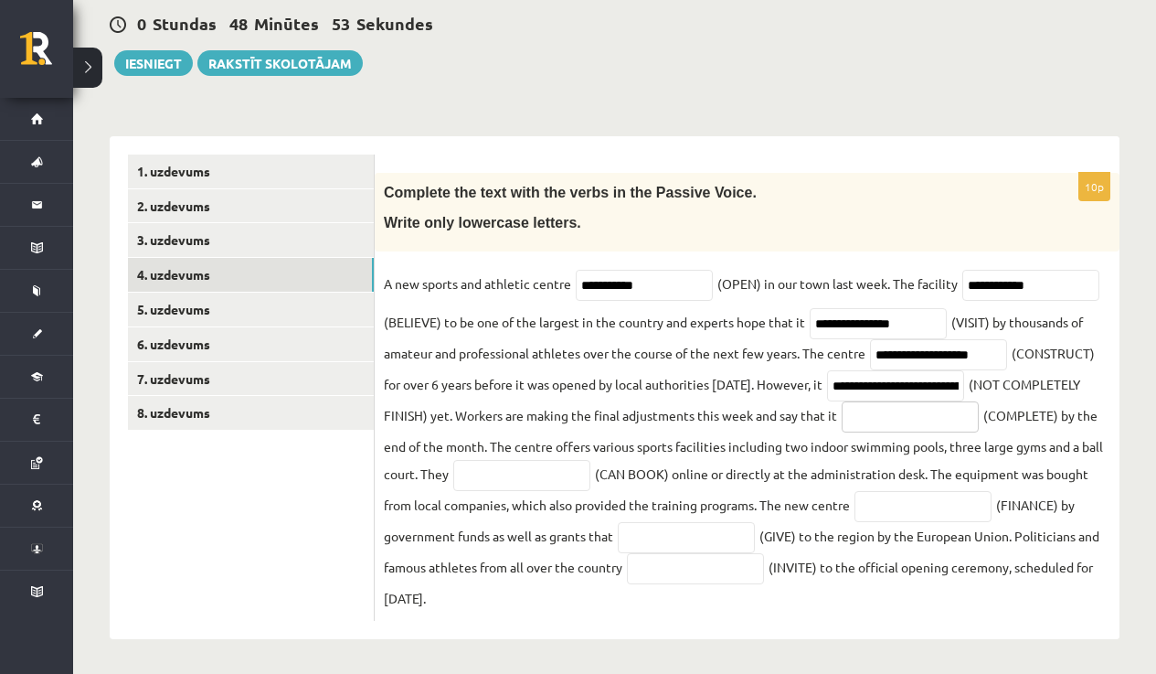
click at [965, 425] on input "text" at bounding box center [910, 416] width 137 height 31
type input "**********"
click at [590, 481] on input "text" at bounding box center [521, 475] width 137 height 31
type input "*"
type input "**********"
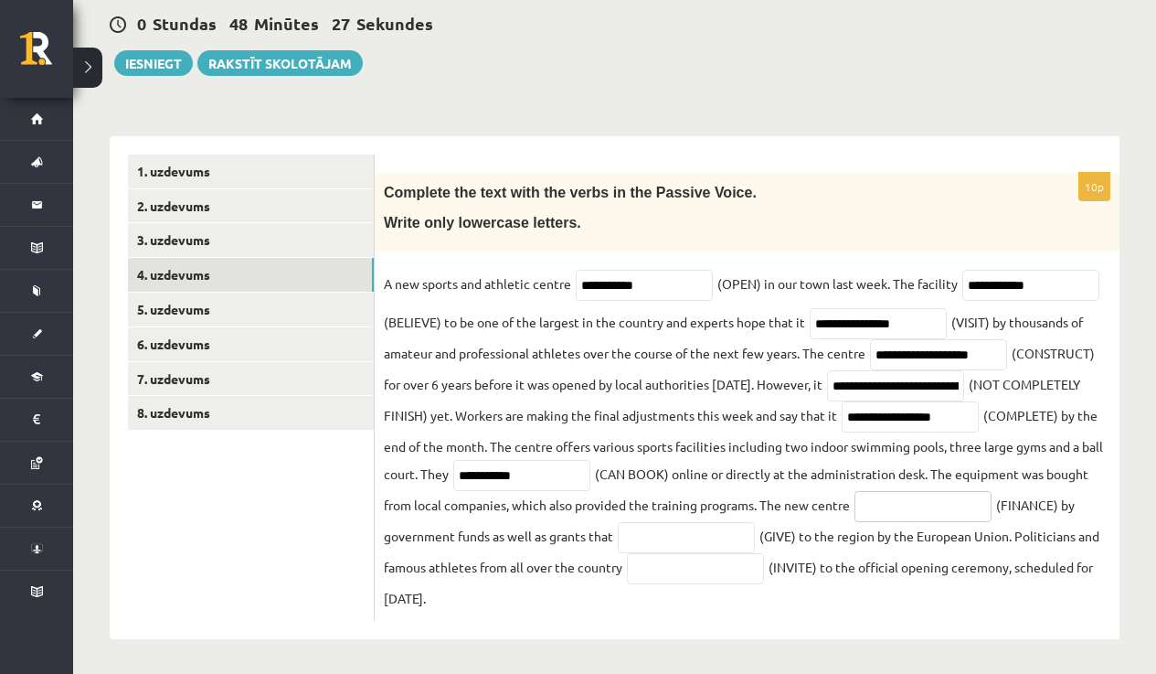
click at [855, 522] on input "text" at bounding box center [923, 506] width 137 height 31
type input "**********"
click at [755, 536] on input "text" at bounding box center [686, 537] width 137 height 31
type input "*********"
click at [764, 570] on input "text" at bounding box center [695, 568] width 137 height 31
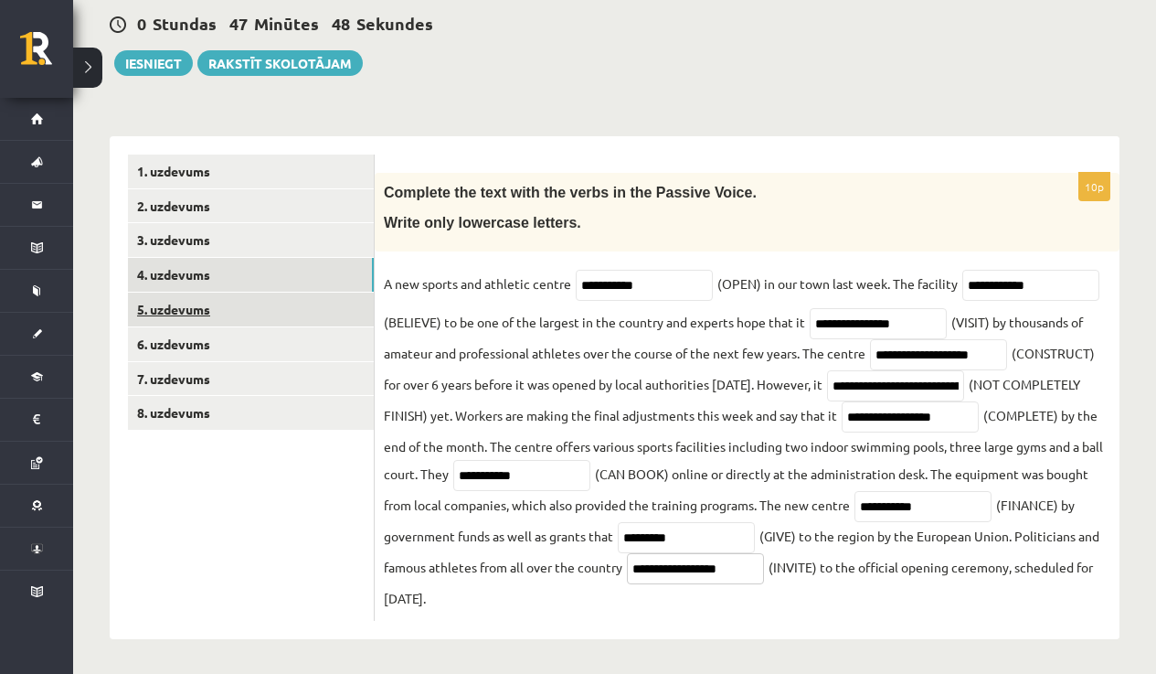
type input "**********"
click at [195, 310] on link "5. uzdevums" at bounding box center [251, 309] width 246 height 34
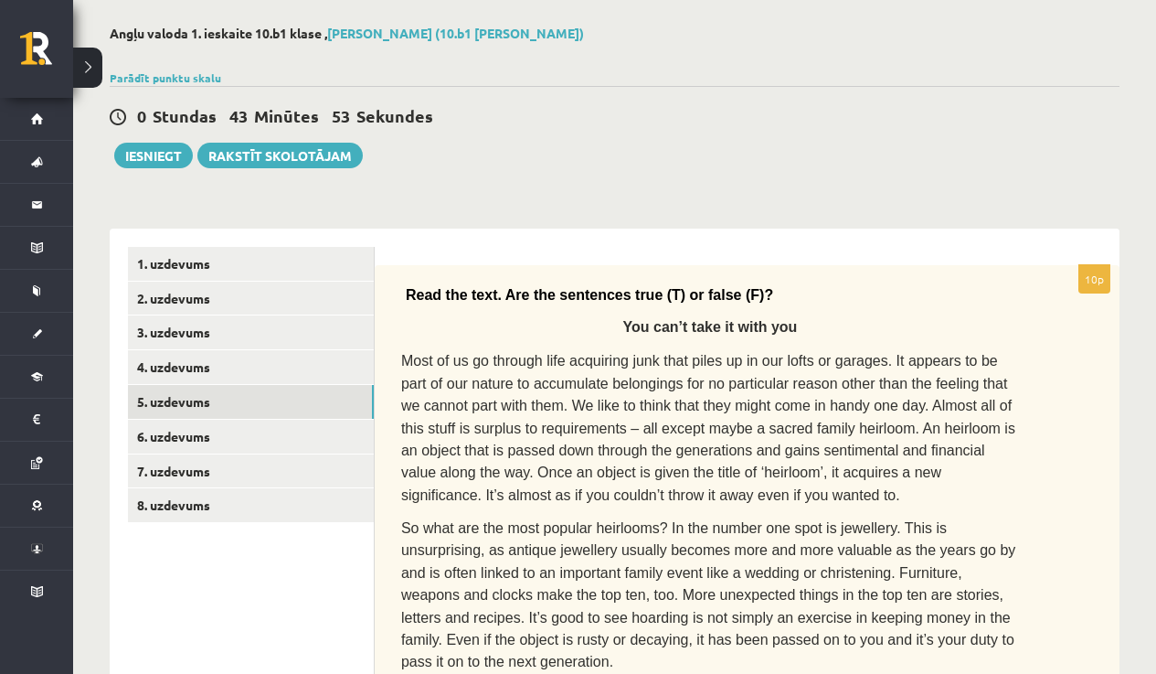
scroll to position [71, 0]
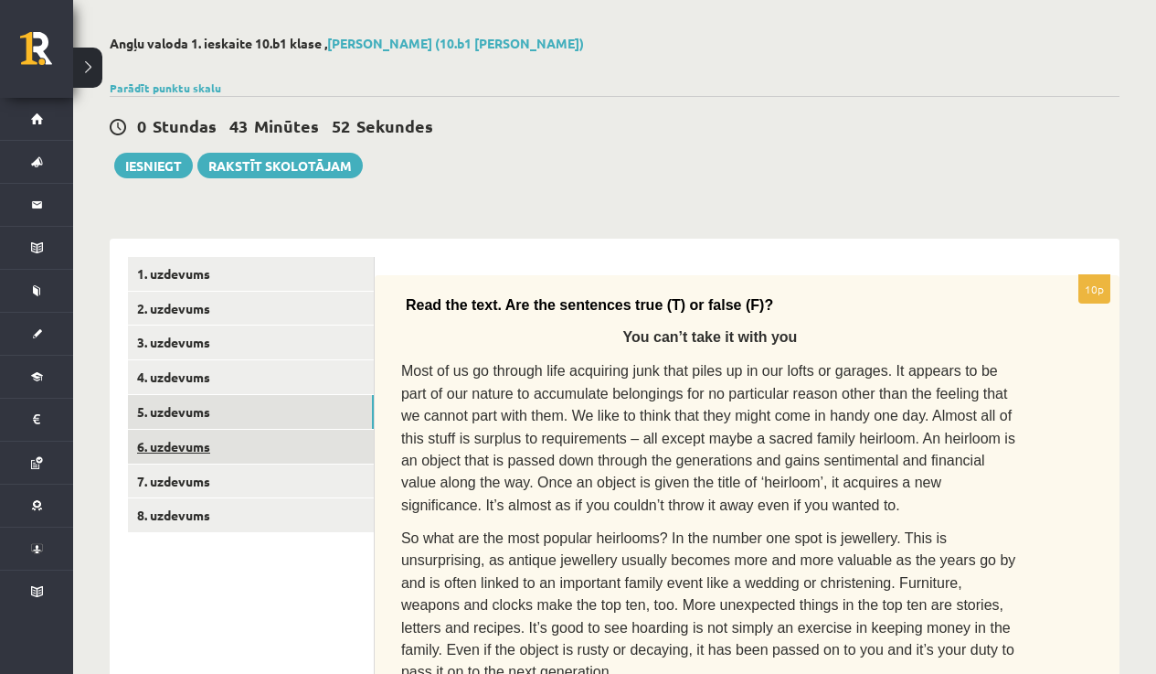
click at [190, 436] on link "6. uzdevums" at bounding box center [251, 447] width 246 height 34
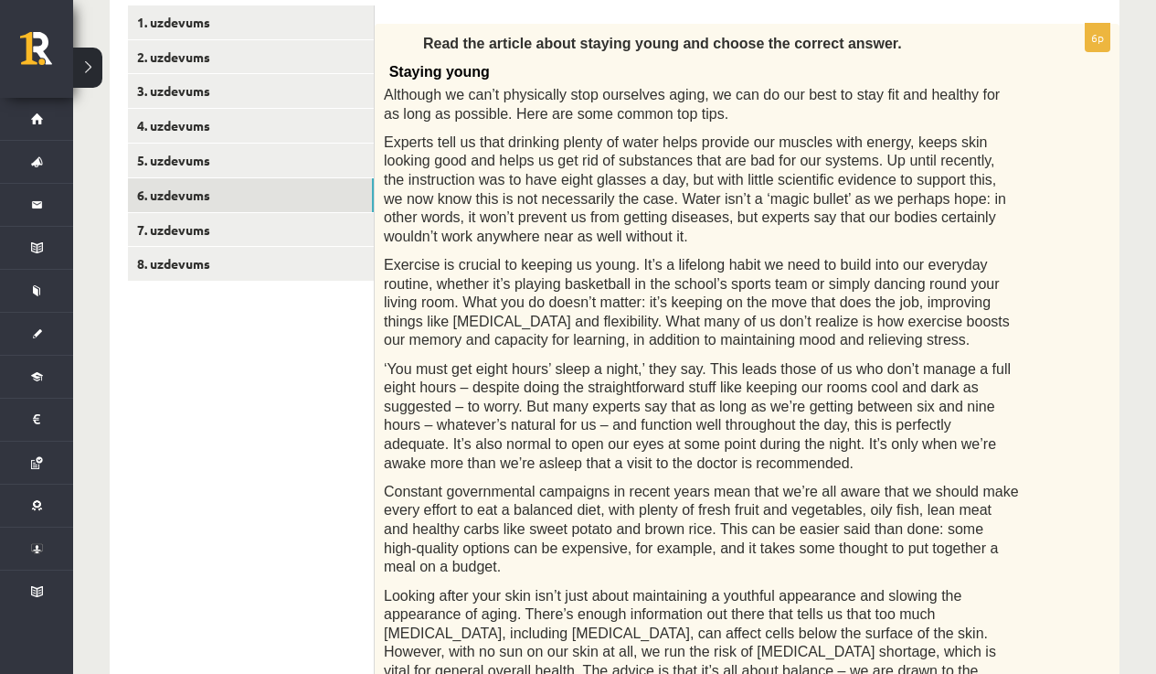
scroll to position [249, 0]
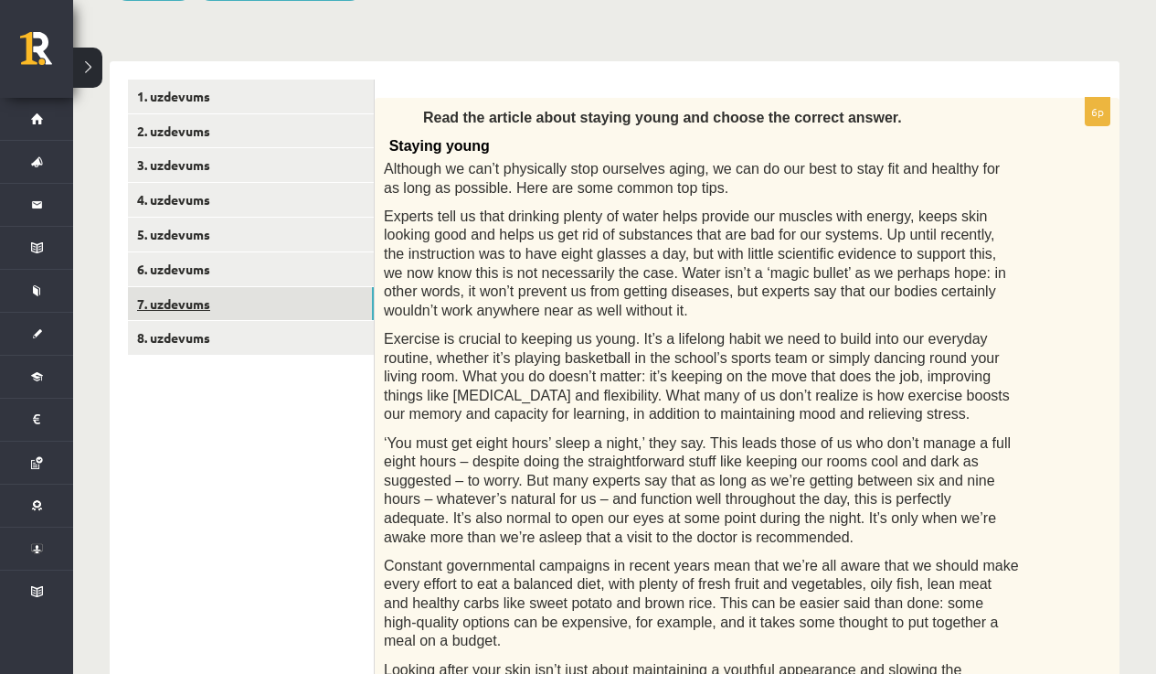
click at [205, 294] on link "7. uzdevums" at bounding box center [251, 304] width 246 height 34
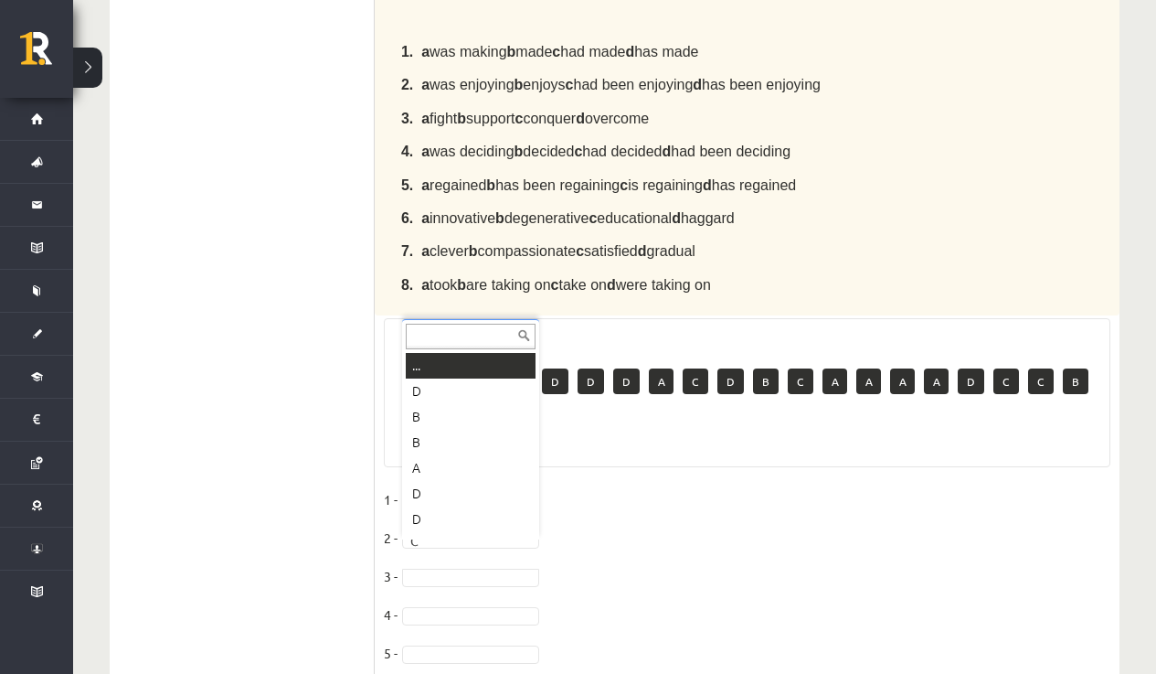
scroll to position [22, 0]
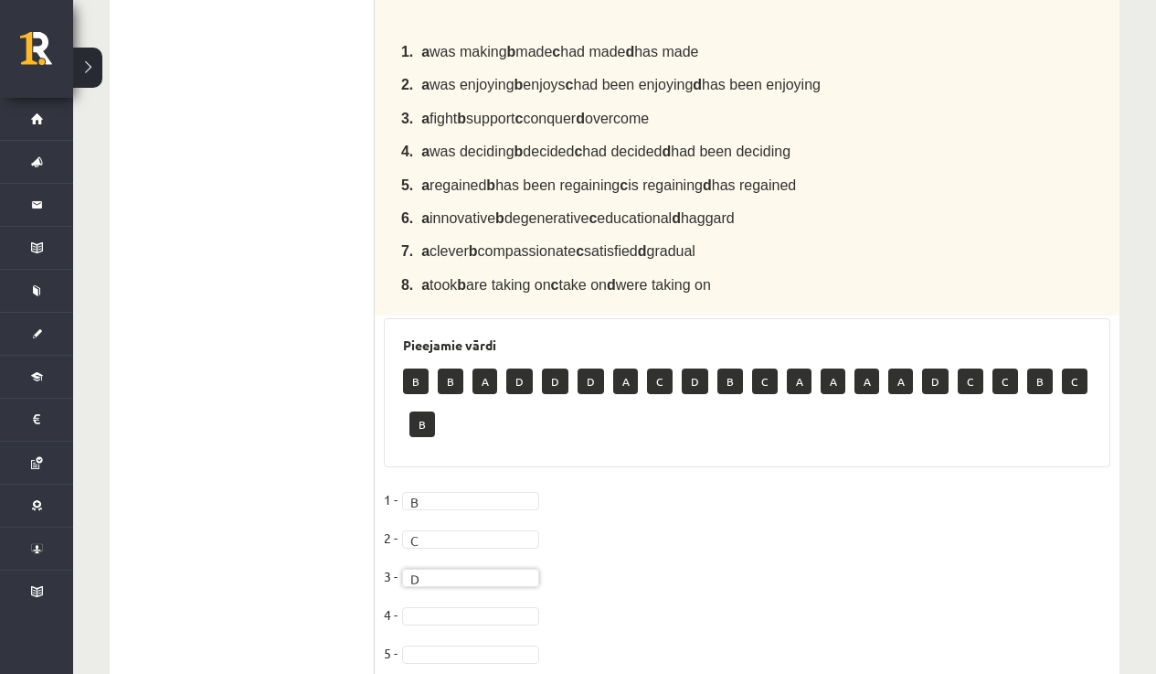
click at [690, 574] on fieldset "1 - B * 2 - C * 3 - D * 4 - 5 - 6 - 7 - 8 -" at bounding box center [747, 638] width 727 height 307
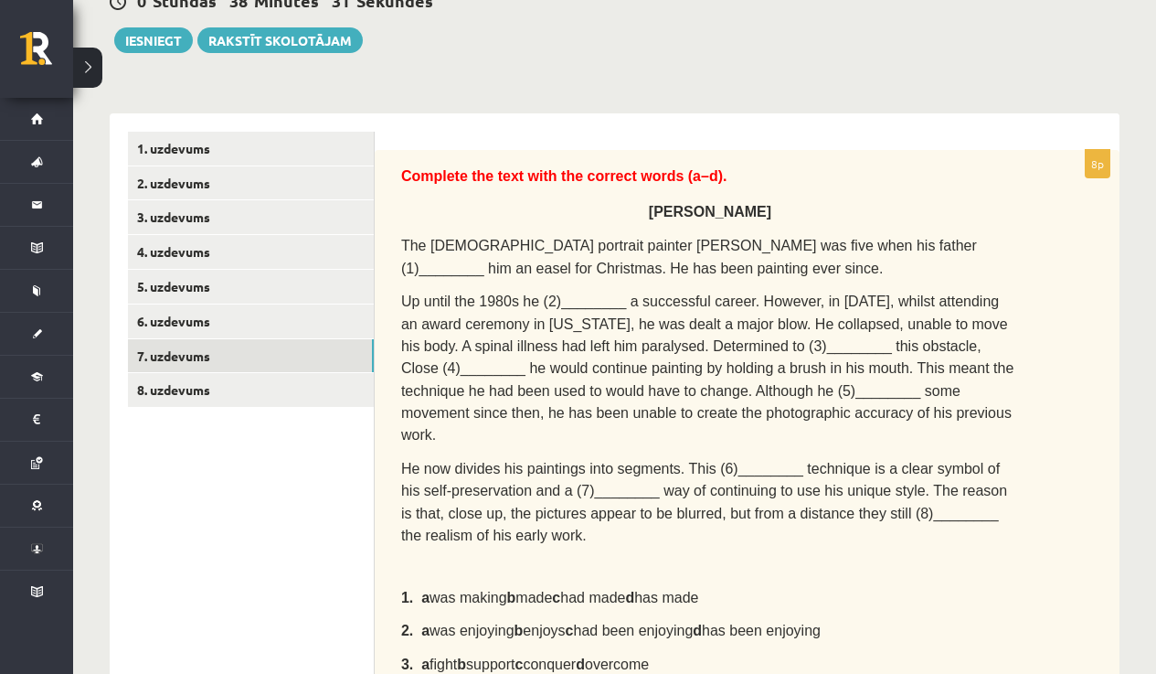
scroll to position [175, 0]
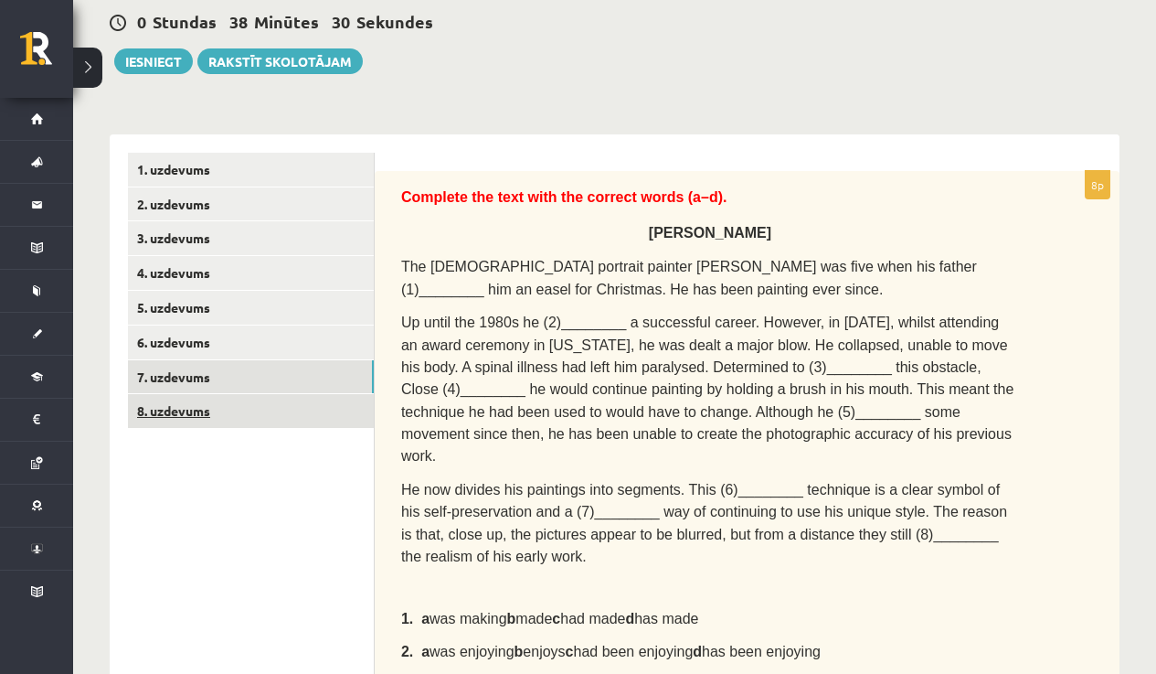
click at [193, 401] on link "8. uzdevums" at bounding box center [251, 411] width 246 height 34
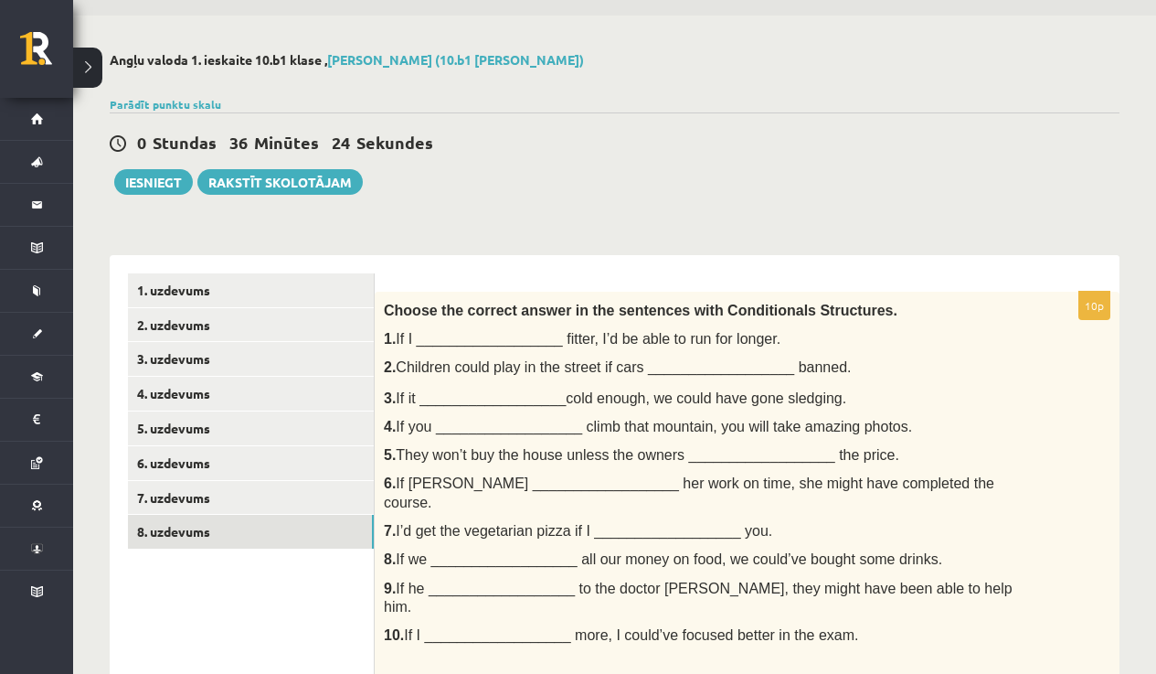
scroll to position [51, 0]
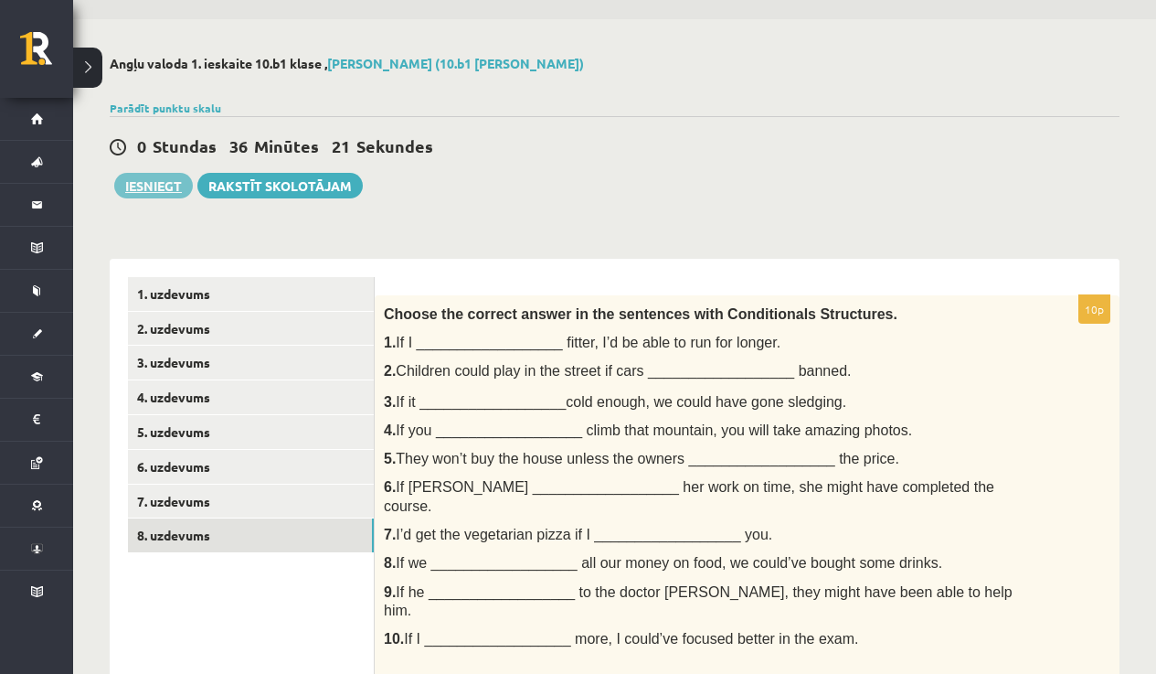
click at [152, 182] on button "Iesniegt" at bounding box center [153, 186] width 79 height 26
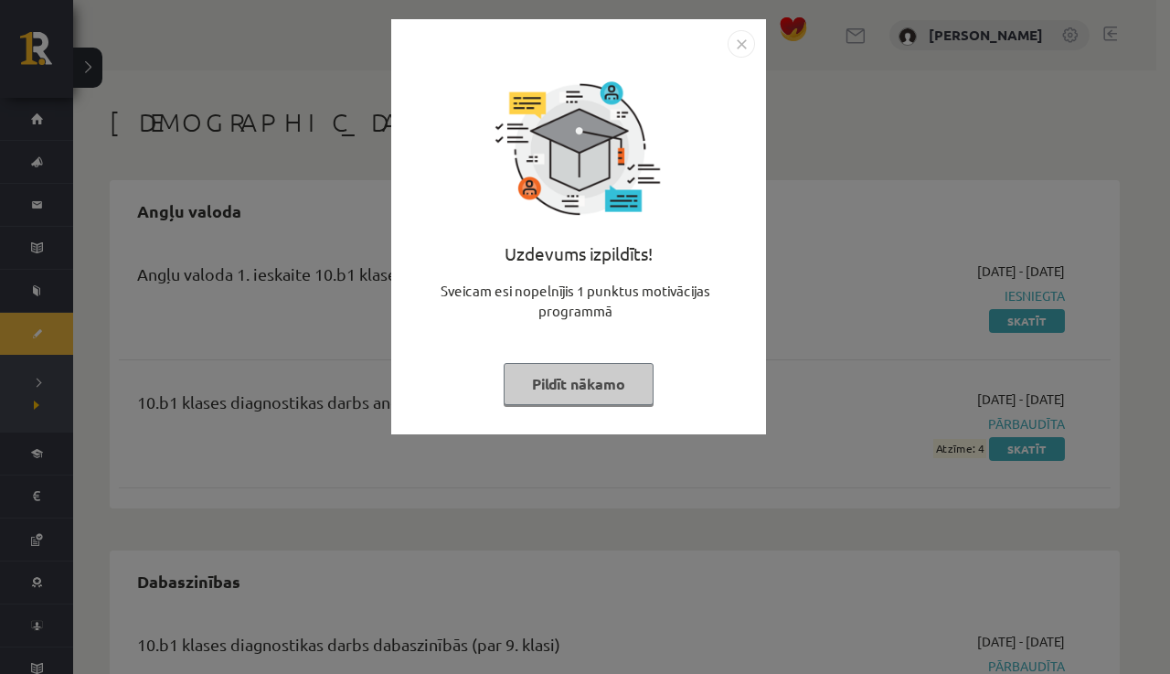
click at [622, 384] on button "Pildīt nākamo" at bounding box center [579, 384] width 150 height 42
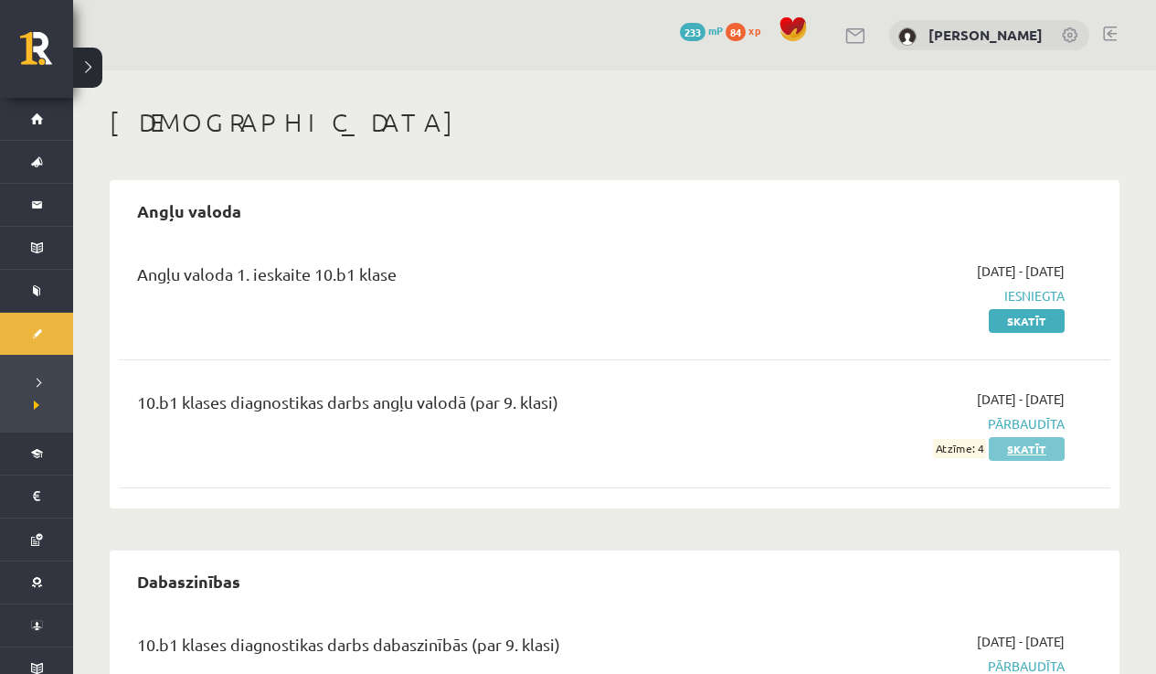
click at [1037, 452] on link "Skatīt" at bounding box center [1027, 449] width 76 height 24
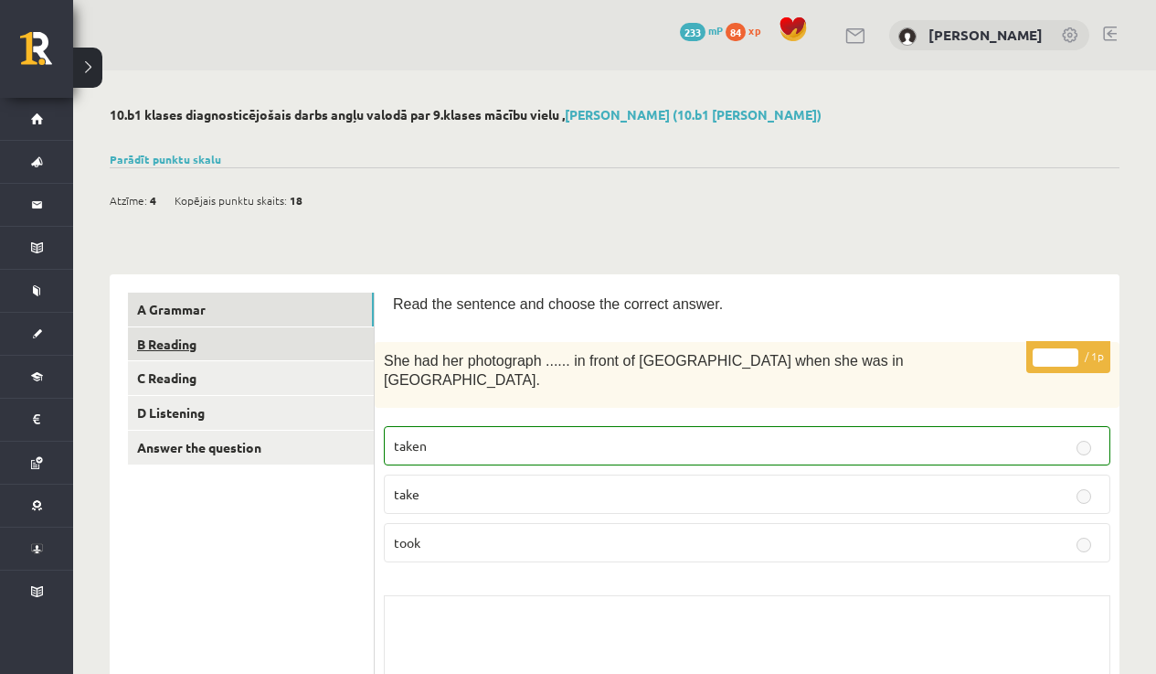
click at [180, 346] on link "B Reading" at bounding box center [251, 344] width 246 height 34
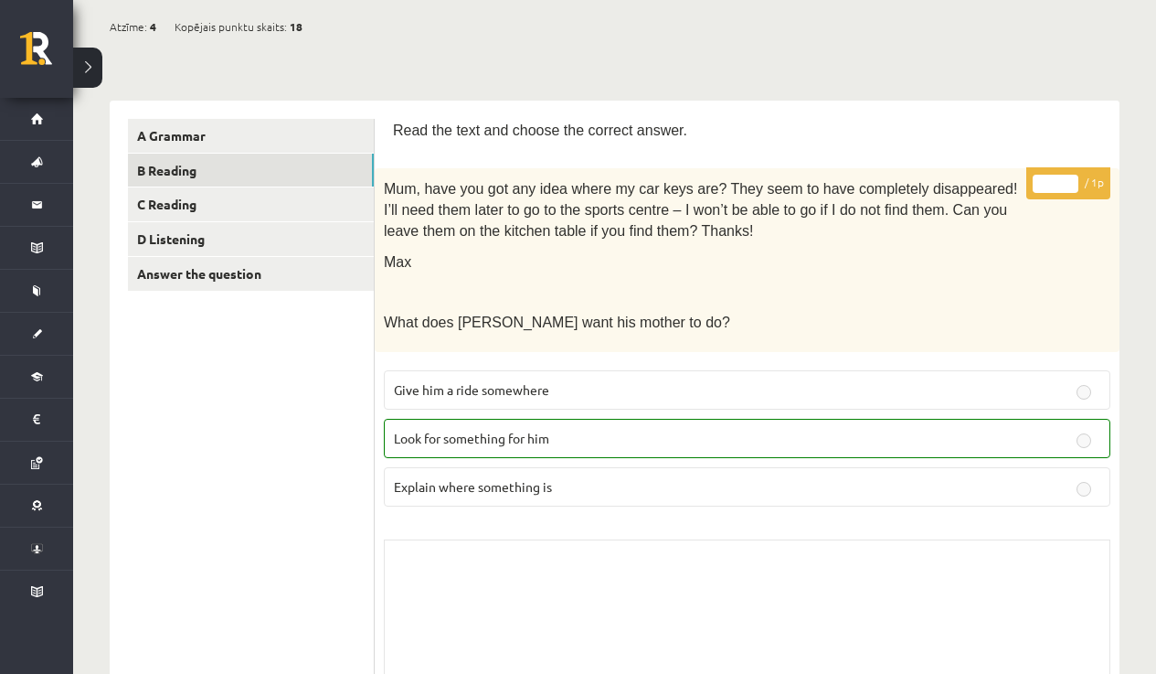
scroll to position [153, 0]
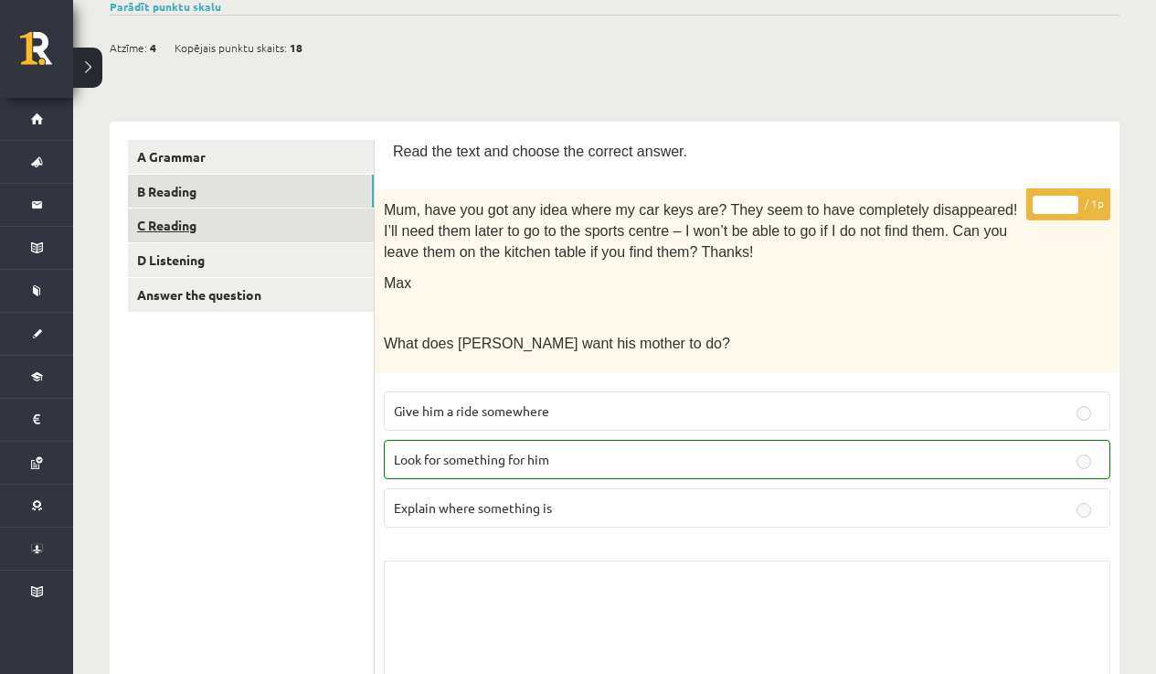
click at [186, 222] on link "C Reading" at bounding box center [251, 225] width 246 height 34
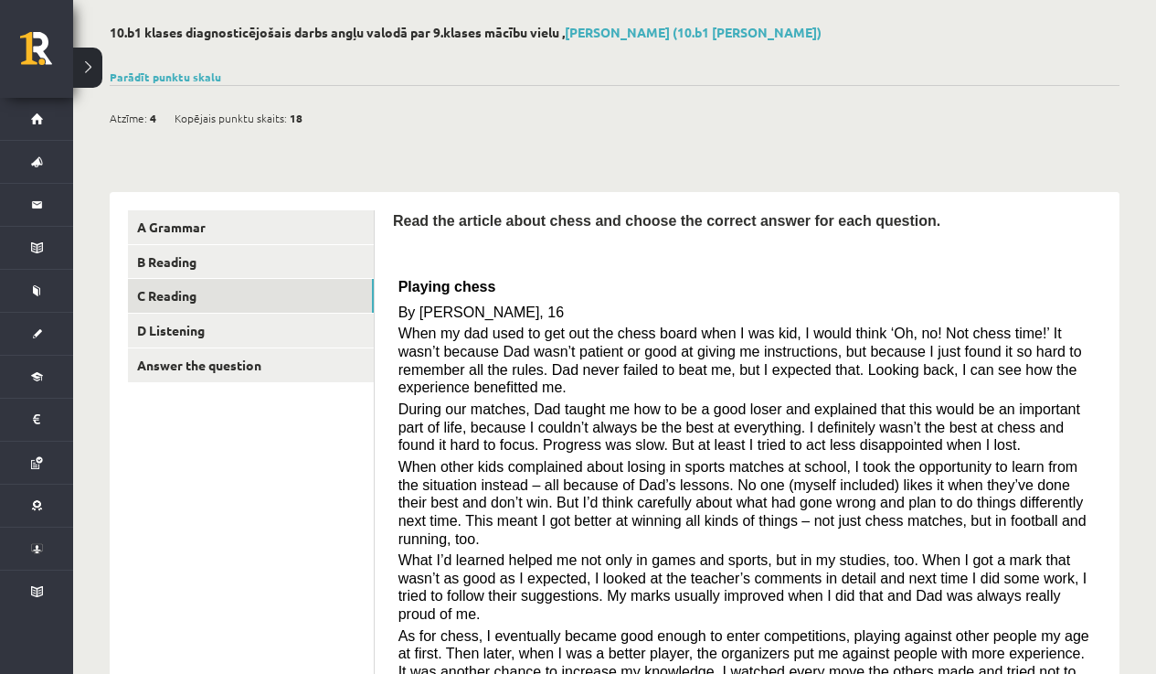
scroll to position [63, 0]
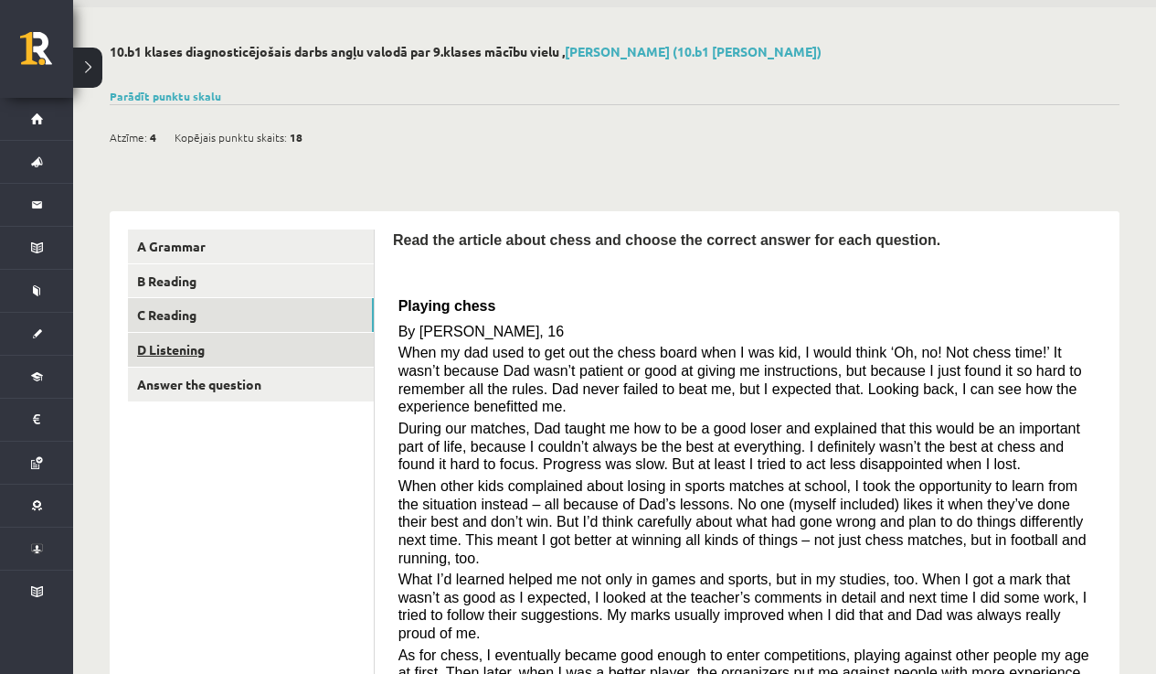
click at [197, 350] on link "D Listening" at bounding box center [251, 350] width 246 height 34
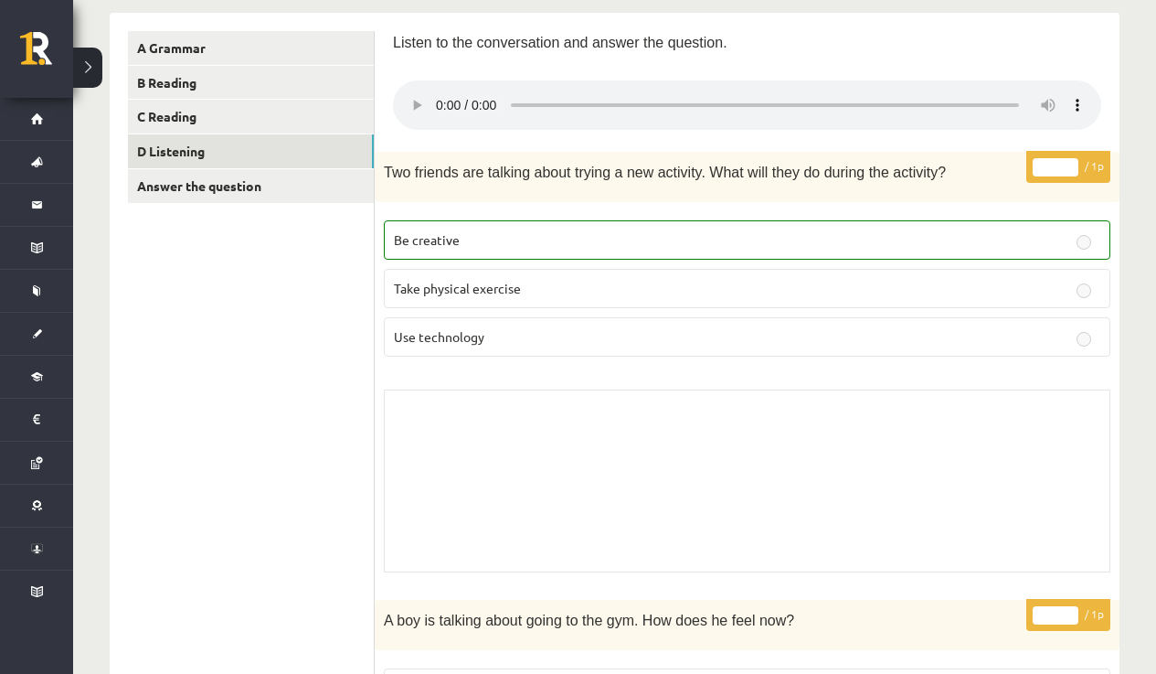
scroll to position [300, 0]
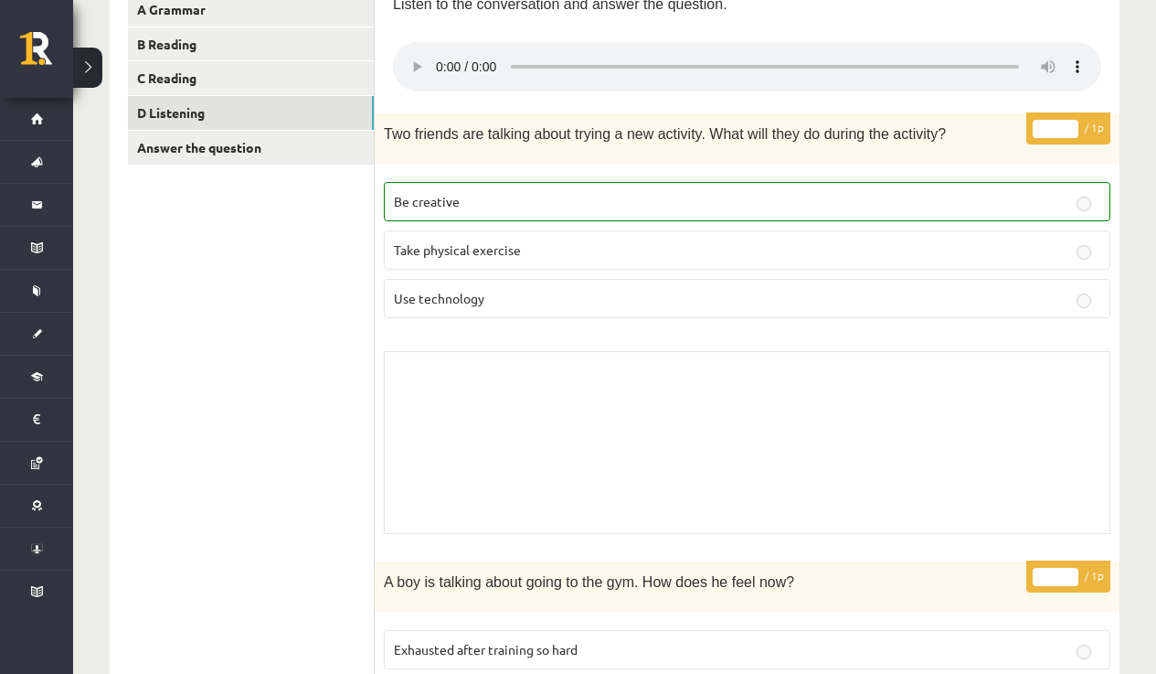
click at [1050, 120] on input "*" at bounding box center [1056, 129] width 46 height 18
click at [1027, 192] on p "Be creative" at bounding box center [747, 201] width 707 height 19
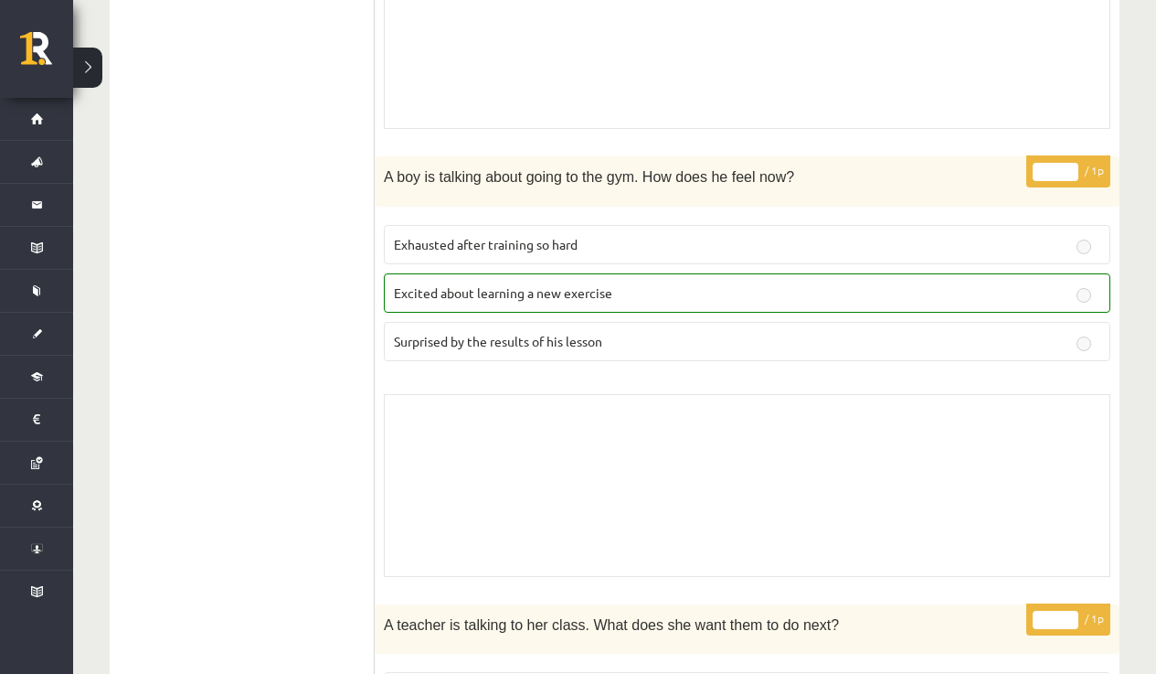
scroll to position [0, 0]
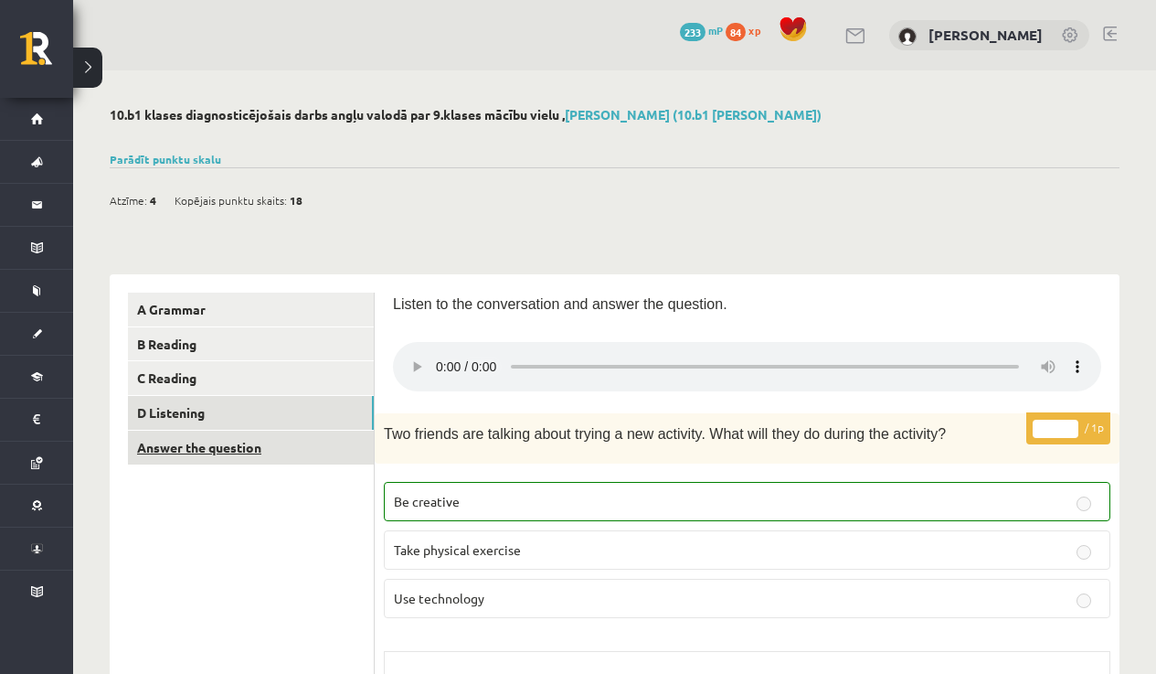
click at [238, 450] on link "Answer the question" at bounding box center [251, 447] width 246 height 34
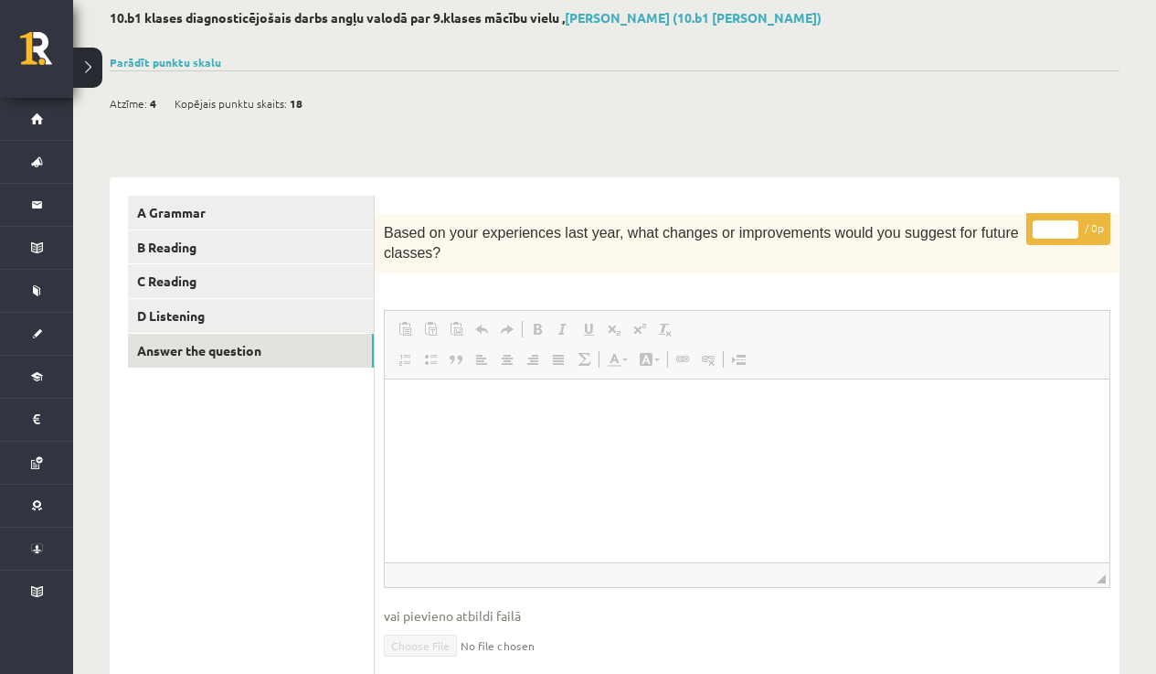
scroll to position [37, 0]
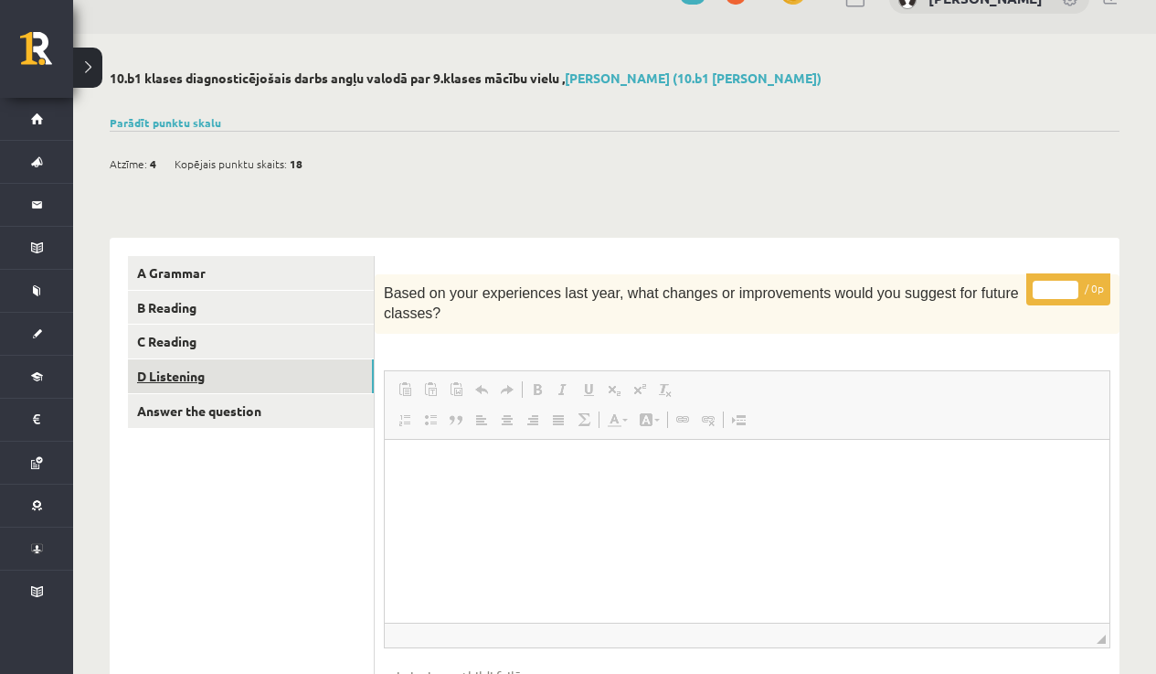
click at [201, 374] on link "D Listening" at bounding box center [251, 376] width 246 height 34
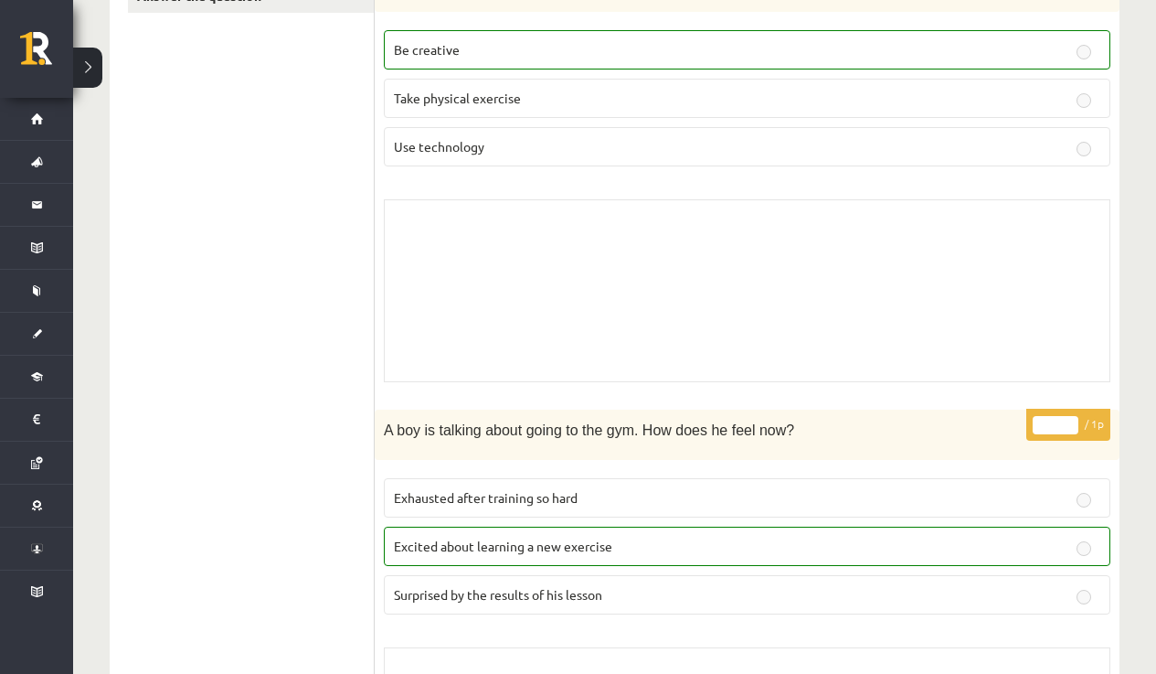
scroll to position [464, 0]
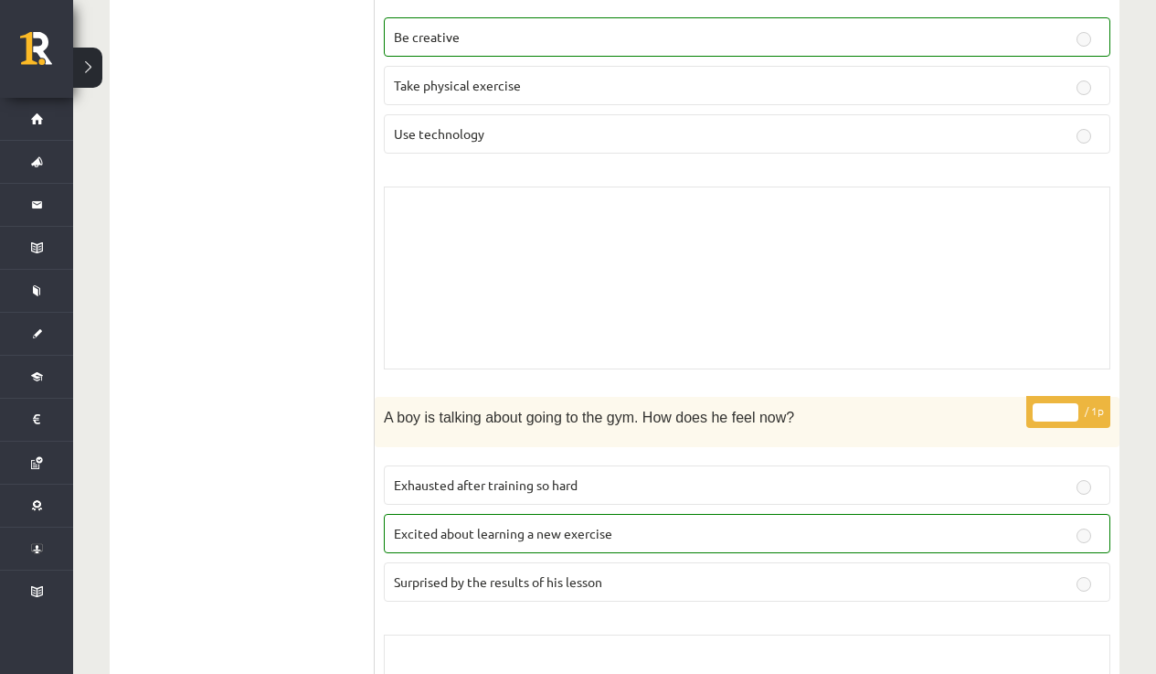
click at [1073, 524] on p "Excited about learning a new exercise" at bounding box center [747, 533] width 707 height 19
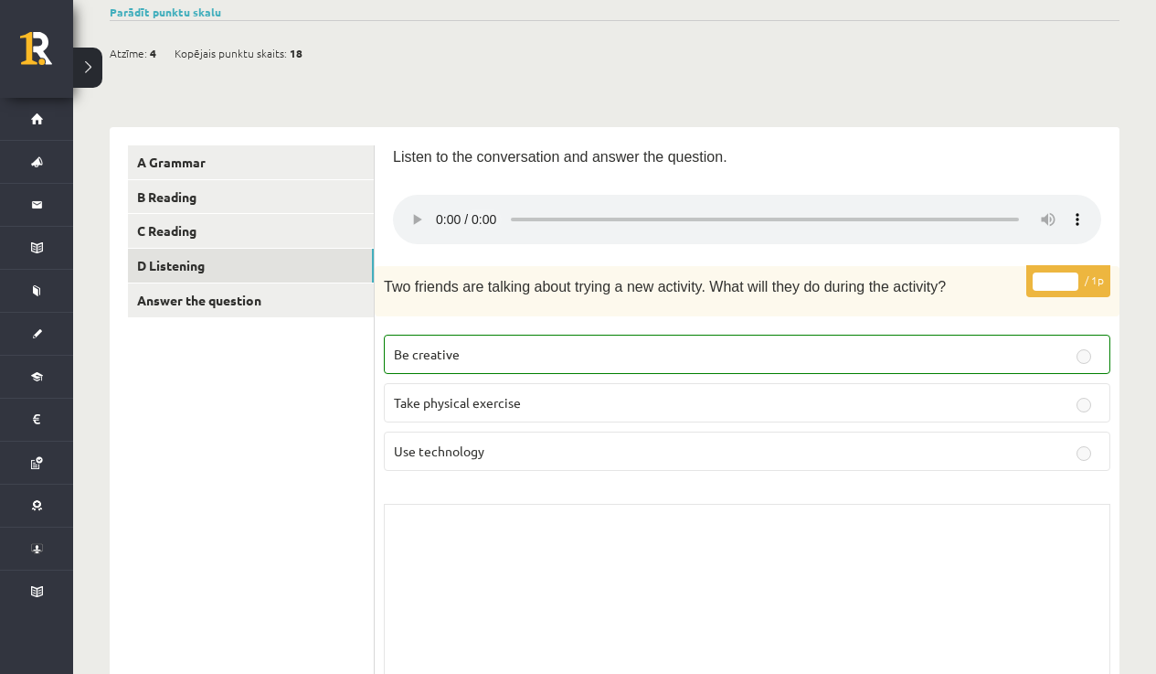
scroll to position [131, 0]
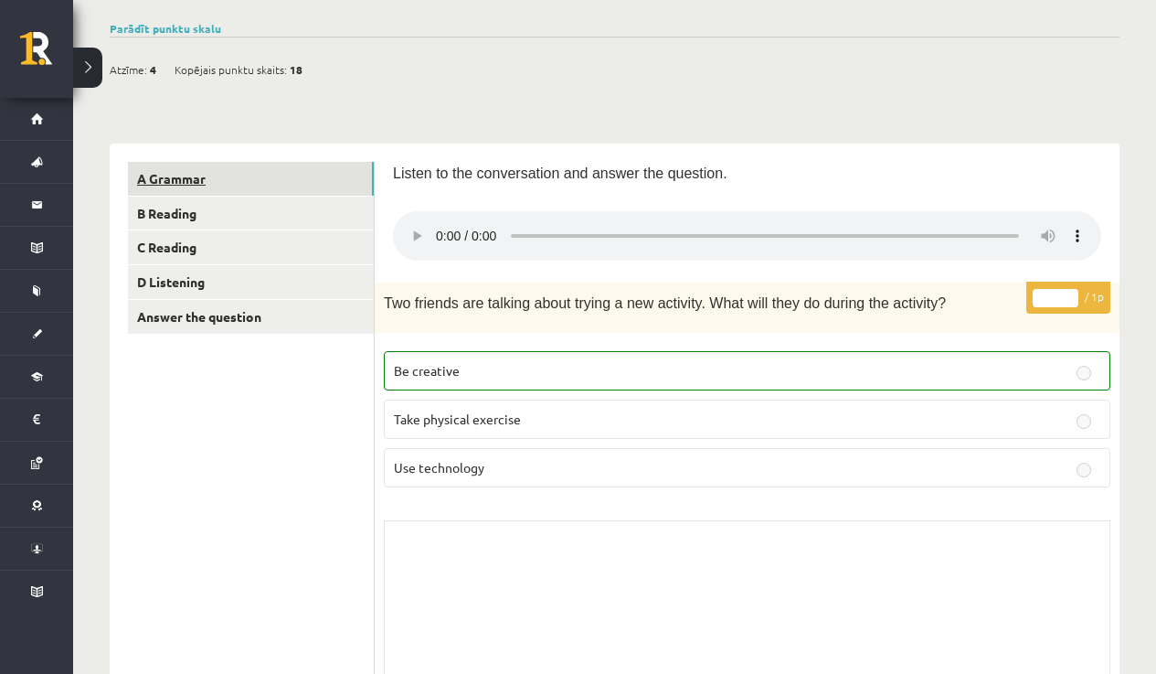
click at [187, 184] on link "A Grammar" at bounding box center [251, 179] width 246 height 34
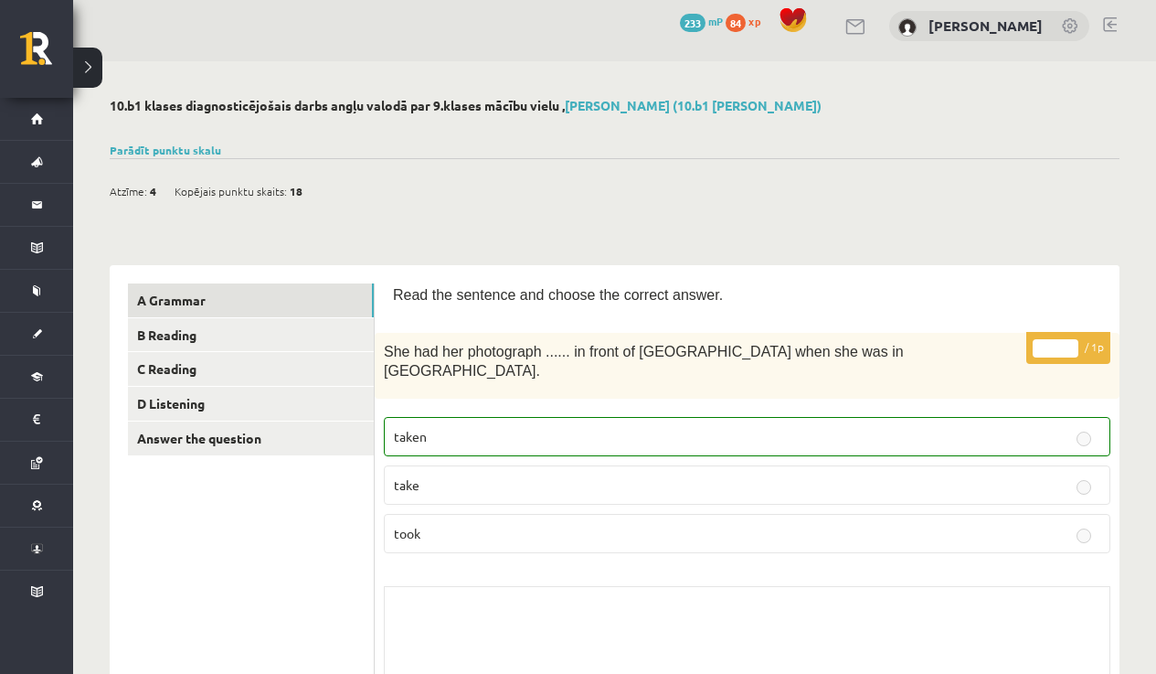
scroll to position [5, 0]
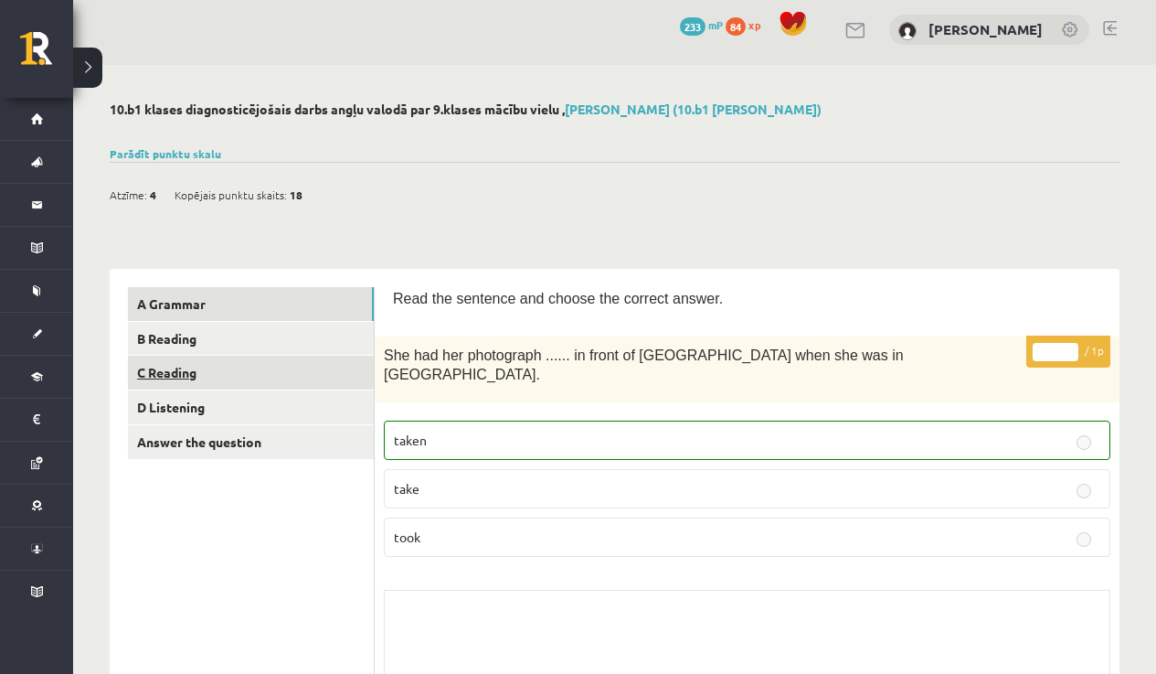
click at [185, 369] on link "C Reading" at bounding box center [251, 373] width 246 height 34
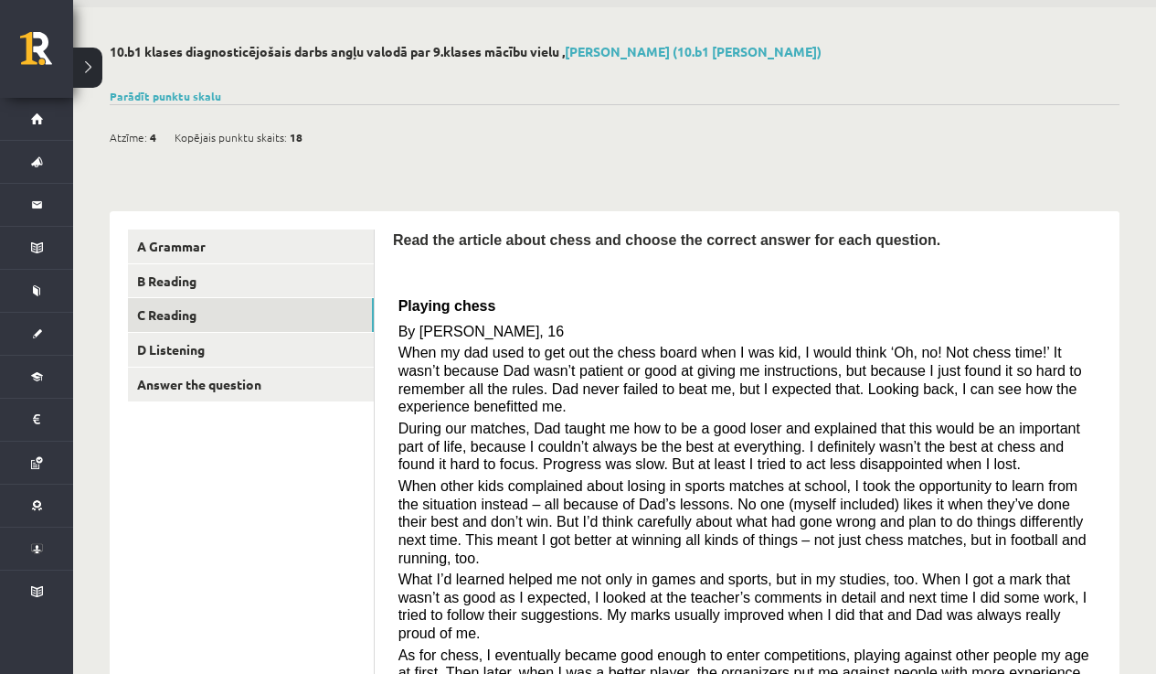
scroll to position [0, 0]
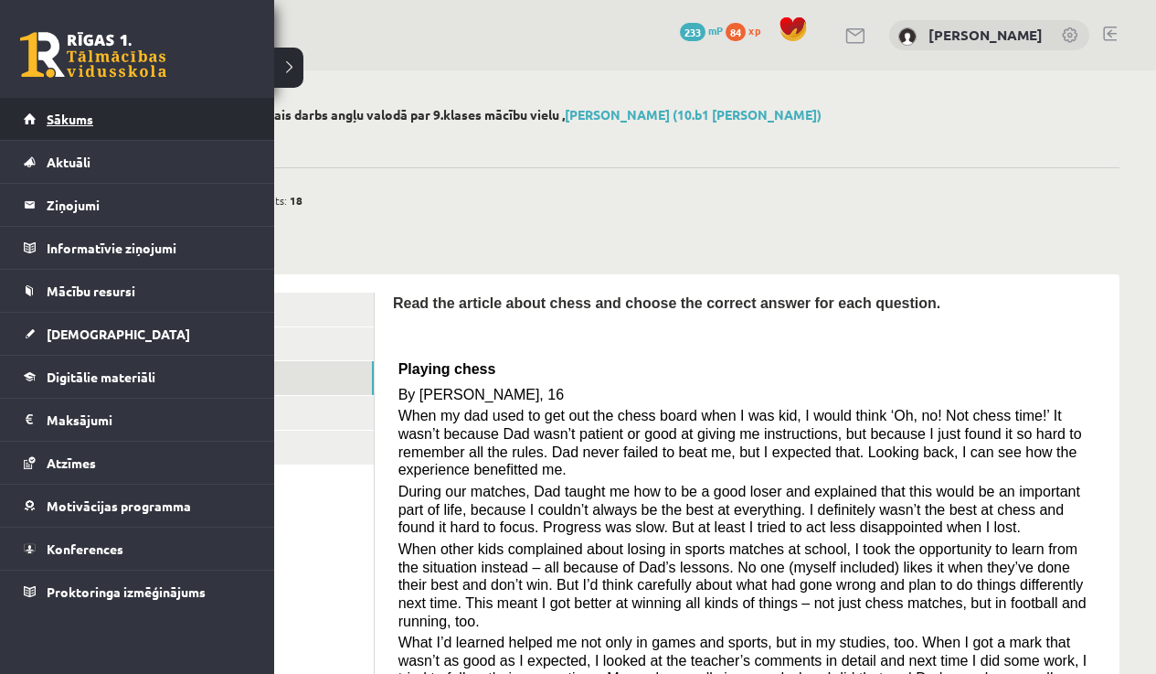
click at [38, 116] on link "Sākums" at bounding box center [138, 119] width 228 height 42
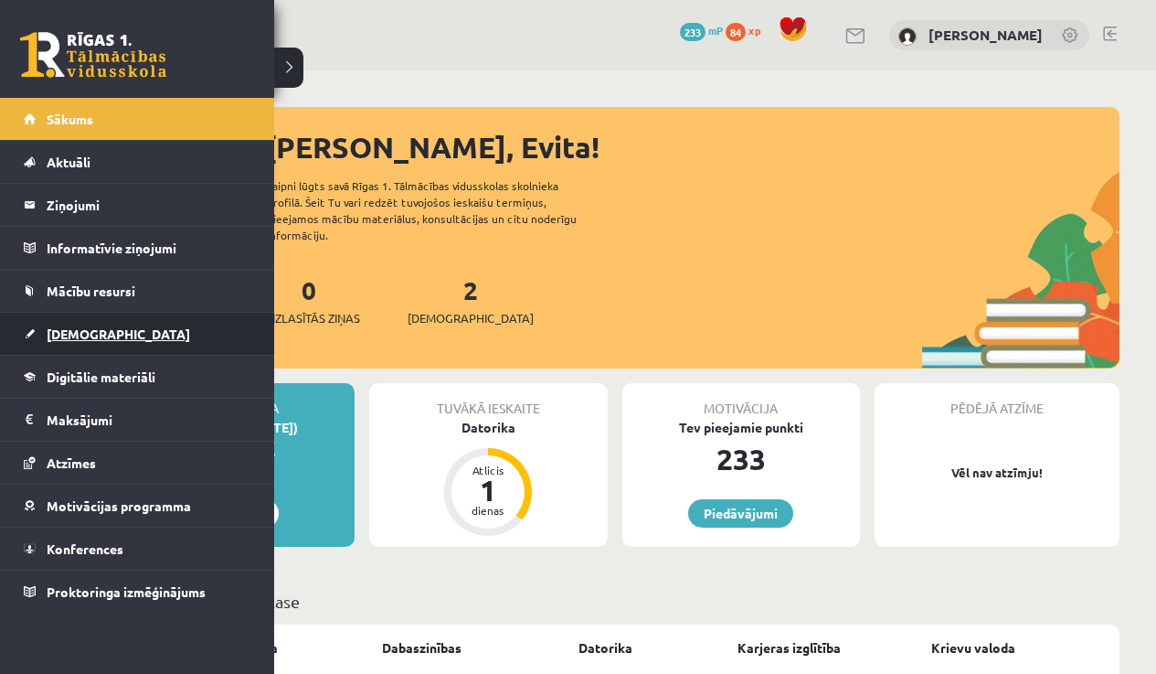
click at [90, 340] on span "[DEMOGRAPHIC_DATA]" at bounding box center [118, 333] width 143 height 16
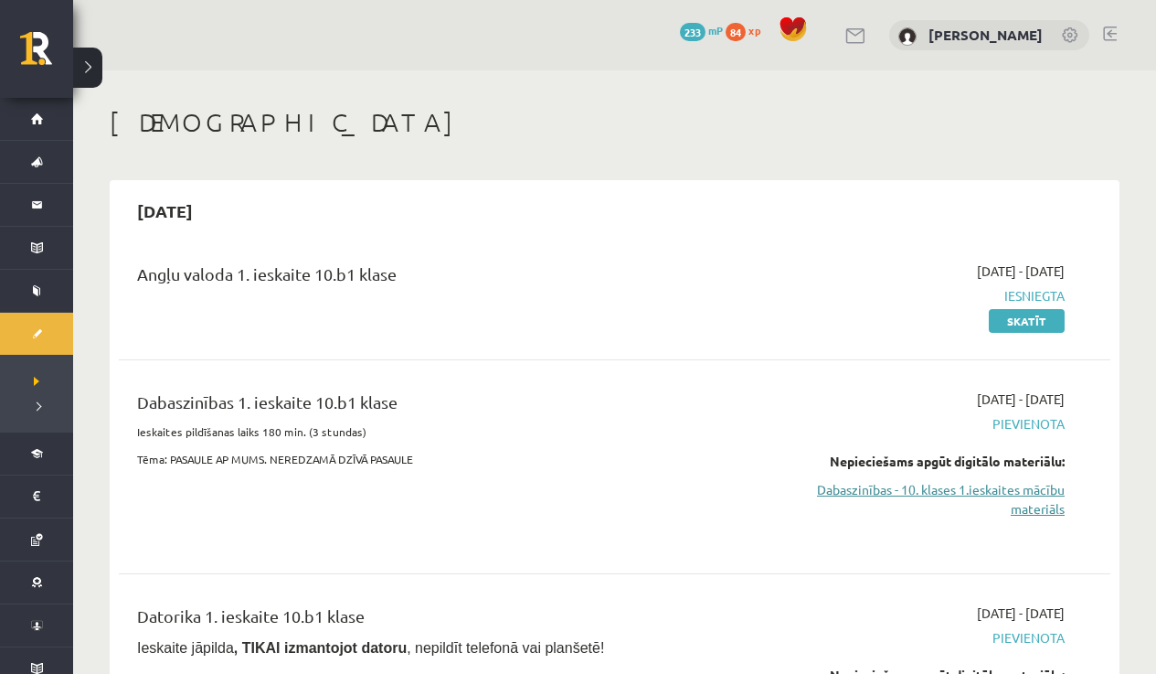
click at [1028, 505] on link "Dabaszinības - 10. klases 1.ieskaites mācību materiāls" at bounding box center [919, 499] width 291 height 38
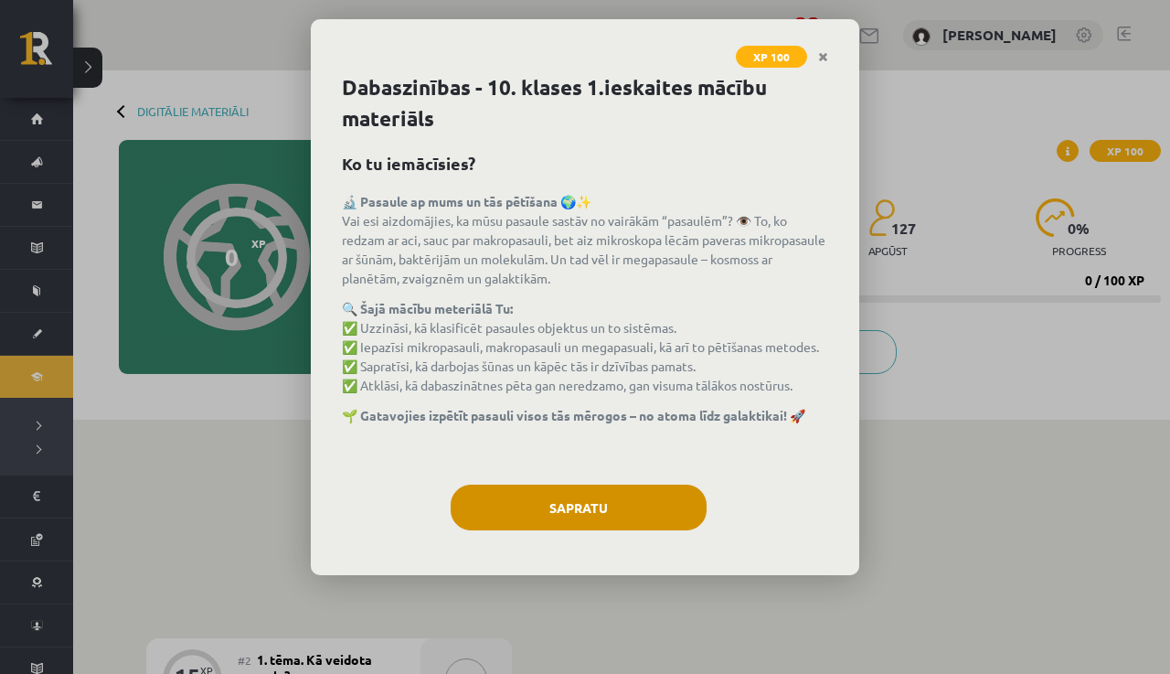
click at [598, 530] on button "Sapratu" at bounding box center [579, 507] width 256 height 46
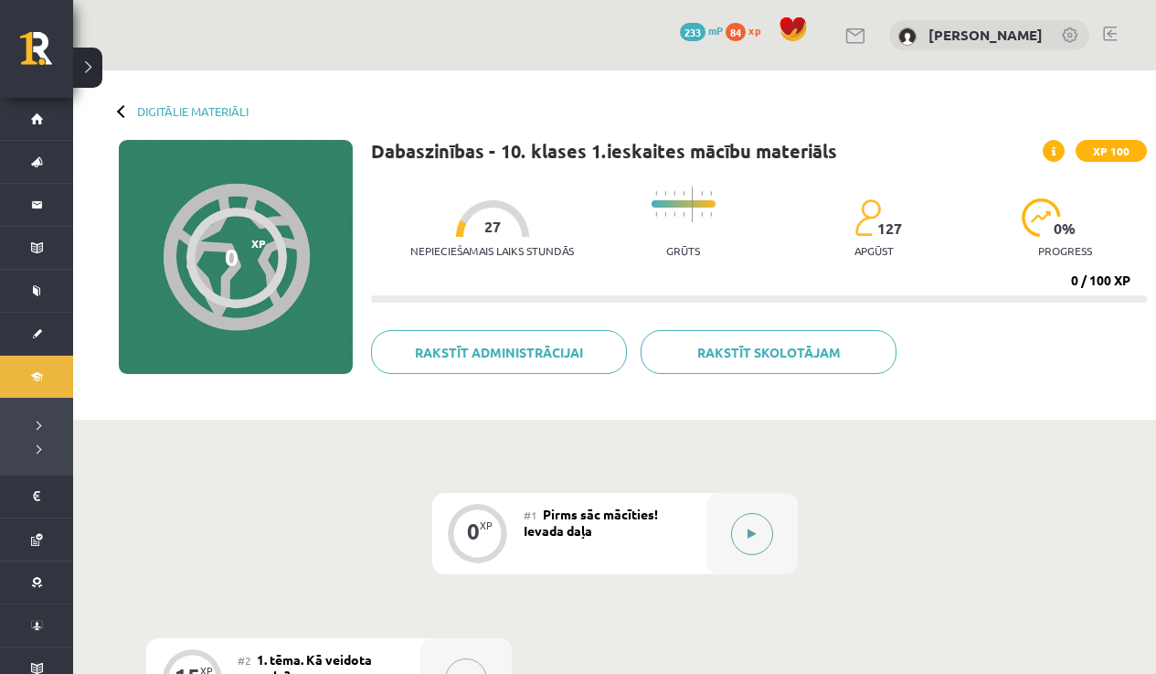
click at [760, 538] on button at bounding box center [752, 534] width 42 height 42
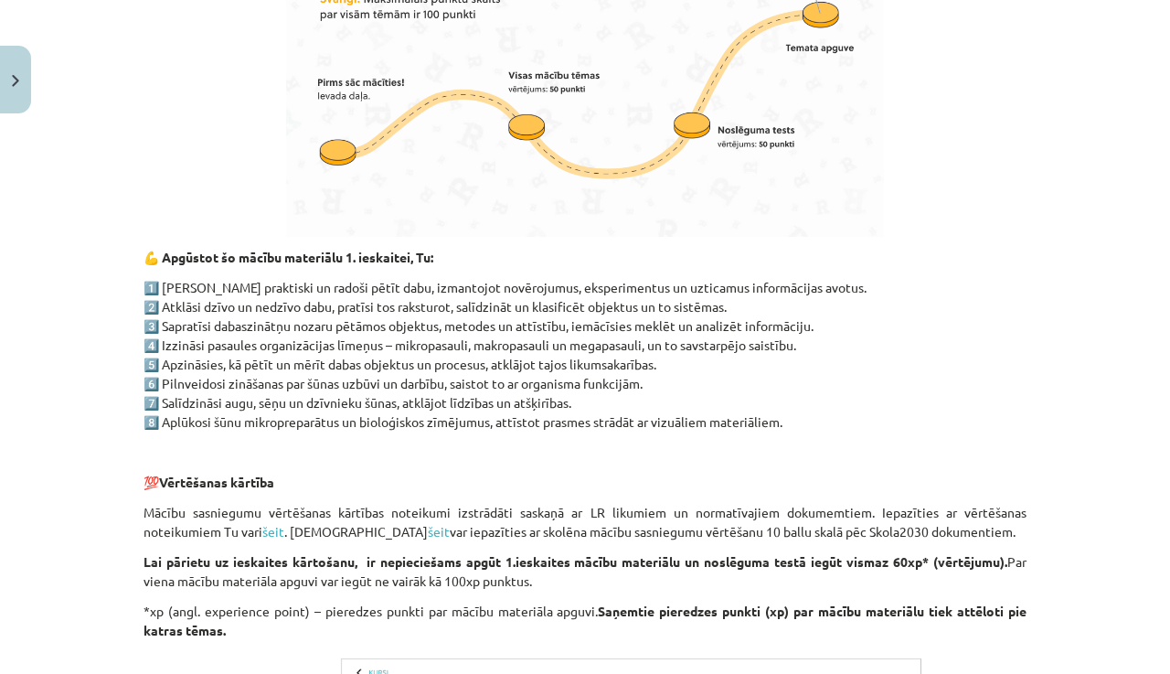
scroll to position [1440, 0]
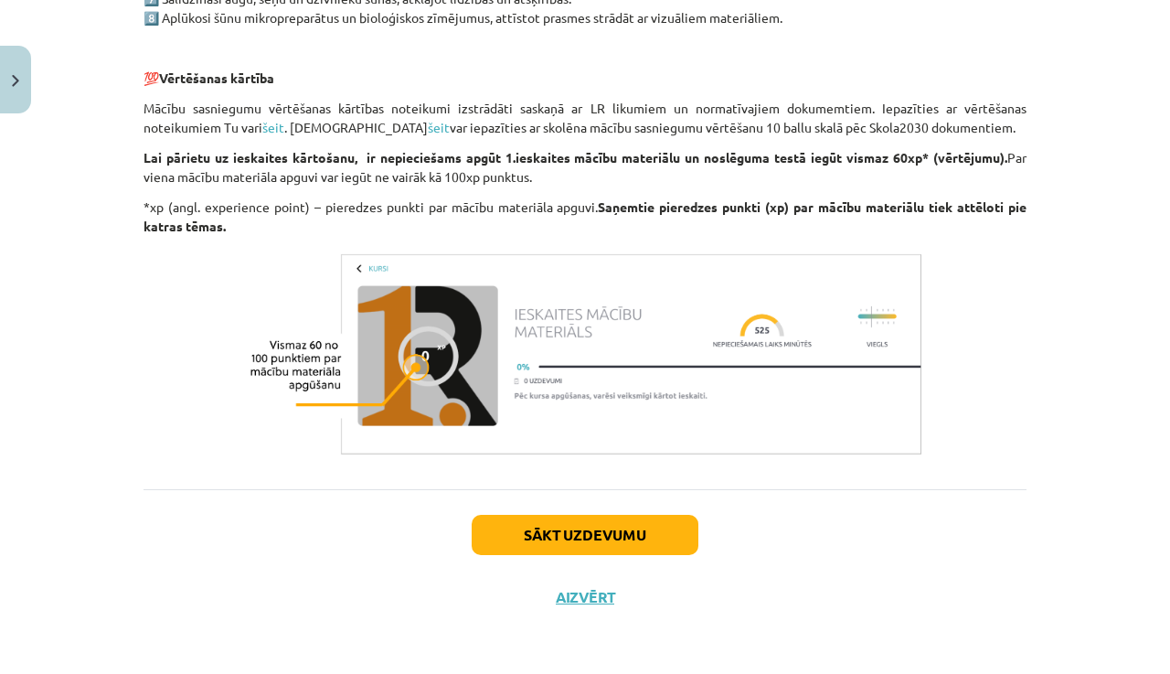
click at [665, 545] on button "Sākt uzdevumu" at bounding box center [585, 535] width 227 height 40
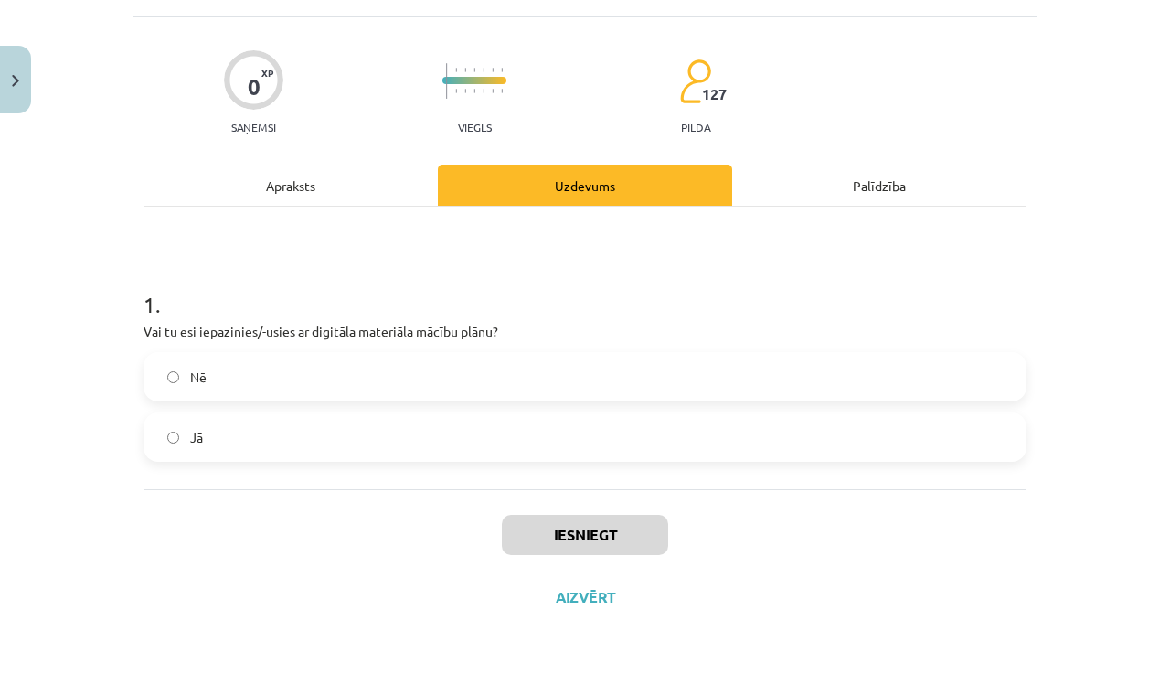
scroll to position [46, 0]
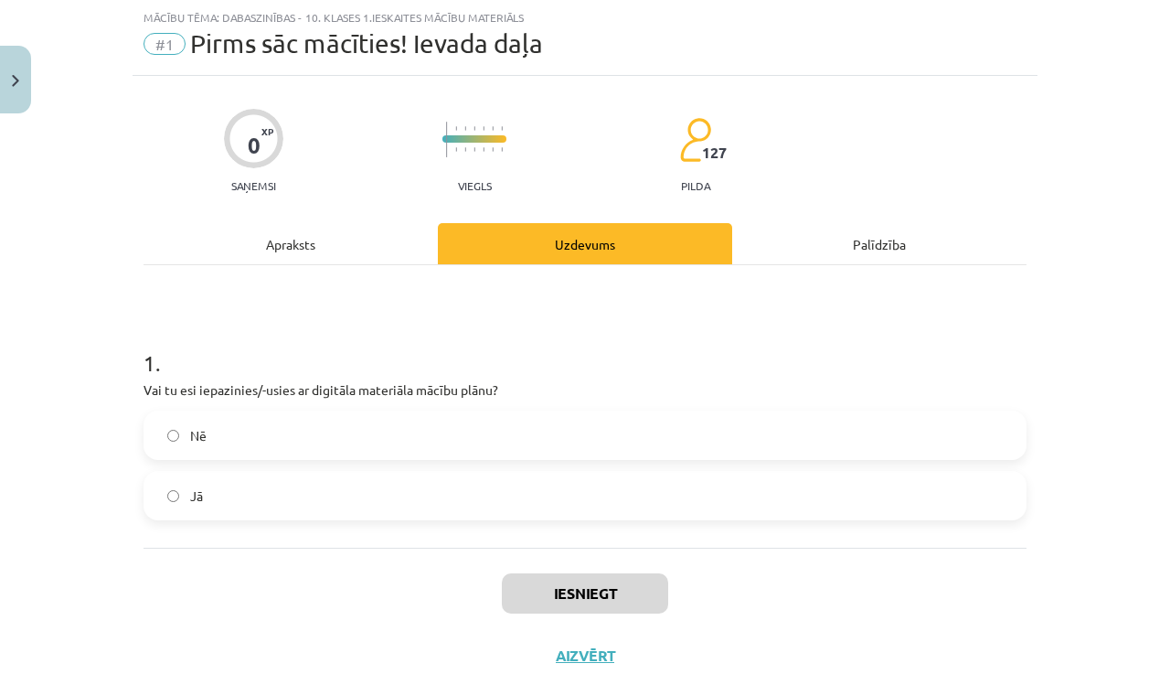
click at [372, 491] on label "Jā" at bounding box center [584, 496] width 879 height 46
click at [569, 582] on button "Iesniegt" at bounding box center [585, 593] width 166 height 40
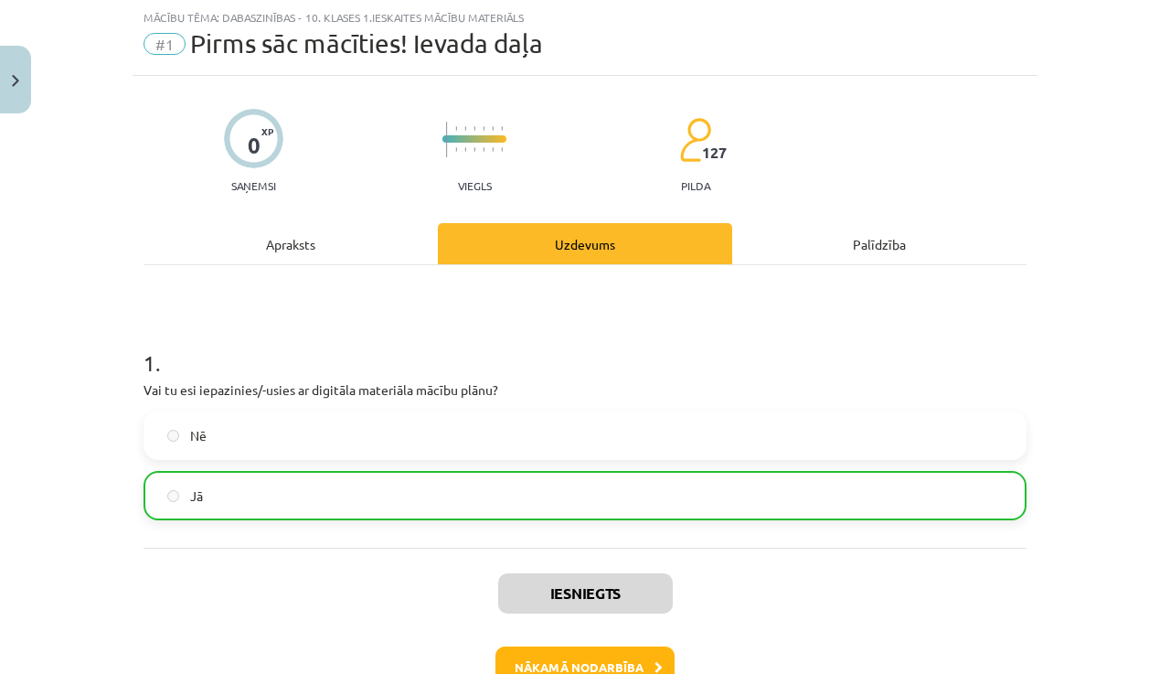
click at [631, 664] on button "Nākamā nodarbība" at bounding box center [584, 667] width 179 height 42
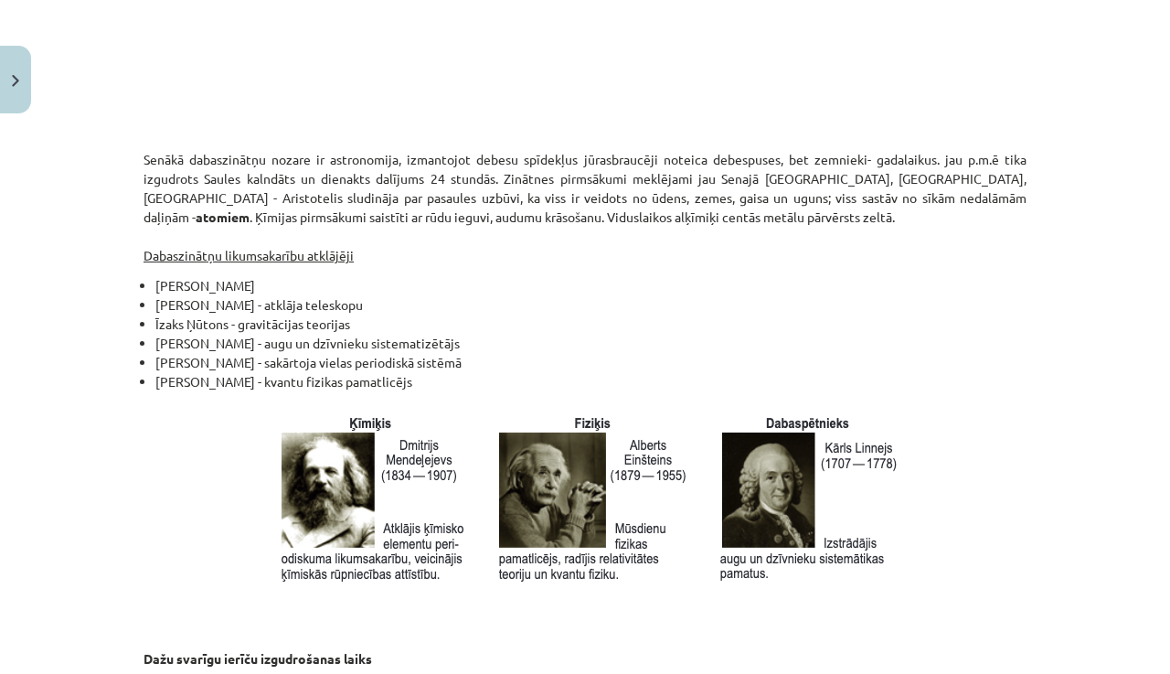
scroll to position [2461, 0]
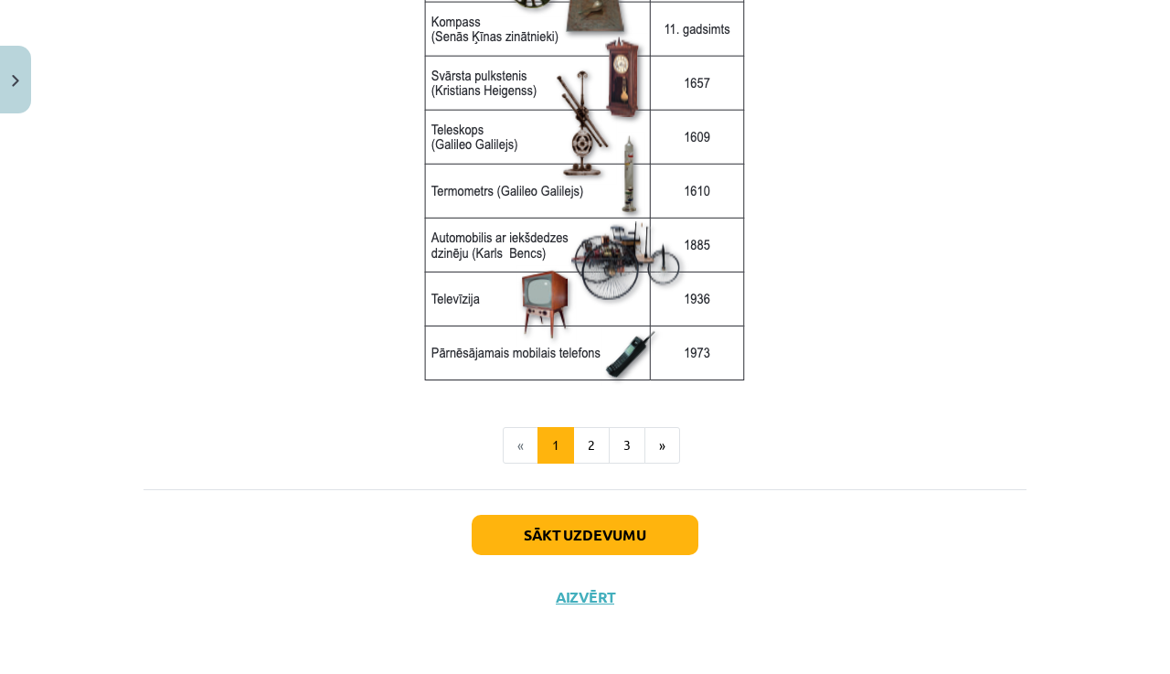
click at [630, 541] on button "Sākt uzdevumu" at bounding box center [585, 535] width 227 height 40
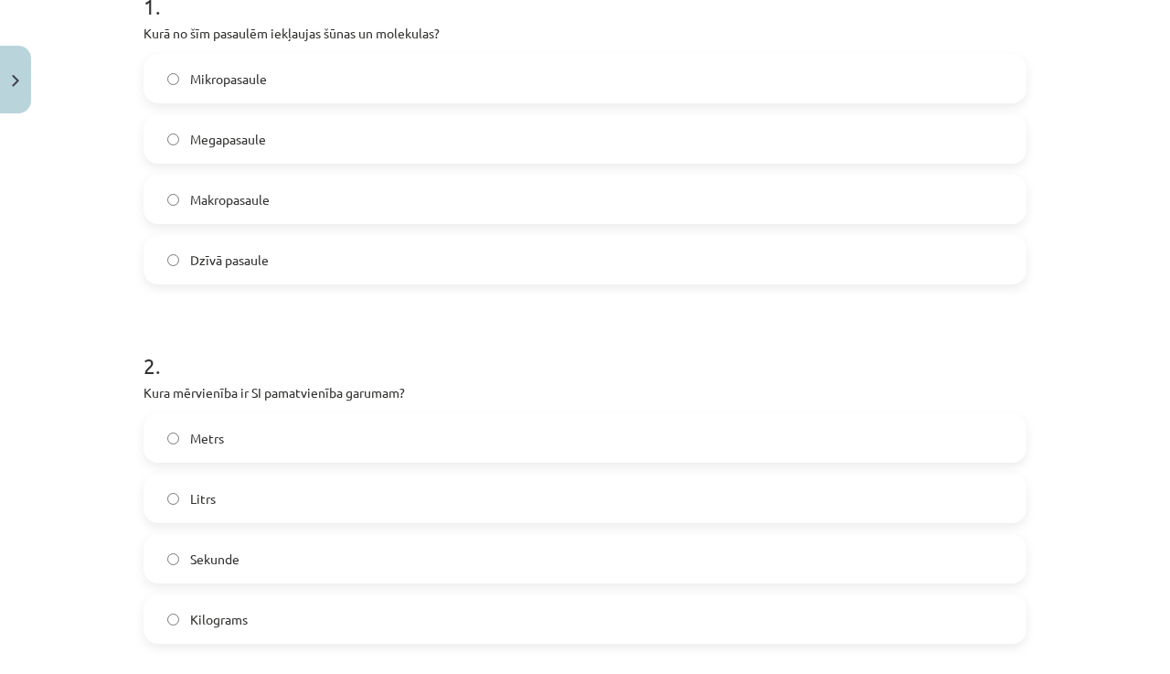
scroll to position [280, 0]
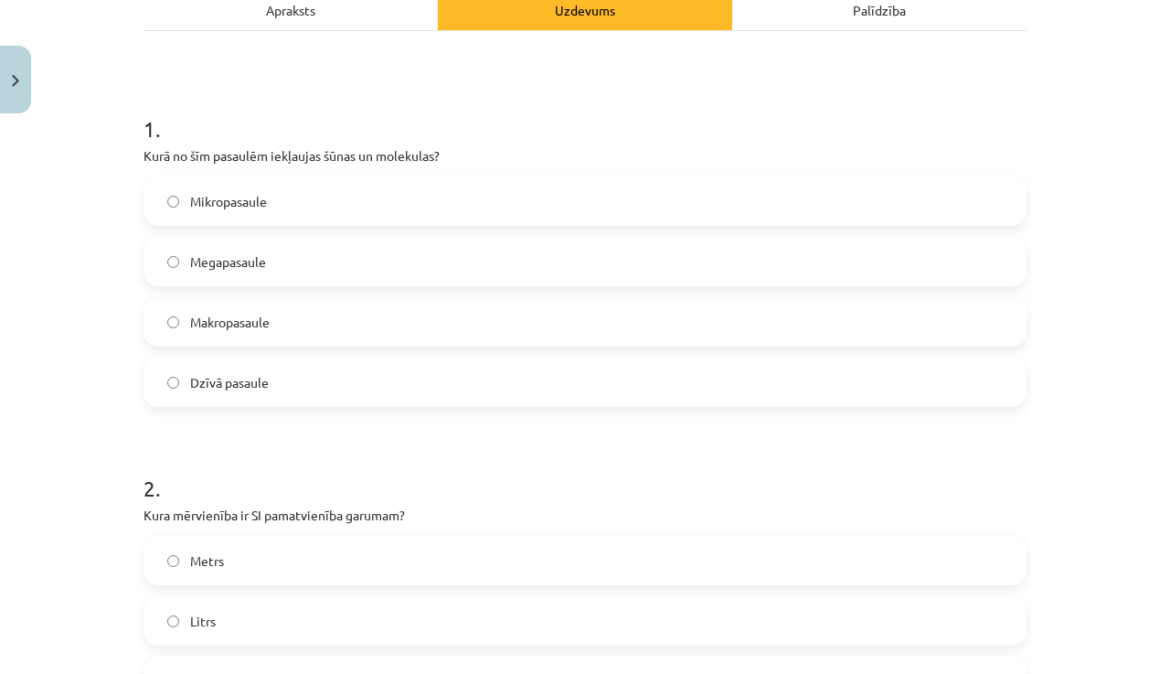
click at [240, 193] on span "Mikropasaule" at bounding box center [228, 201] width 77 height 19
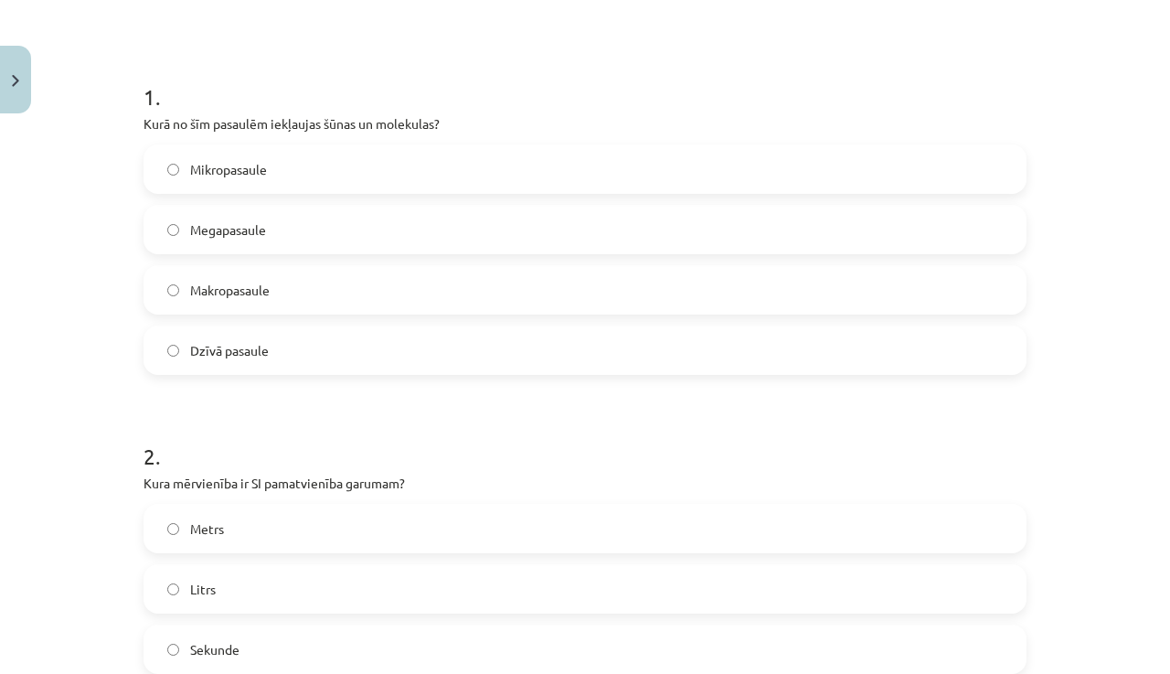
scroll to position [581, 0]
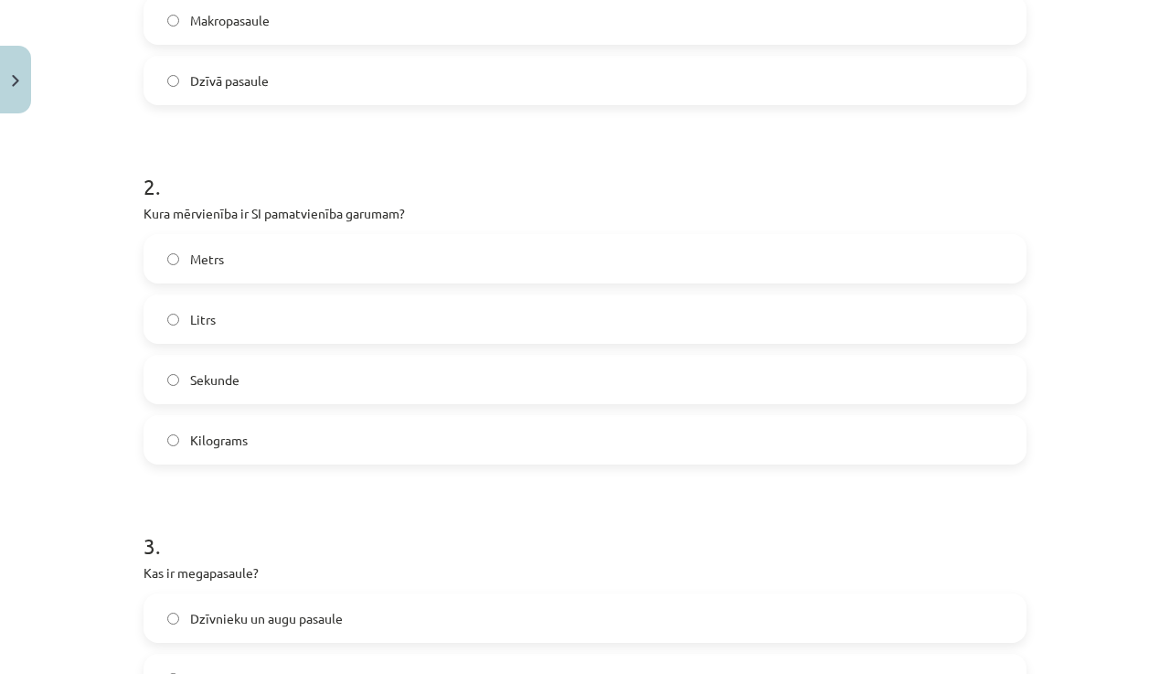
click at [362, 256] on label "Metrs" at bounding box center [584, 259] width 879 height 46
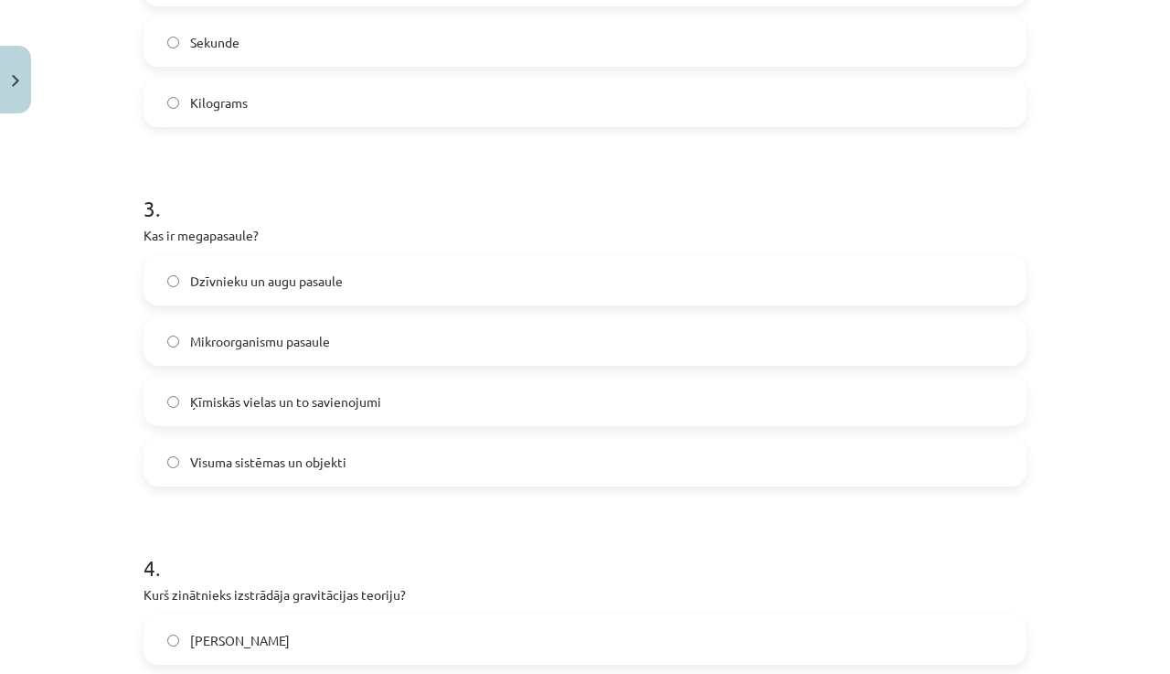
scroll to position [922, 0]
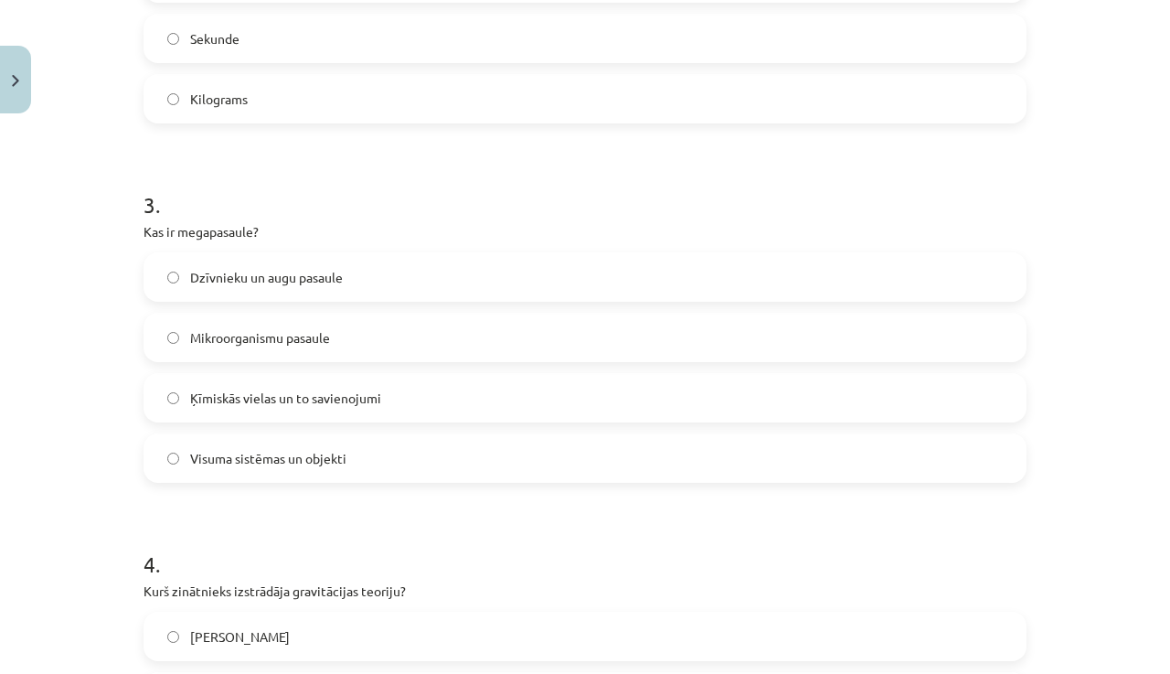
click at [292, 462] on span "Visuma sistēmas un objekti" at bounding box center [268, 458] width 156 height 19
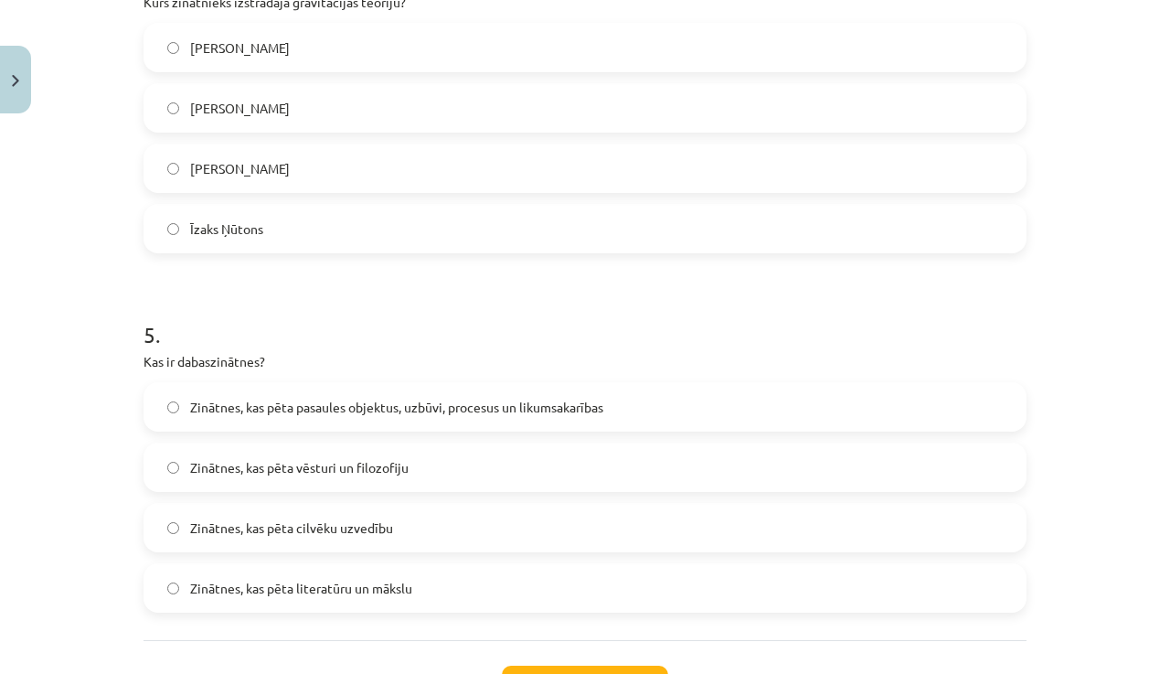
scroll to position [1476, 0]
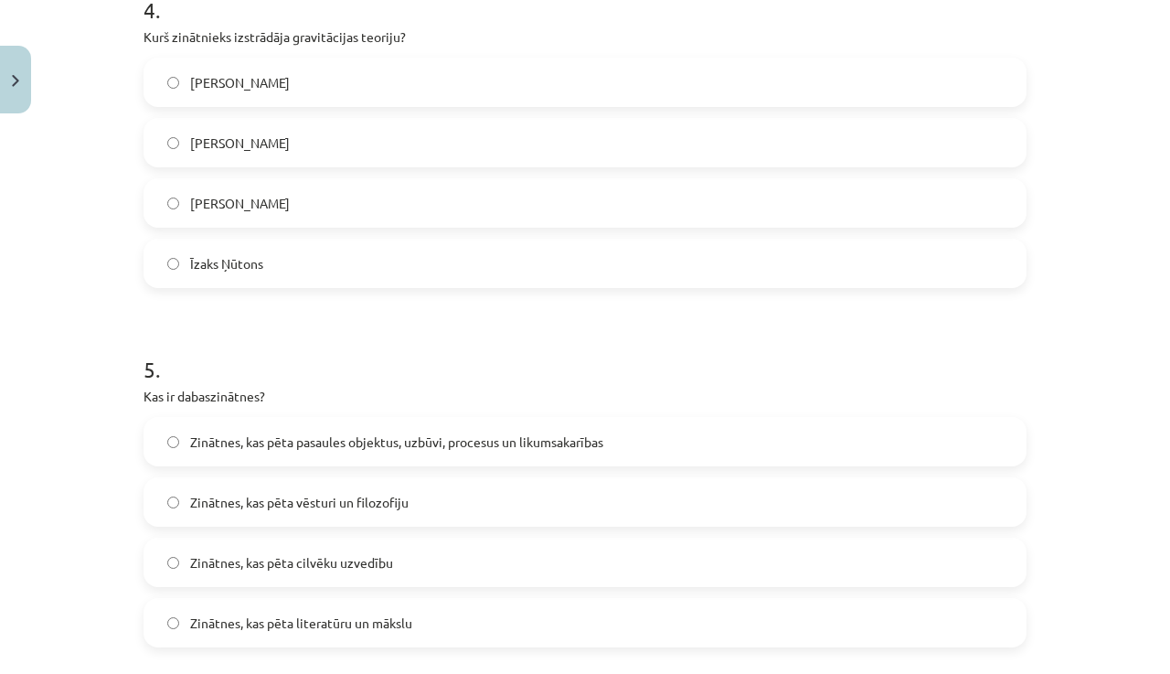
click at [546, 281] on label "Īzaks Ņūtons" at bounding box center [584, 263] width 879 height 46
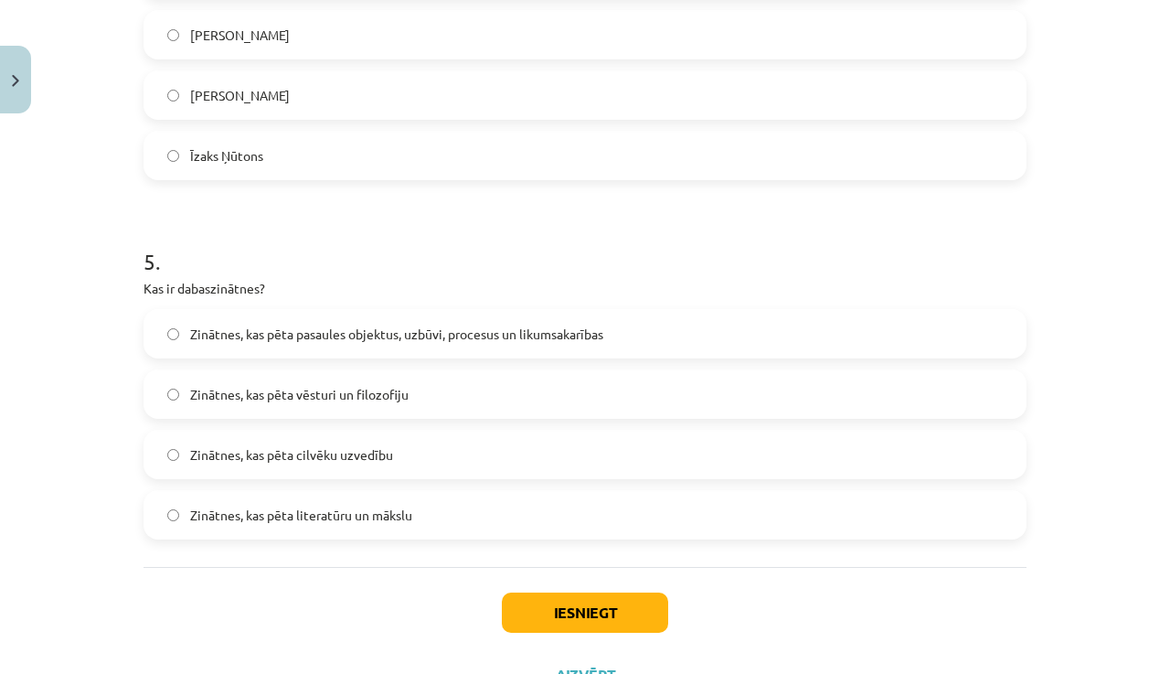
scroll to position [1664, 0]
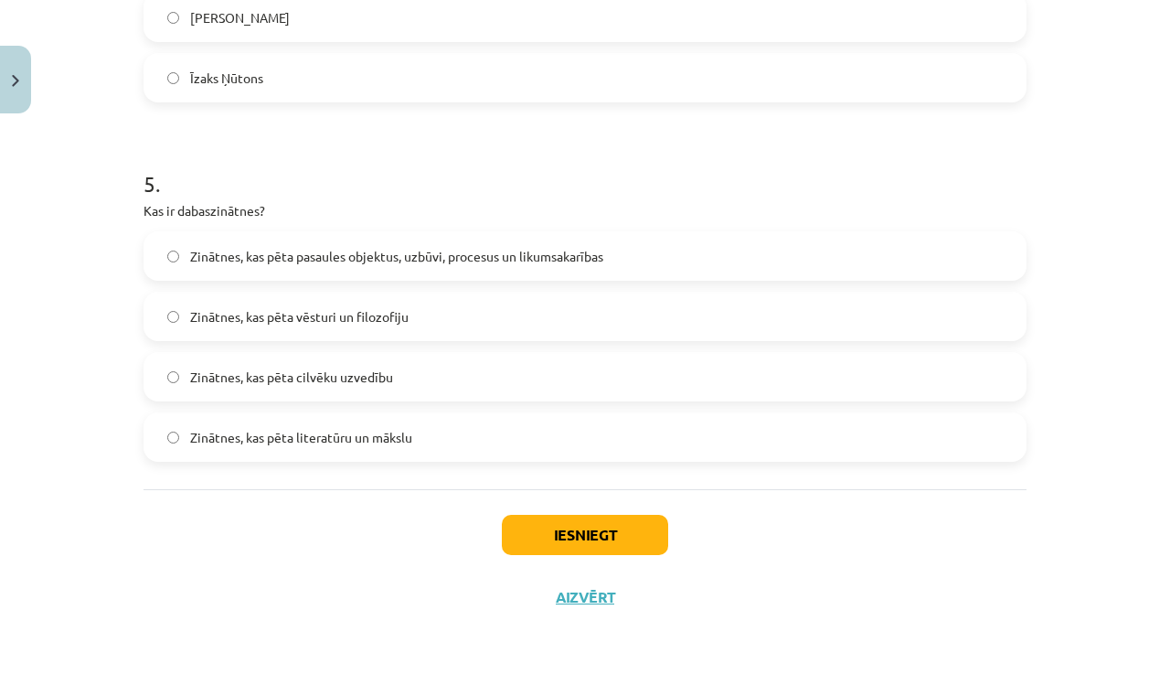
click at [533, 250] on span "Zinātnes, kas pēta pasaules objektus, uzbūvi, procesus un likumsakarības" at bounding box center [396, 256] width 413 height 19
click at [583, 526] on button "Iesniegt" at bounding box center [585, 535] width 166 height 40
click at [579, 533] on button "Iesniegt" at bounding box center [585, 535] width 166 height 40
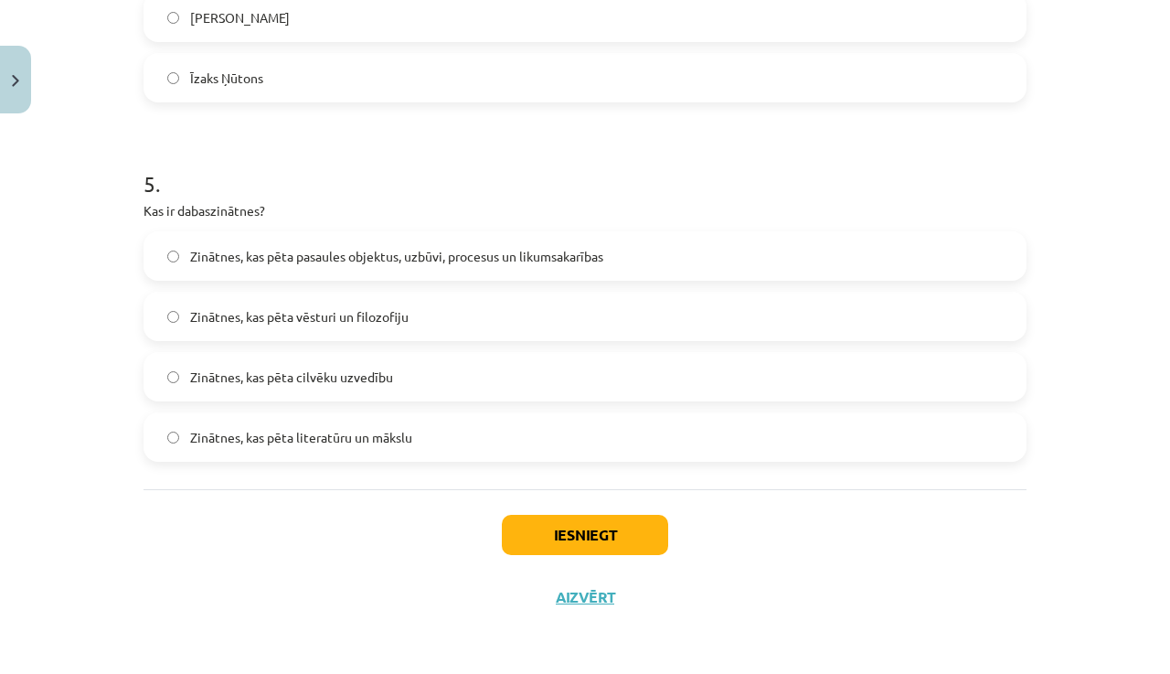
click at [643, 531] on button "Iesniegt" at bounding box center [585, 535] width 166 height 40
click at [579, 545] on button "Iesniegt" at bounding box center [585, 535] width 166 height 40
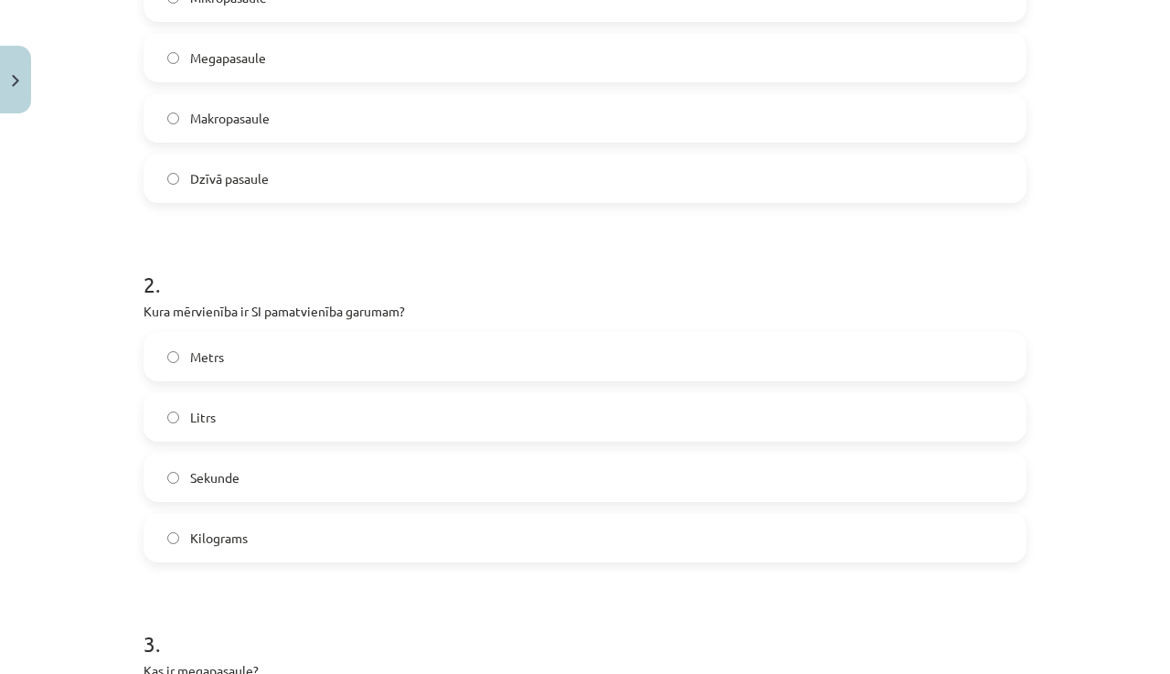
scroll to position [0, 0]
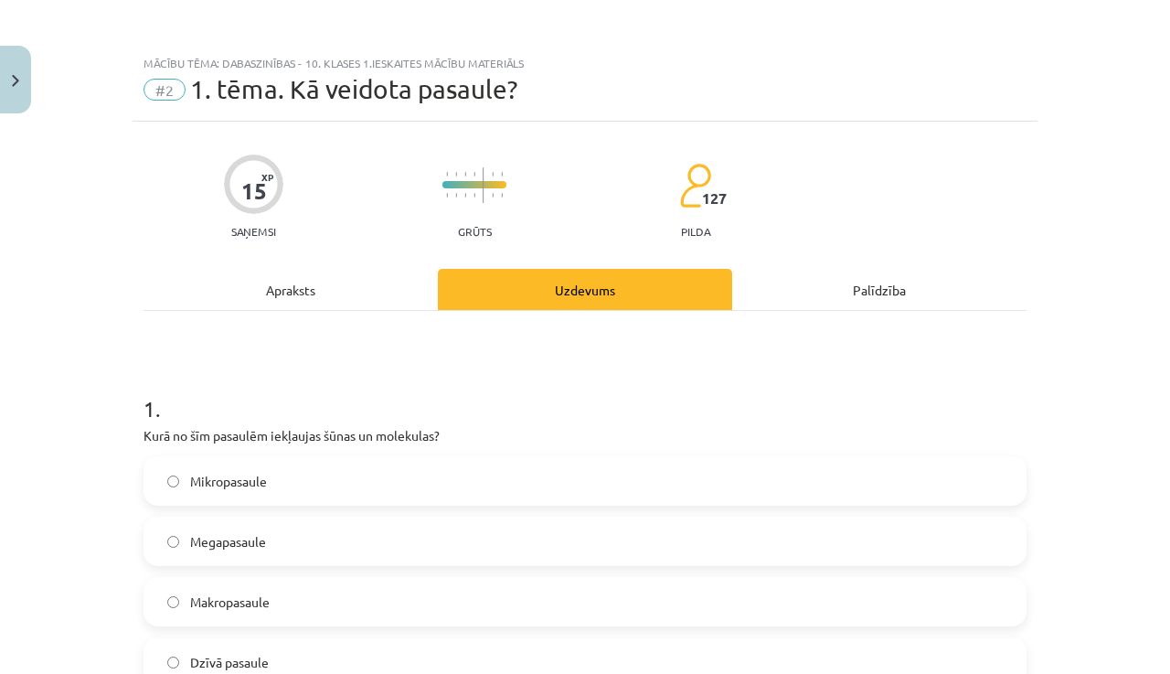
click at [622, 286] on div "Uzdevums" at bounding box center [585, 289] width 294 height 41
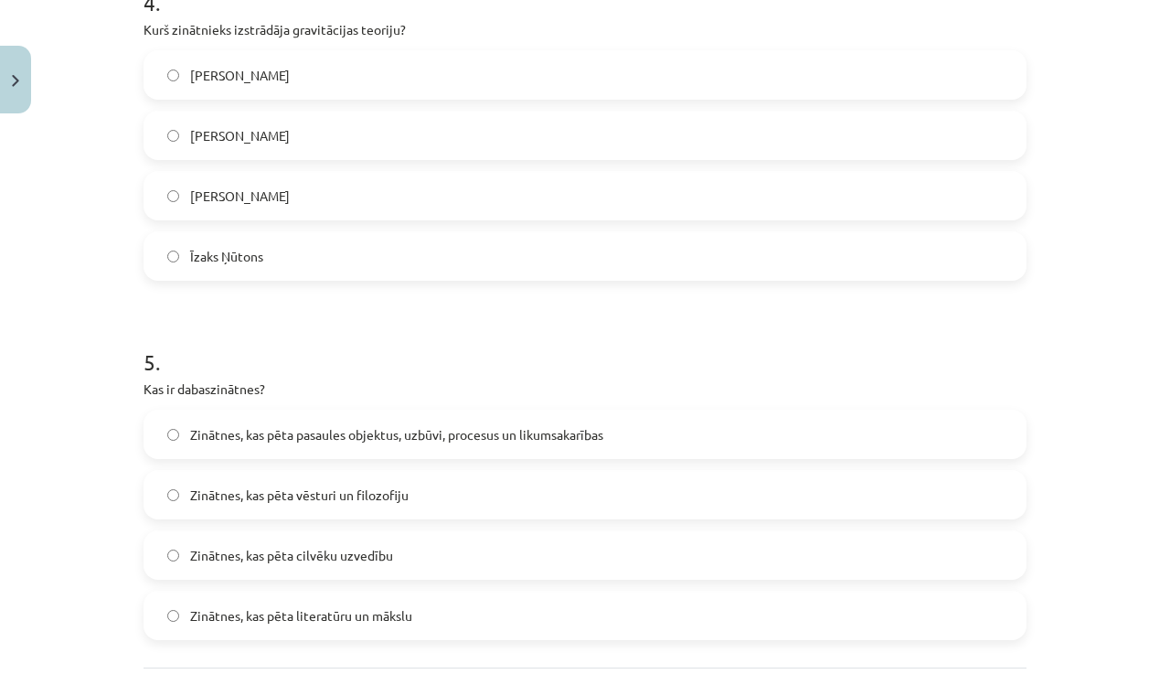
scroll to position [1664, 0]
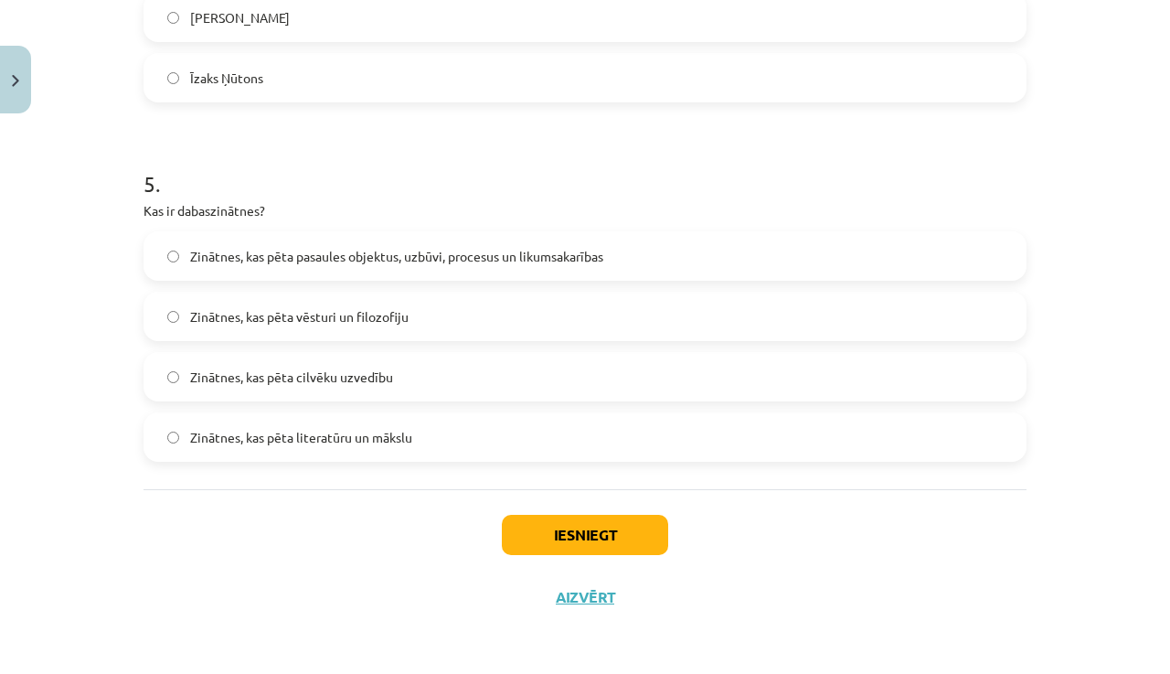
click at [583, 524] on button "Iesniegt" at bounding box center [585, 535] width 166 height 40
click at [582, 523] on button "Iesniegt" at bounding box center [585, 535] width 166 height 40
click at [581, 523] on button "Iesniegt" at bounding box center [585, 535] width 166 height 40
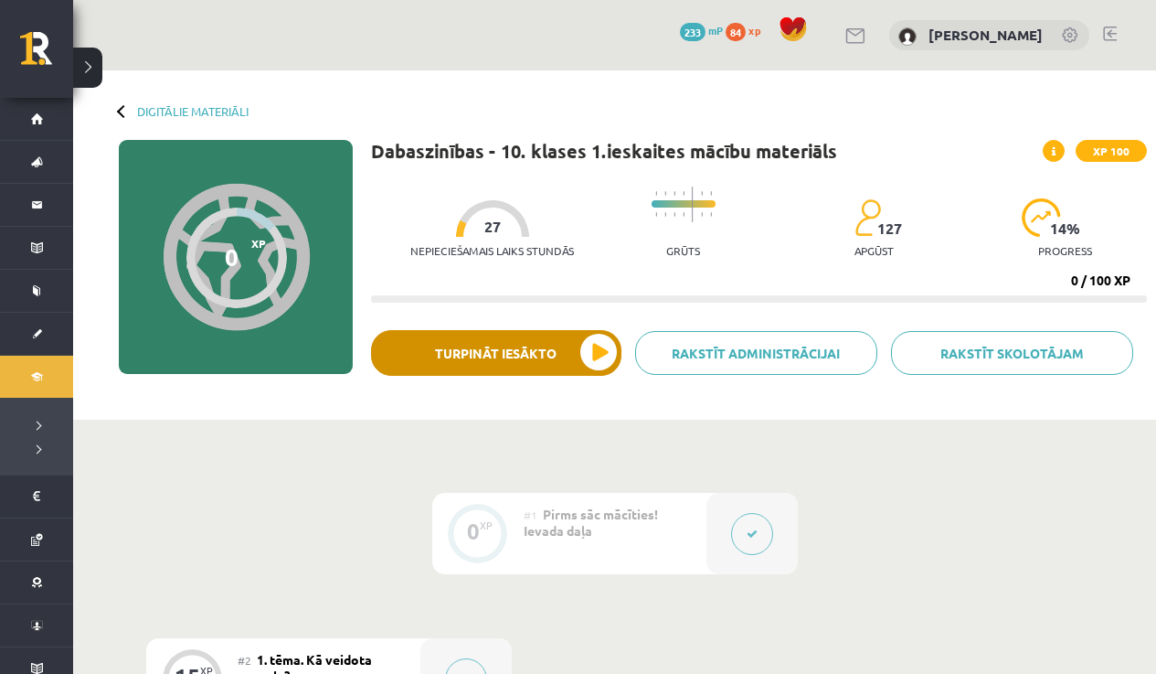
click at [551, 361] on button "Turpināt iesākto" at bounding box center [496, 353] width 250 height 46
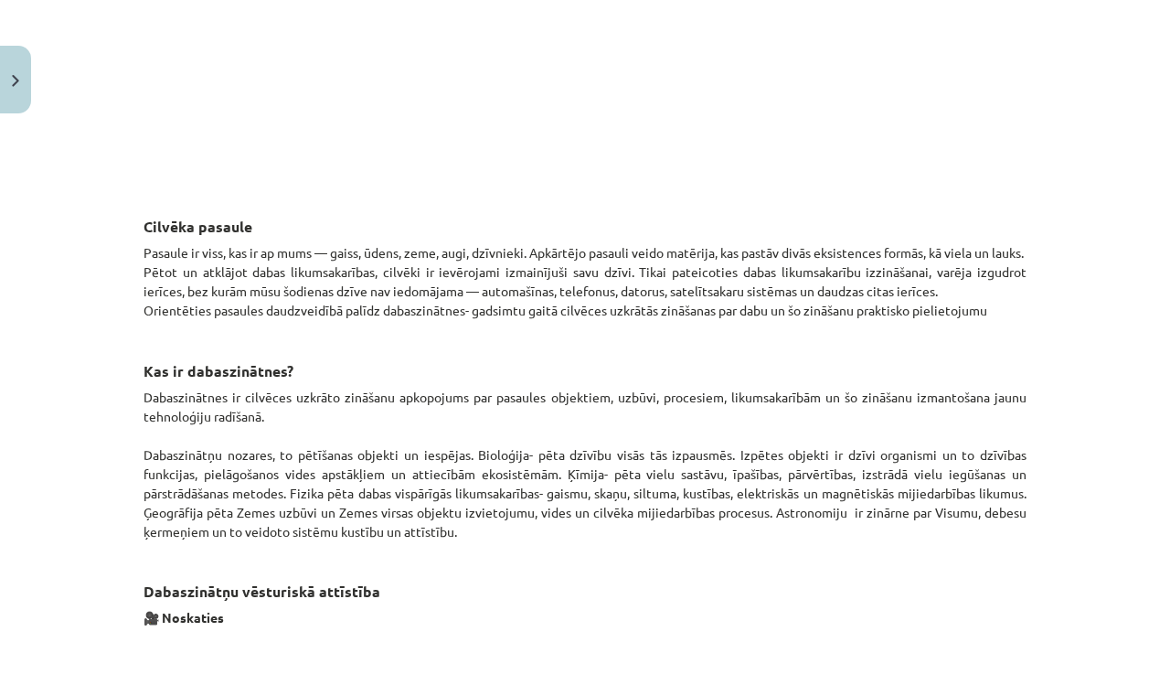
scroll to position [2461, 0]
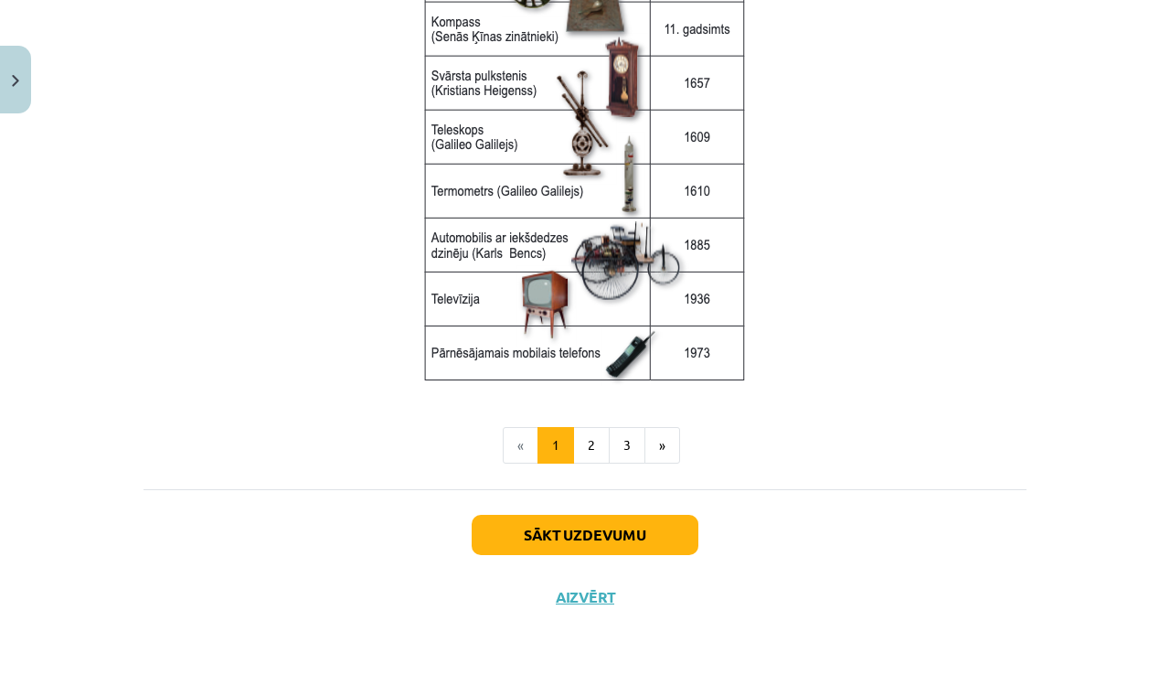
click at [571, 535] on button "Sākt uzdevumu" at bounding box center [585, 535] width 227 height 40
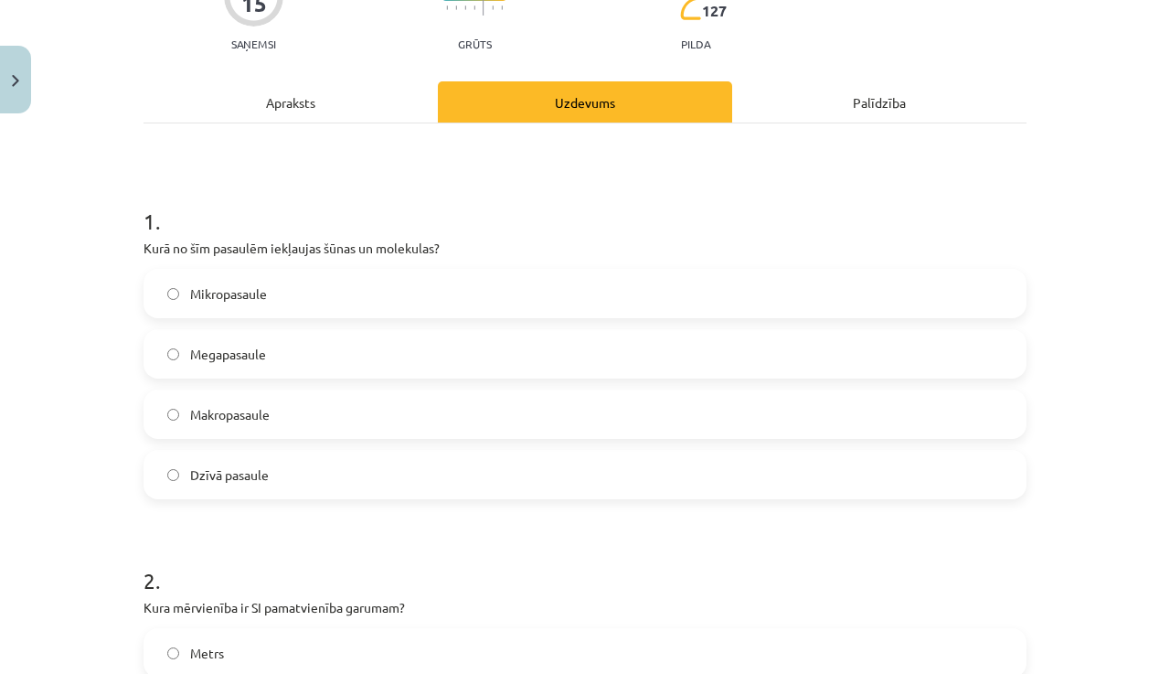
scroll to position [191, 0]
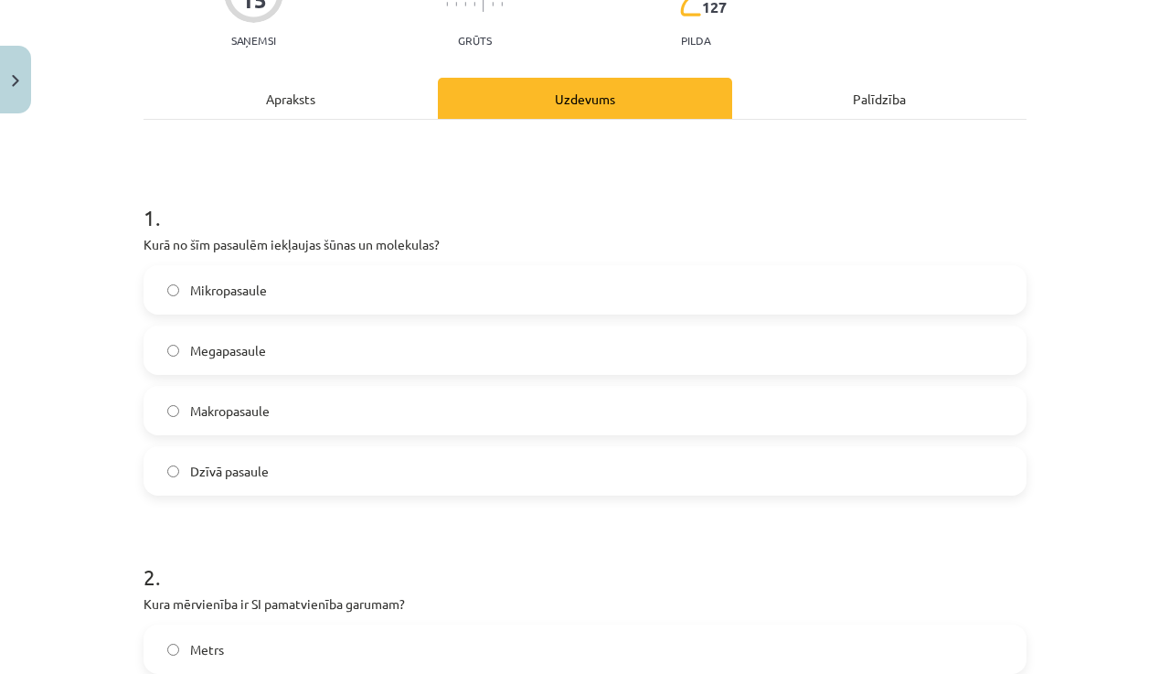
click at [356, 281] on label "Mikropasaule" at bounding box center [584, 290] width 879 height 46
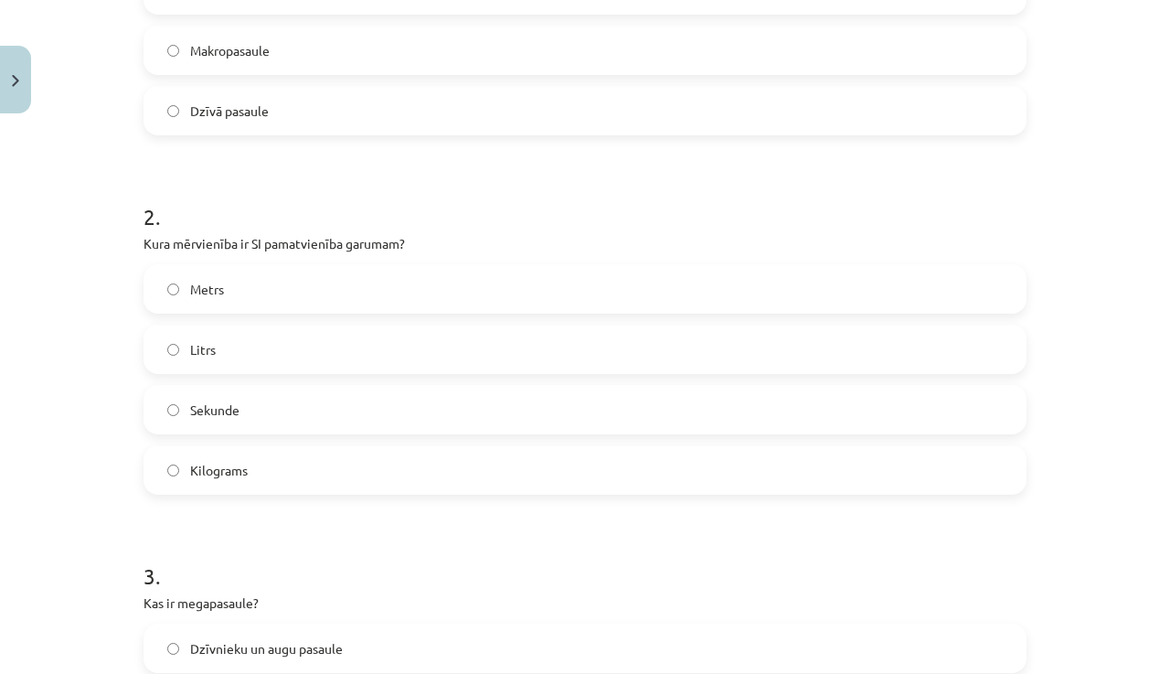
scroll to position [736, 0]
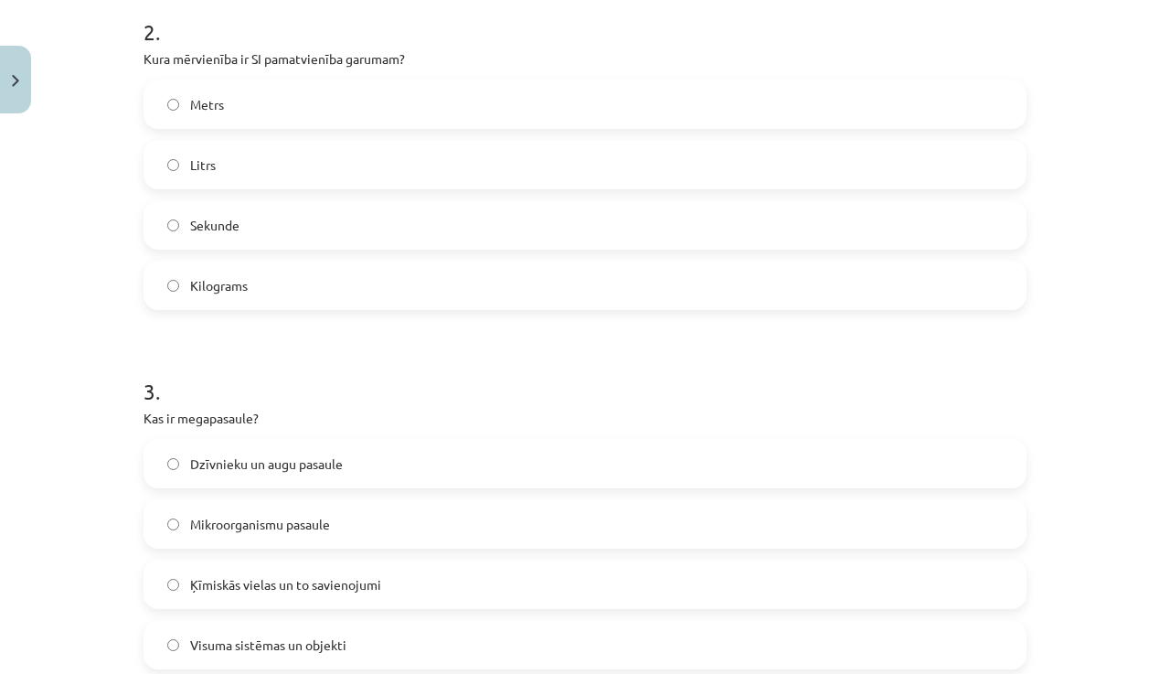
click at [305, 109] on label "Metrs" at bounding box center [584, 104] width 879 height 46
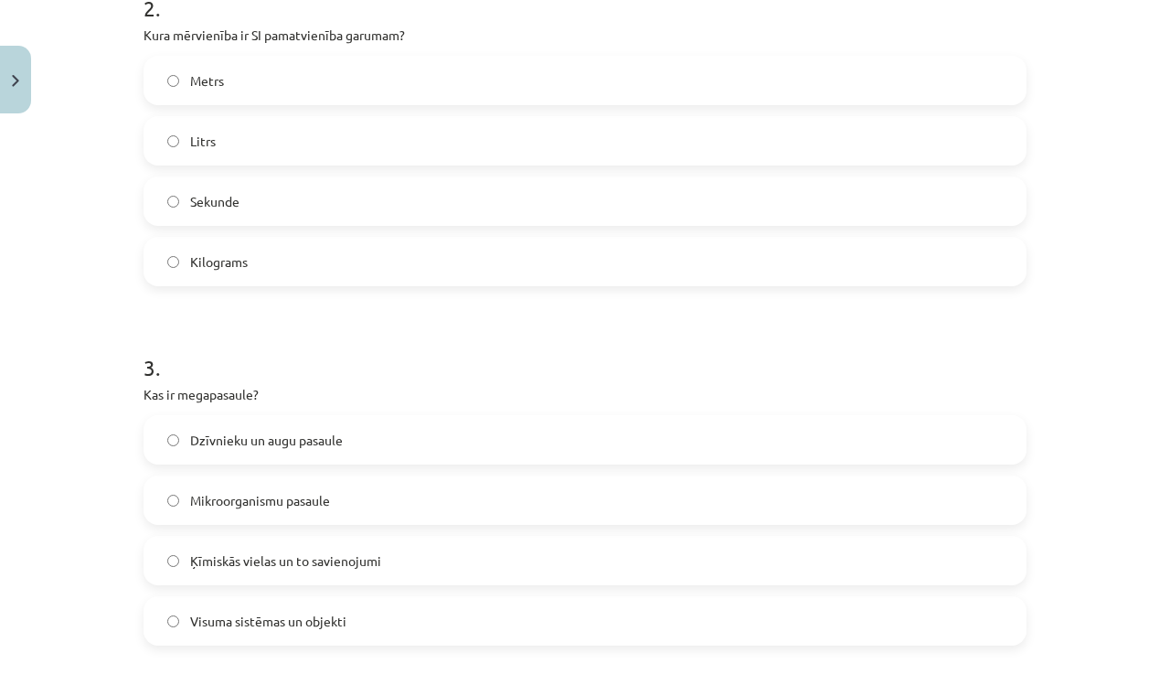
scroll to position [1077, 0]
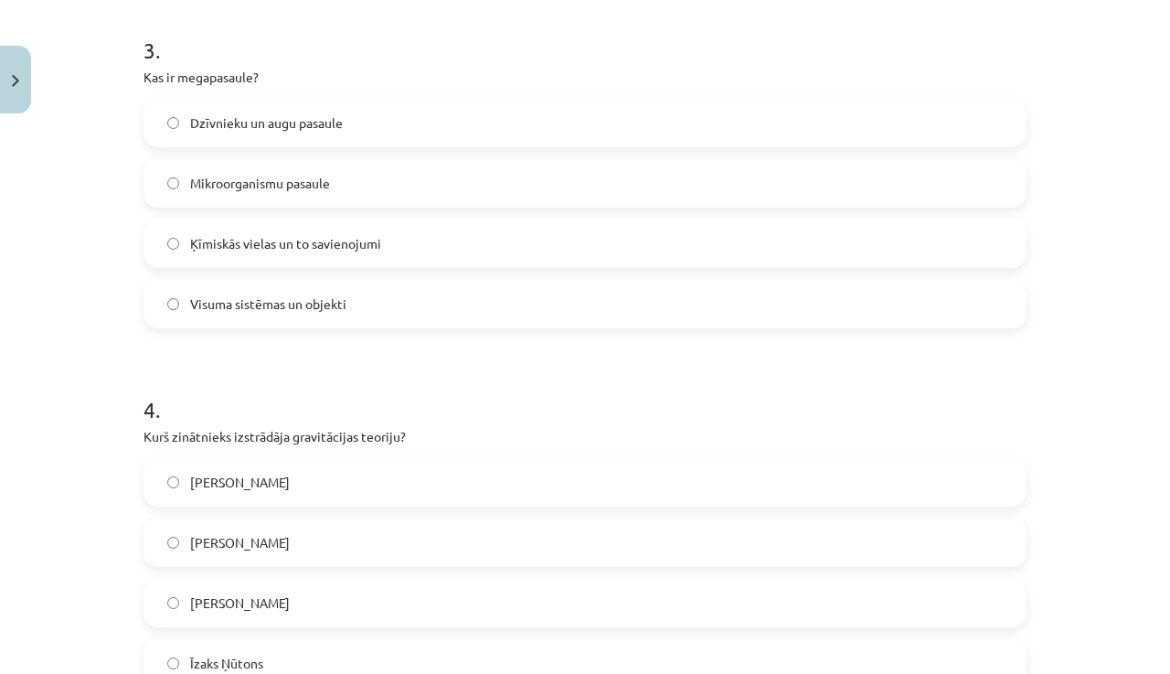
click at [295, 306] on span "Visuma sistēmas un objekti" at bounding box center [268, 303] width 156 height 19
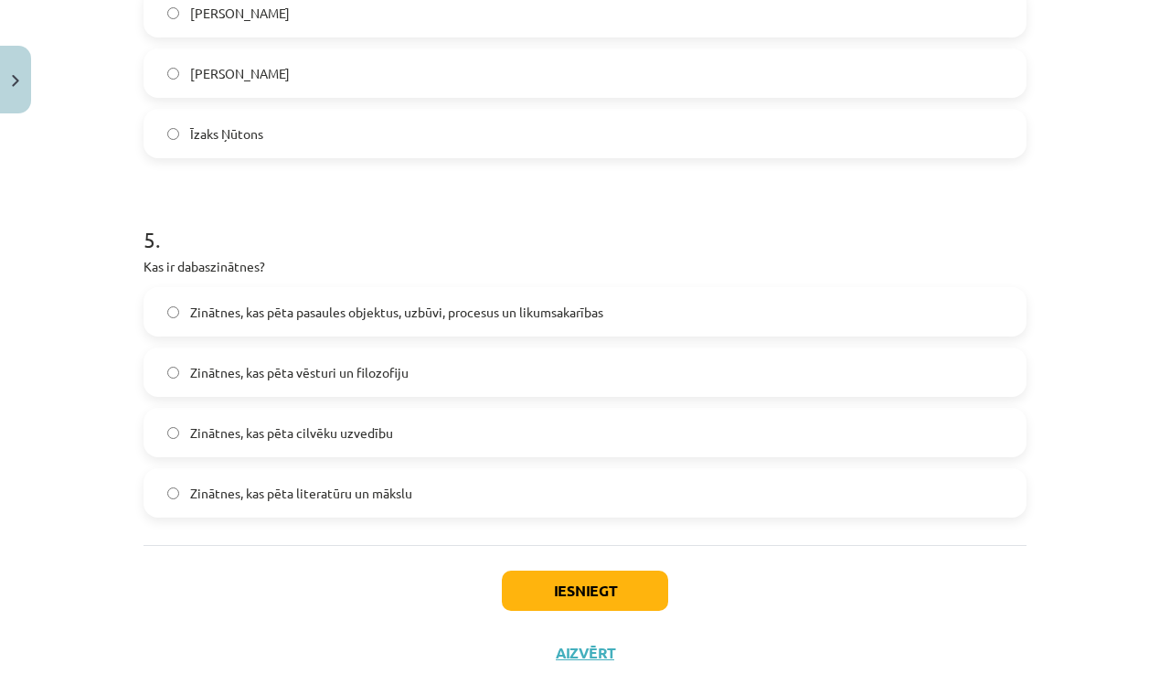
scroll to position [1576, 0]
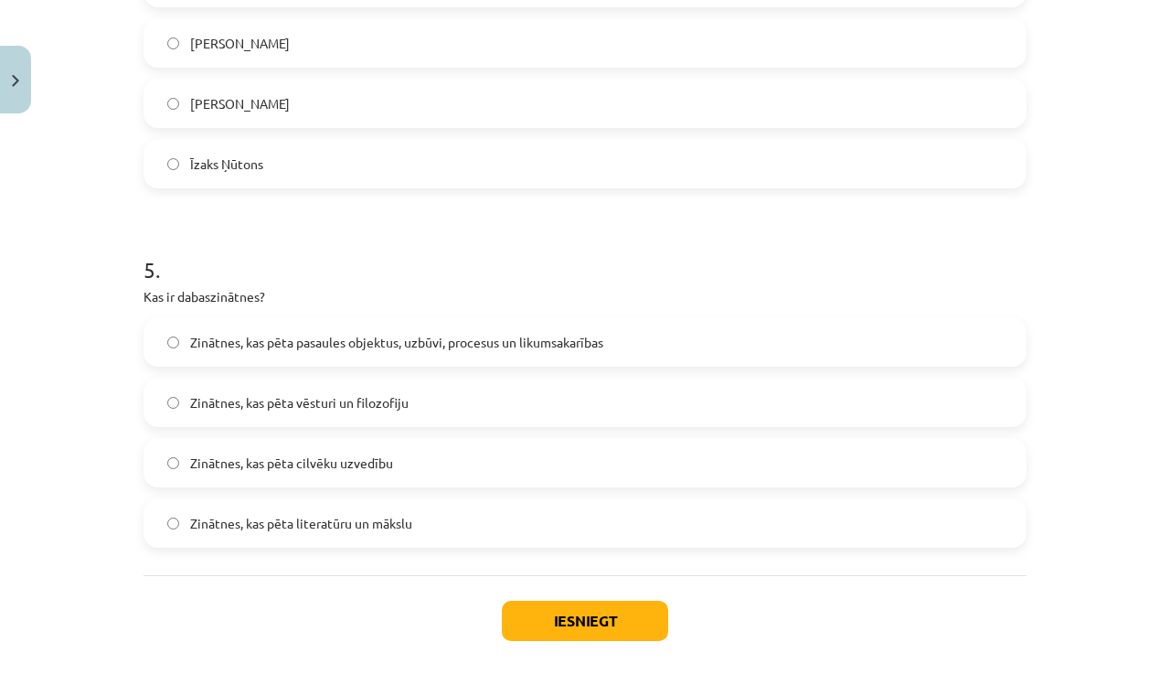
click at [364, 173] on label "Īzaks Ņūtons" at bounding box center [584, 164] width 879 height 46
click at [338, 344] on span "Zinātnes, kas pēta pasaules objektus, uzbūvi, procesus un likumsakarības" at bounding box center [396, 342] width 413 height 19
click at [568, 623] on button "Iesniegt" at bounding box center [585, 620] width 166 height 40
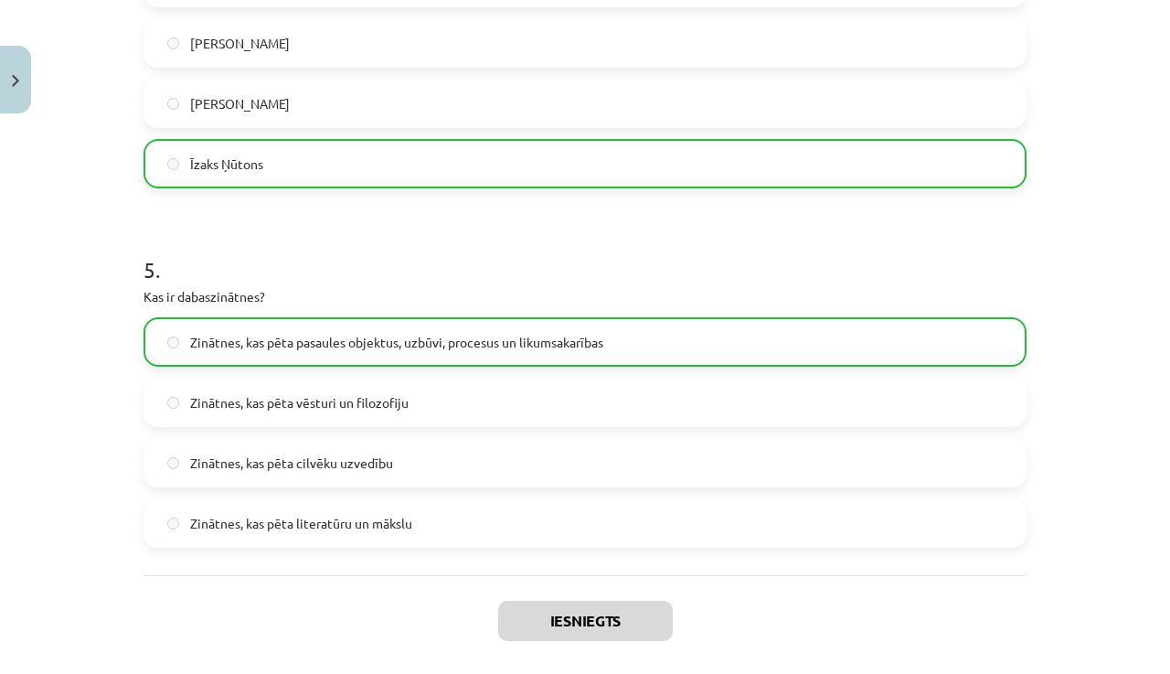
scroll to position [1722, 0]
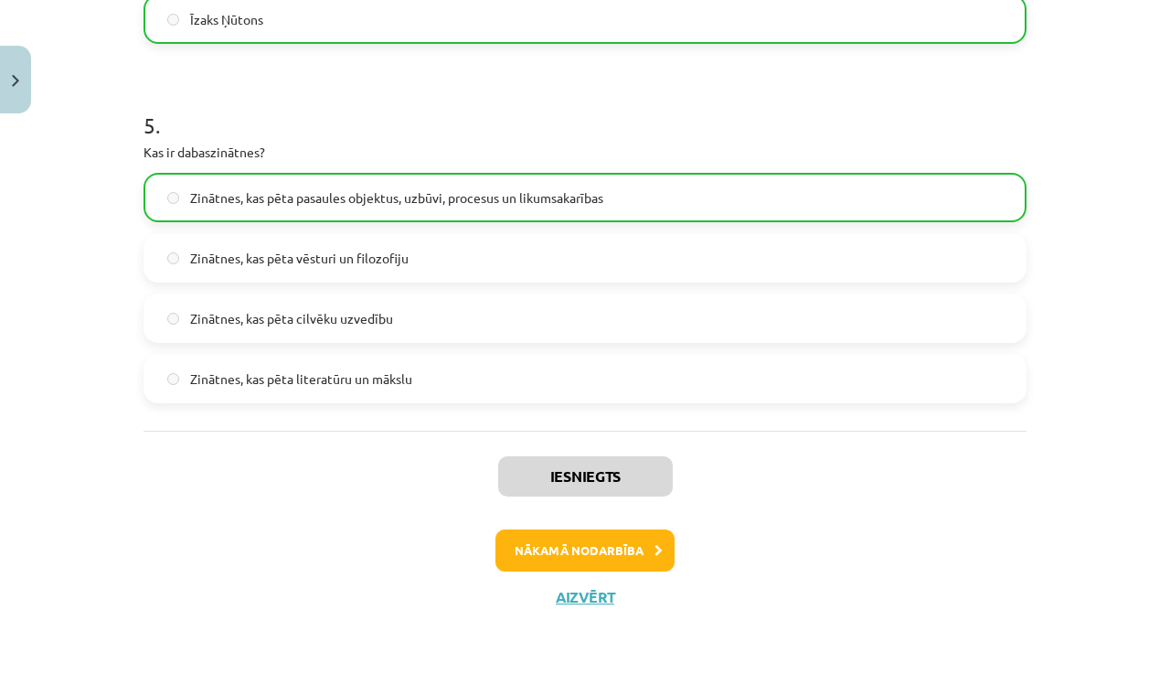
click at [599, 543] on button "Nākamā nodarbība" at bounding box center [584, 550] width 179 height 42
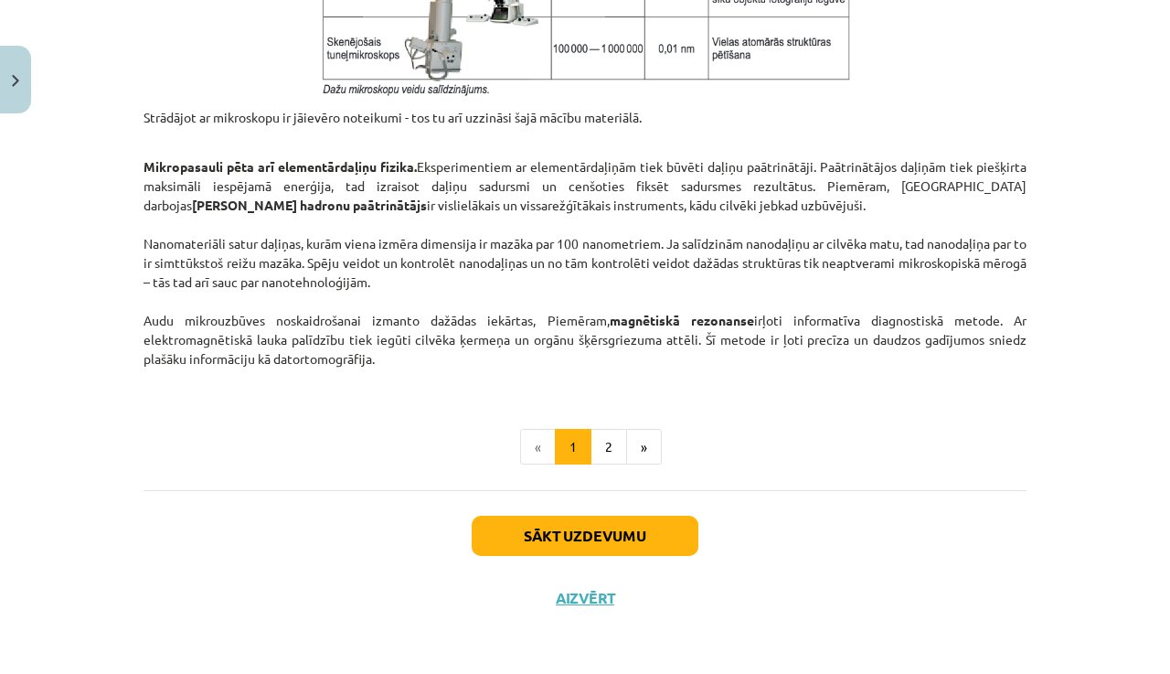
scroll to position [1560, 0]
click at [595, 531] on button "Sākt uzdevumu" at bounding box center [585, 535] width 227 height 40
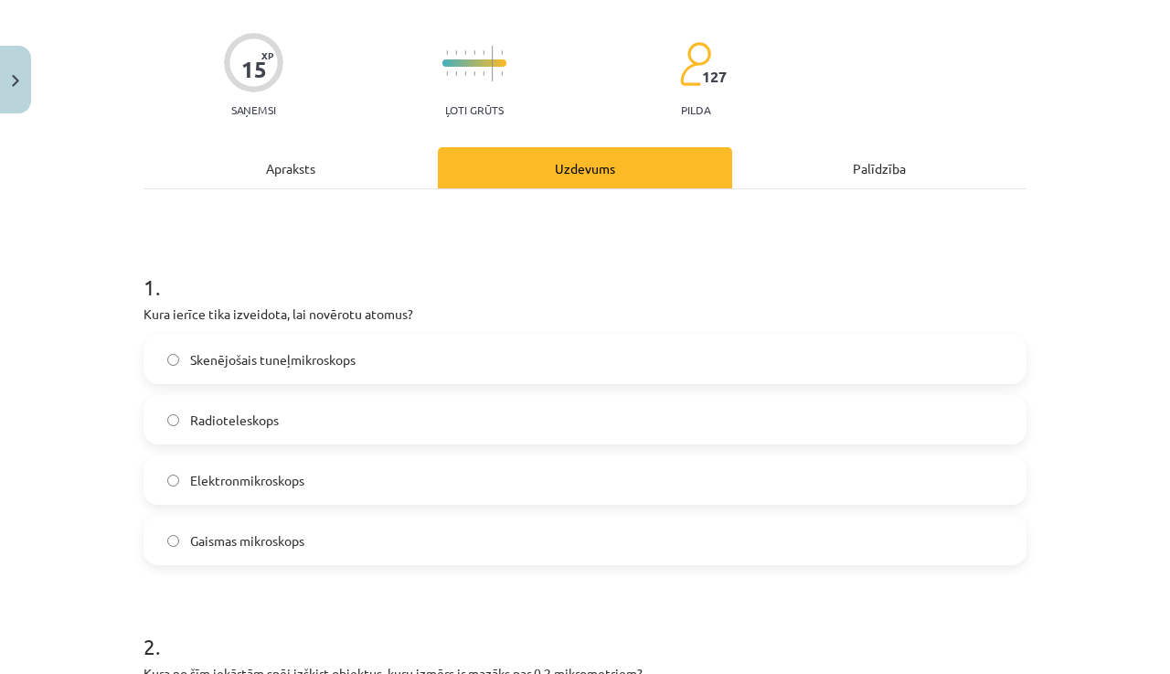
scroll to position [248, 0]
